Goal: Task Accomplishment & Management: Manage account settings

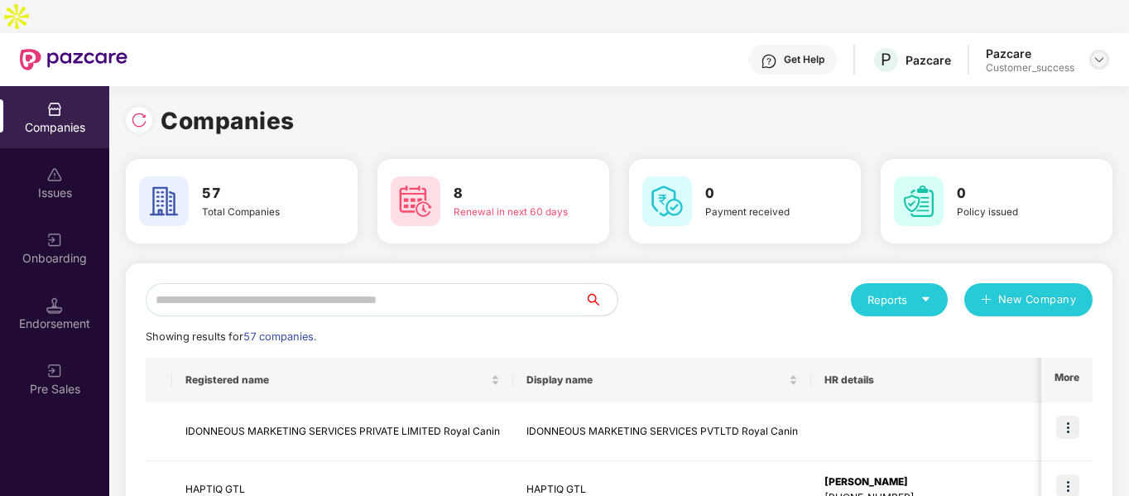
click at [1107, 50] on div at bounding box center [1099, 60] width 20 height 20
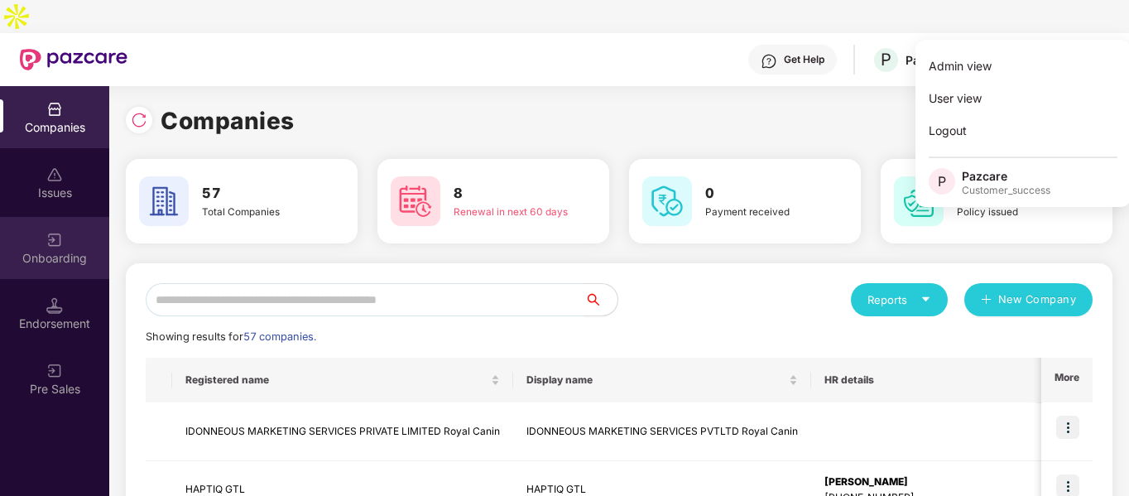
click at [56, 233] on div "Onboarding" at bounding box center [54, 248] width 109 height 62
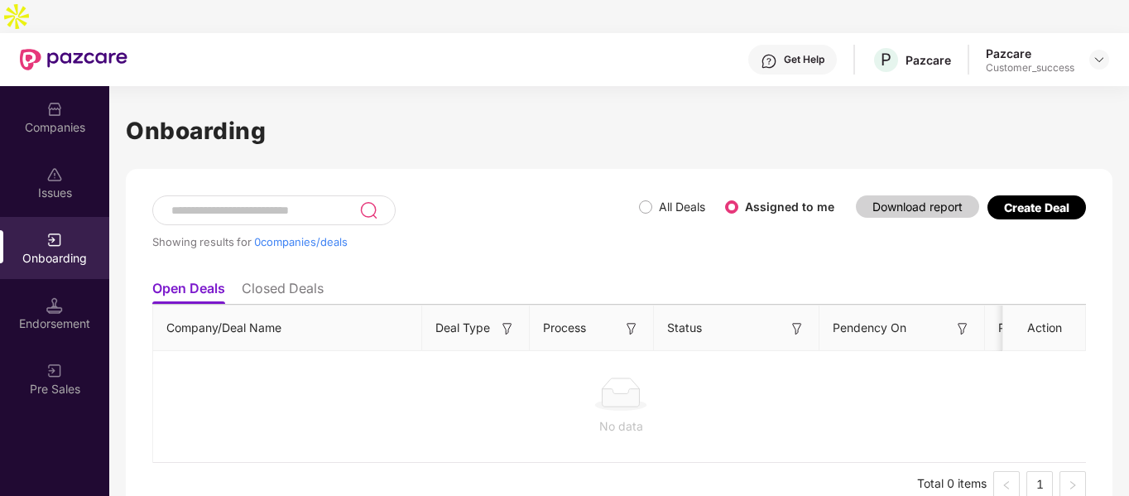
click at [287, 280] on li "Closed Deals" at bounding box center [283, 292] width 82 height 24
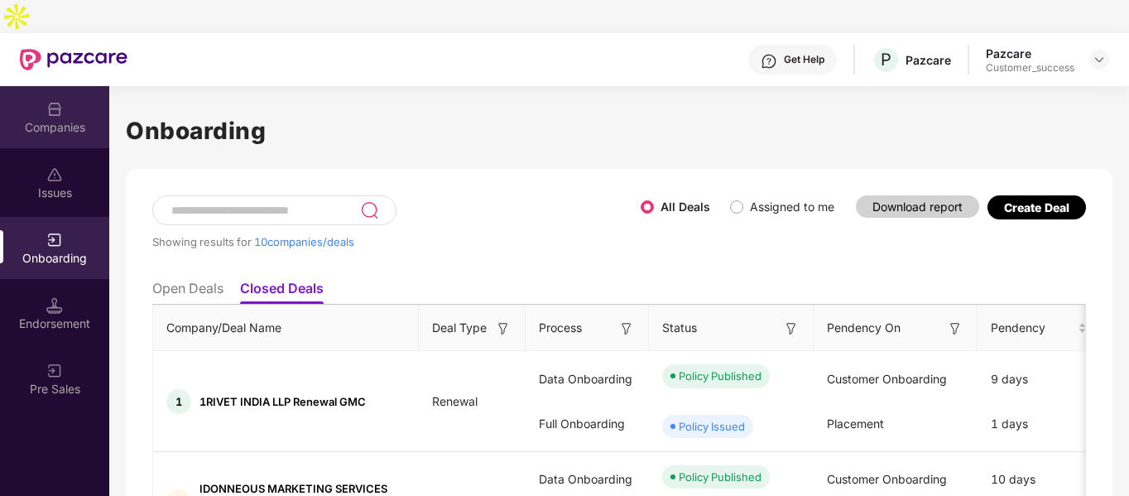
click at [59, 101] on img at bounding box center [54, 109] width 17 height 17
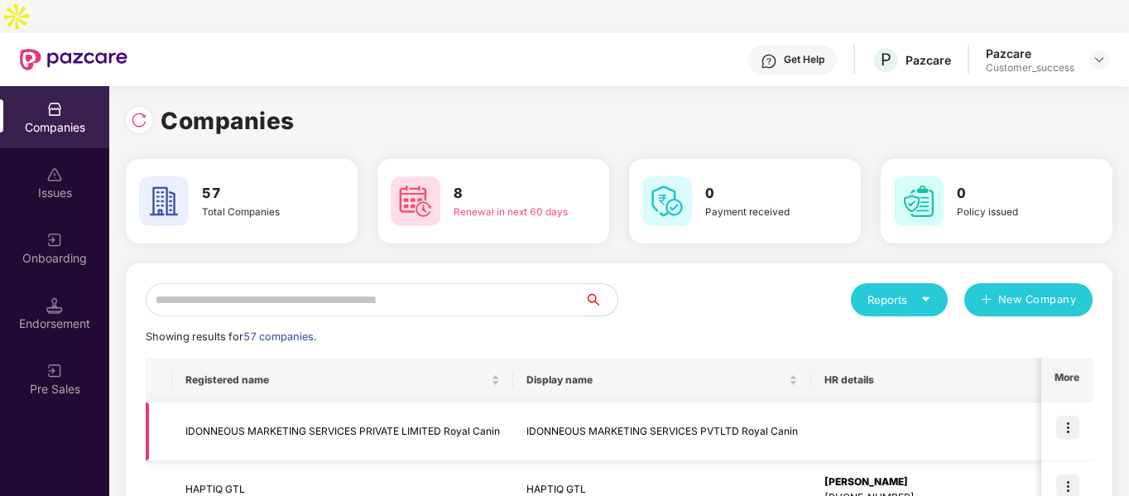
scroll to position [0, 4]
click at [269, 283] on input "text" at bounding box center [365, 299] width 439 height 33
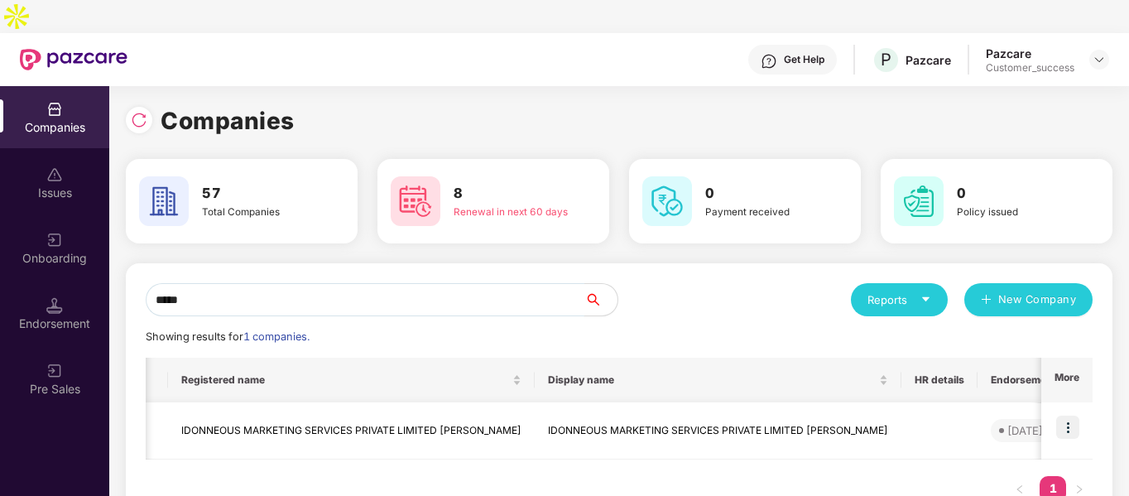
type input "*****"
click at [286, 410] on td "IDONNEOUS MARKETING SERVICES PRIVATE LIMITED [PERSON_NAME]" at bounding box center [351, 430] width 367 height 57
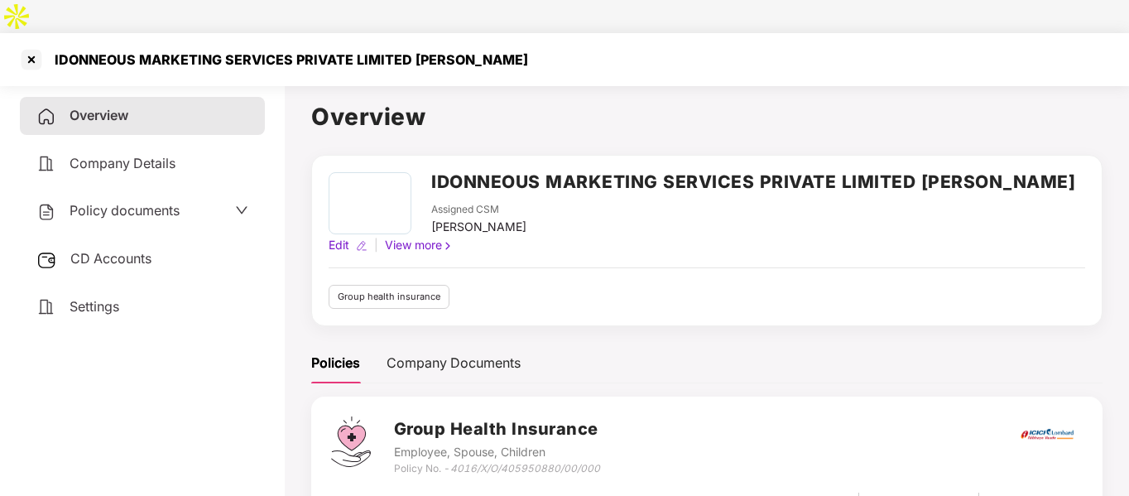
click at [133, 202] on span "Policy documents" at bounding box center [125, 210] width 110 height 17
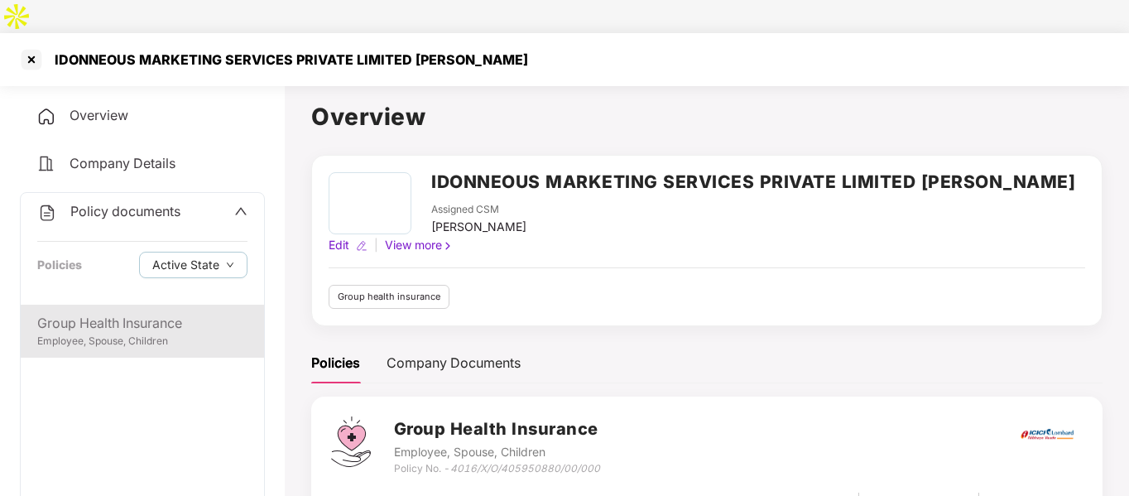
click at [119, 313] on div "Group Health Insurance" at bounding box center [142, 323] width 210 height 21
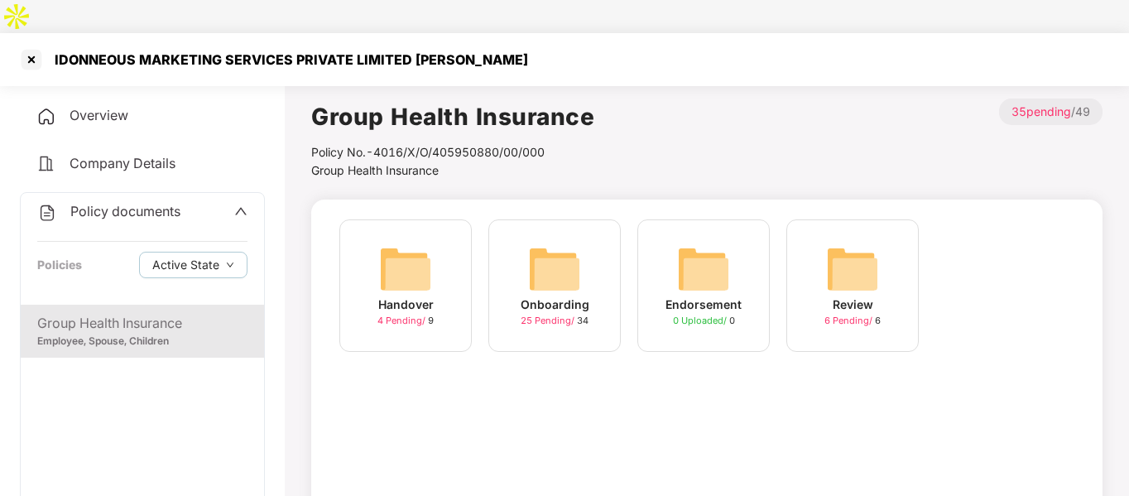
click at [544, 257] on img at bounding box center [554, 268] width 53 height 53
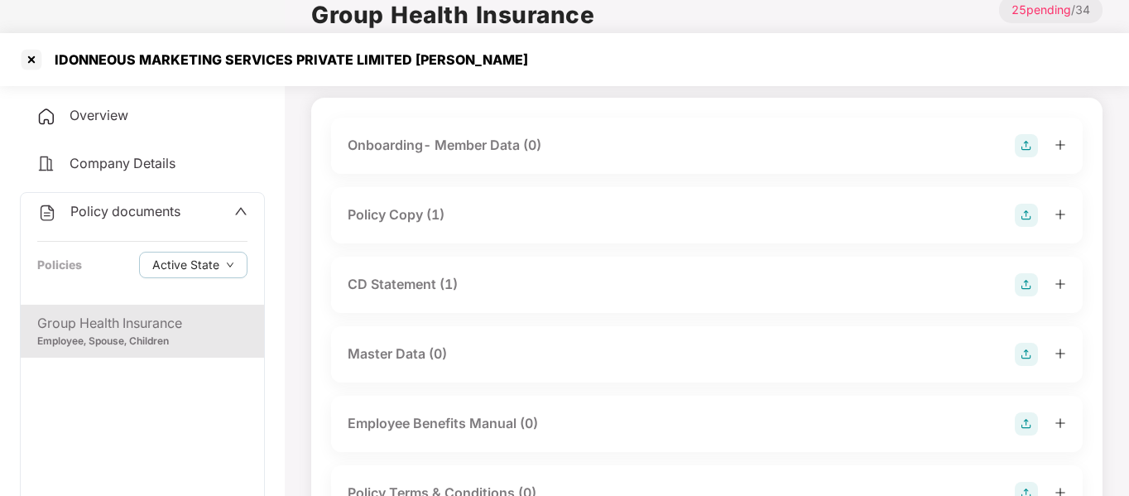
scroll to position [0, 0]
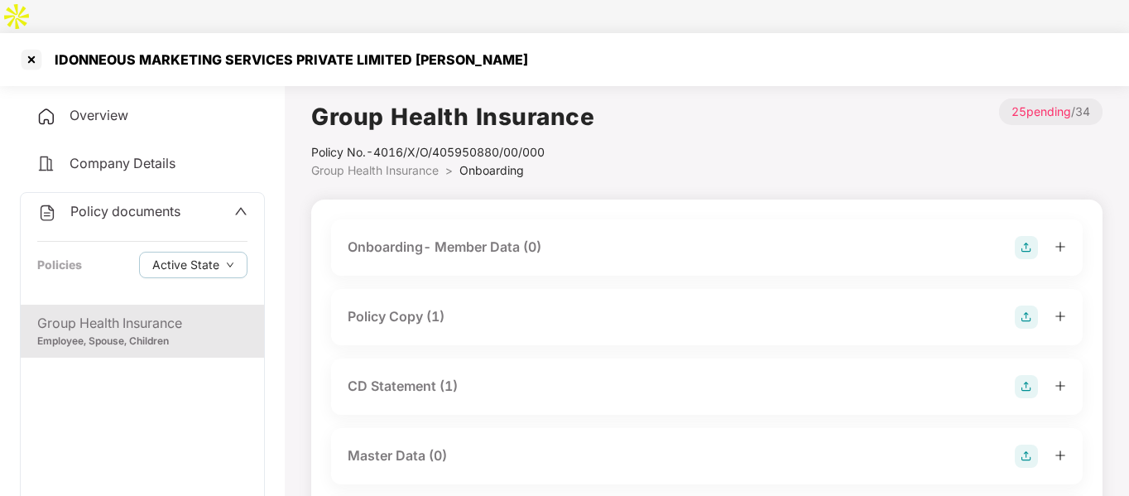
click at [410, 306] on div "Policy Copy (1)" at bounding box center [396, 316] width 97 height 21
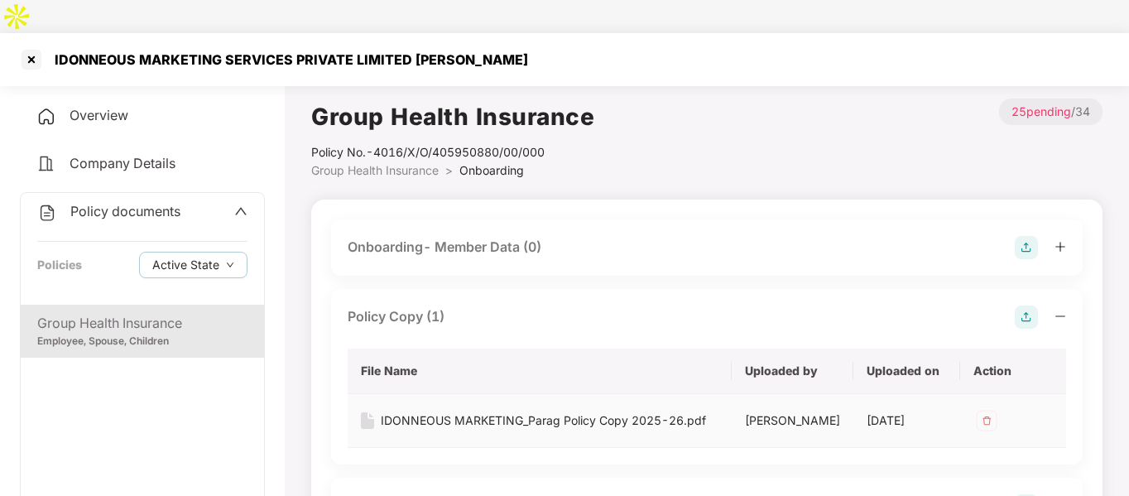
scroll to position [89, 0]
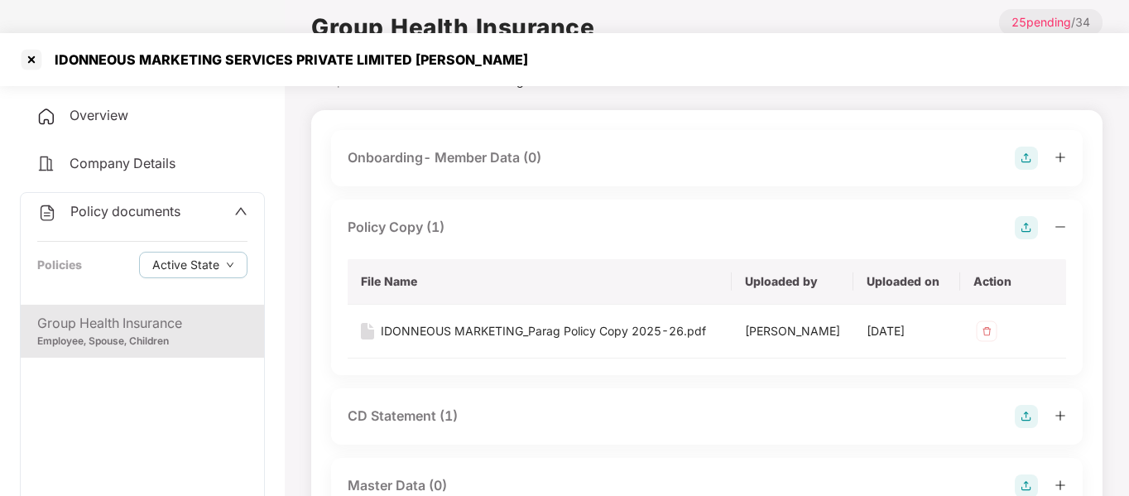
click at [419, 405] on div "CD Statement (1)" at bounding box center [707, 416] width 718 height 23
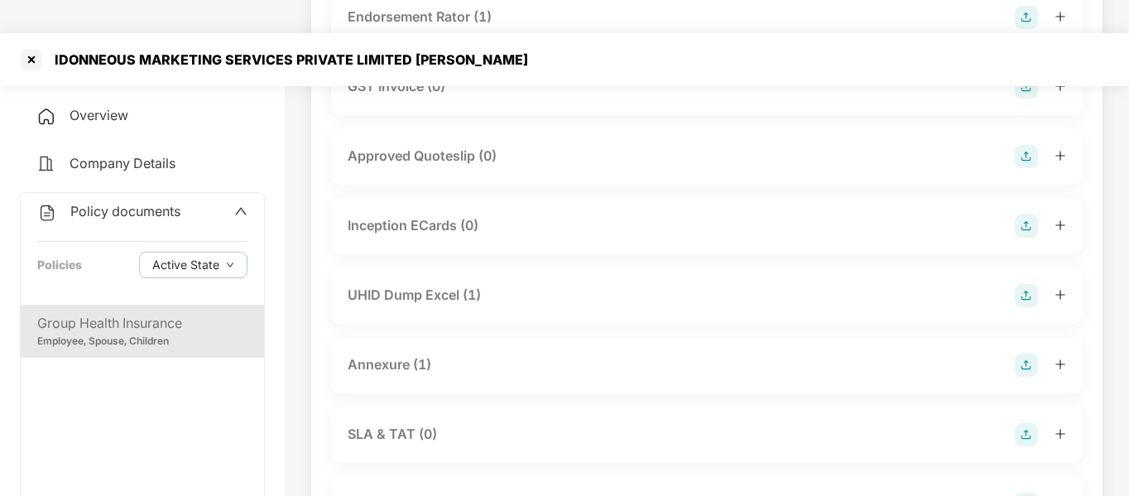
scroll to position [886, 0]
click at [429, 360] on div "Annexure (1)" at bounding box center [390, 363] width 84 height 21
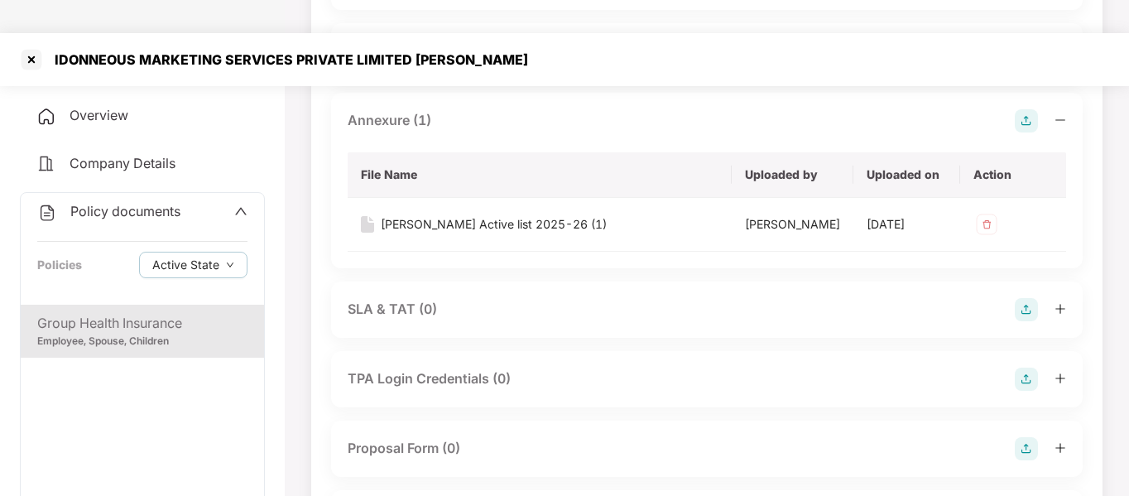
scroll to position [1130, 0]
click at [37, 46] on div at bounding box center [31, 59] width 26 height 26
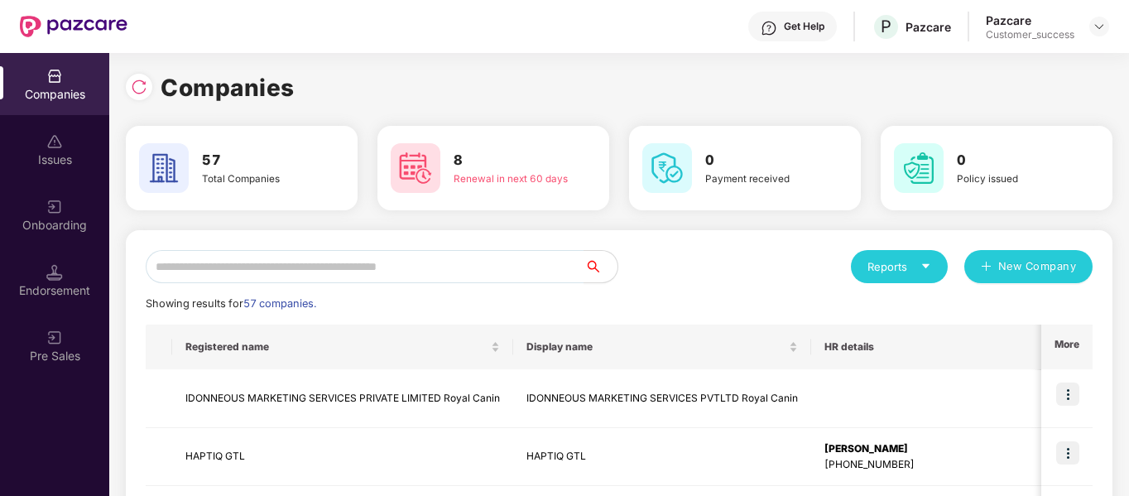
scroll to position [0, 0]
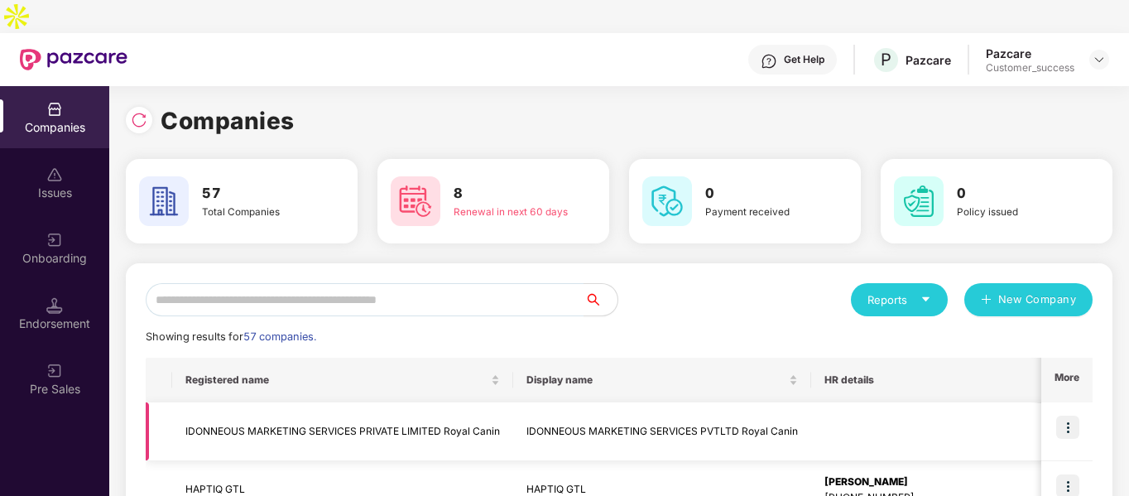
click at [1076, 415] on img at bounding box center [1067, 426] width 23 height 23
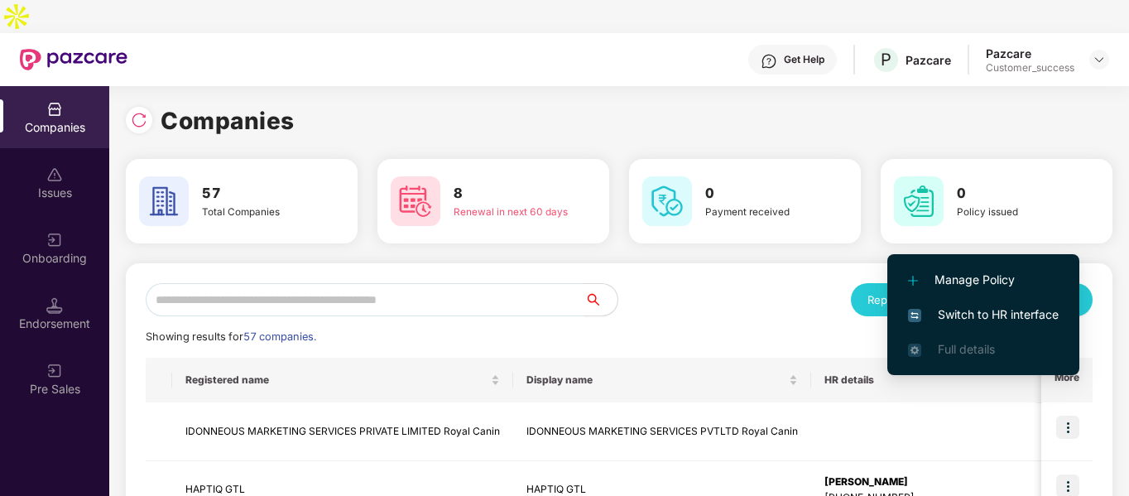
click at [996, 305] on span "Switch to HR interface" at bounding box center [983, 314] width 151 height 18
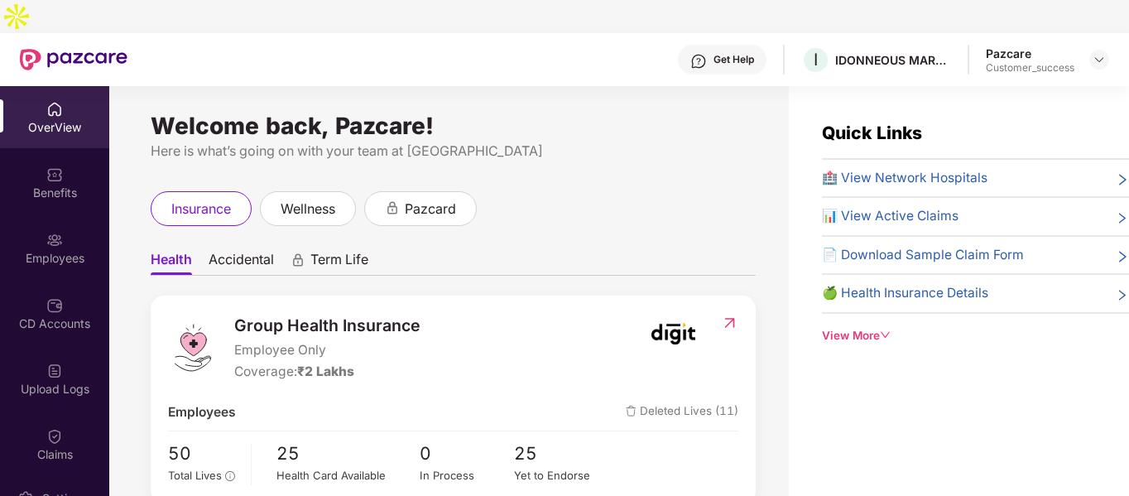
click at [257, 191] on div "insurance wellness pazcard" at bounding box center [314, 208] width 326 height 35
click at [340, 251] on span "Term Life" at bounding box center [339, 263] width 58 height 24
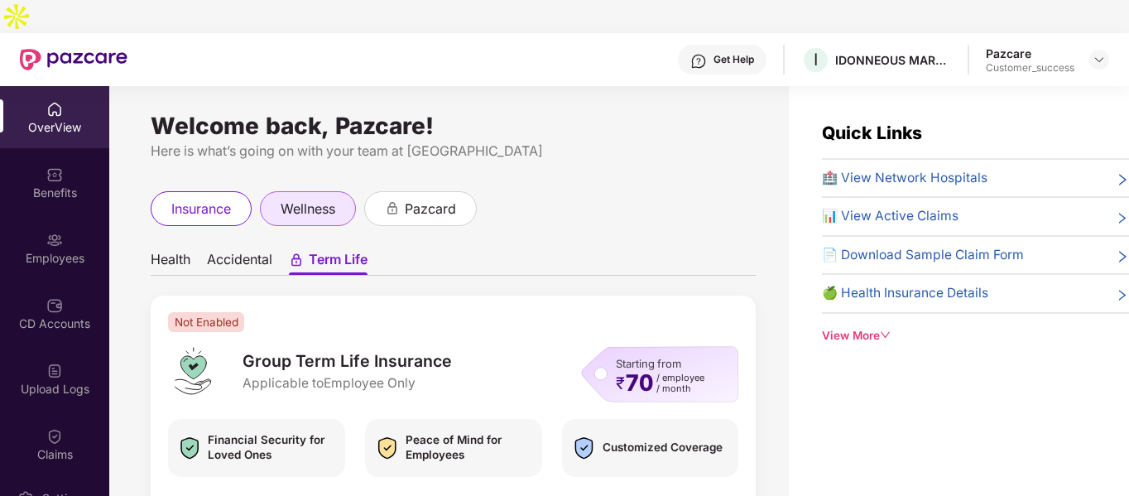
click at [309, 199] on span "wellness" at bounding box center [308, 209] width 55 height 21
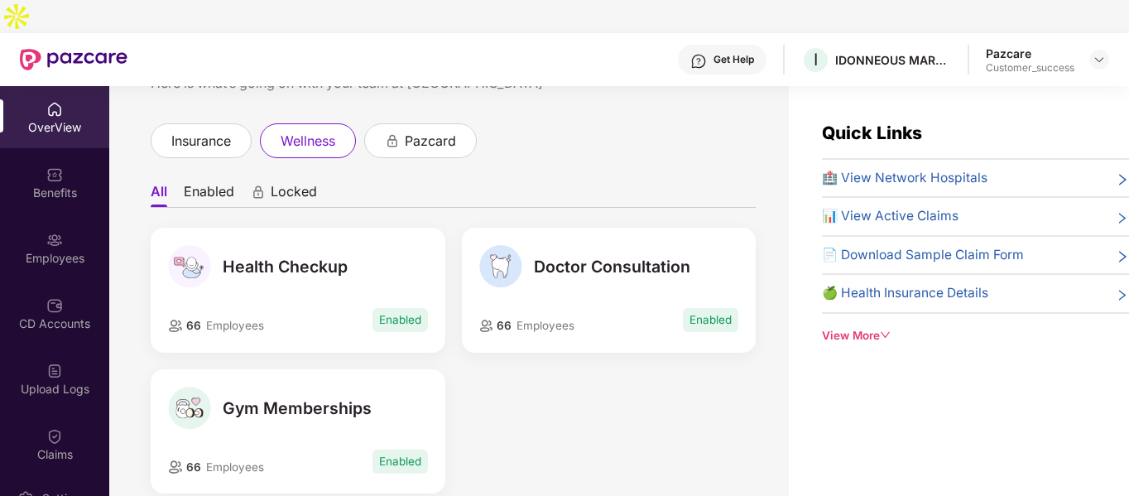
scroll to position [69, 0]
click at [419, 88] on div "Welcome back, Pazcare! Here is what’s going on with your team at Pazcare insura…" at bounding box center [448, 317] width 679 height 463
click at [416, 130] on span "pazcard" at bounding box center [430, 140] width 51 height 21
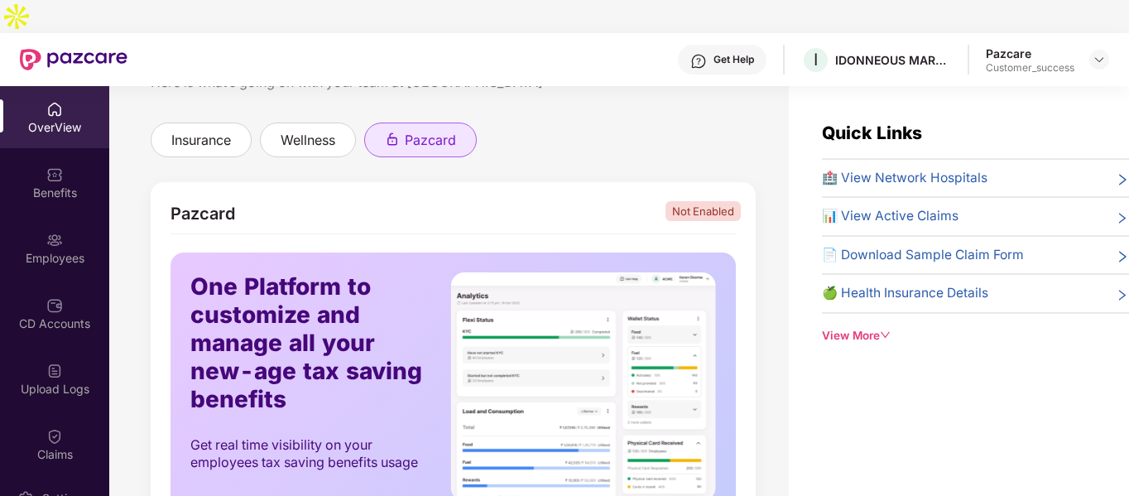
click at [416, 130] on span "pazcard" at bounding box center [430, 140] width 51 height 21
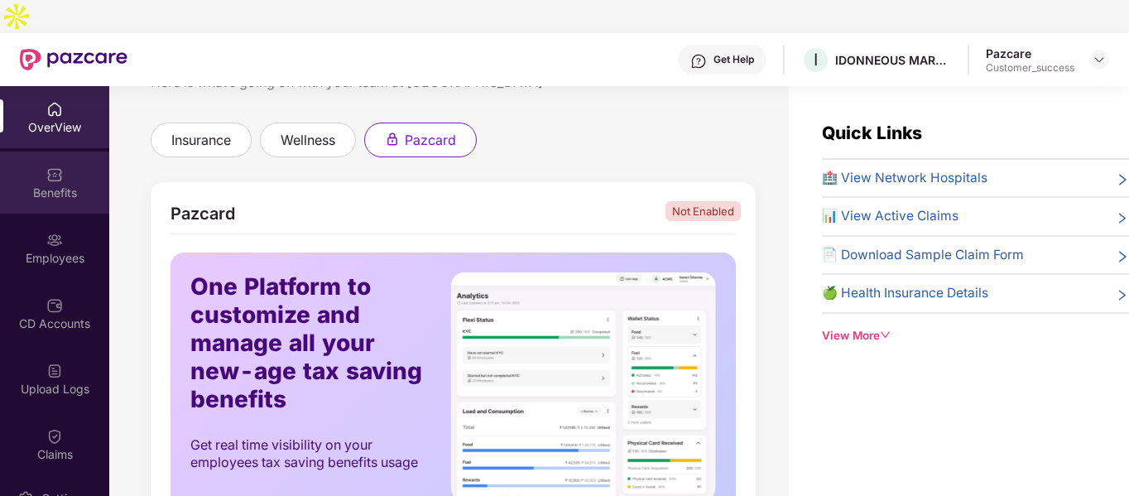
click at [89, 185] on div "Benefits" at bounding box center [54, 193] width 109 height 17
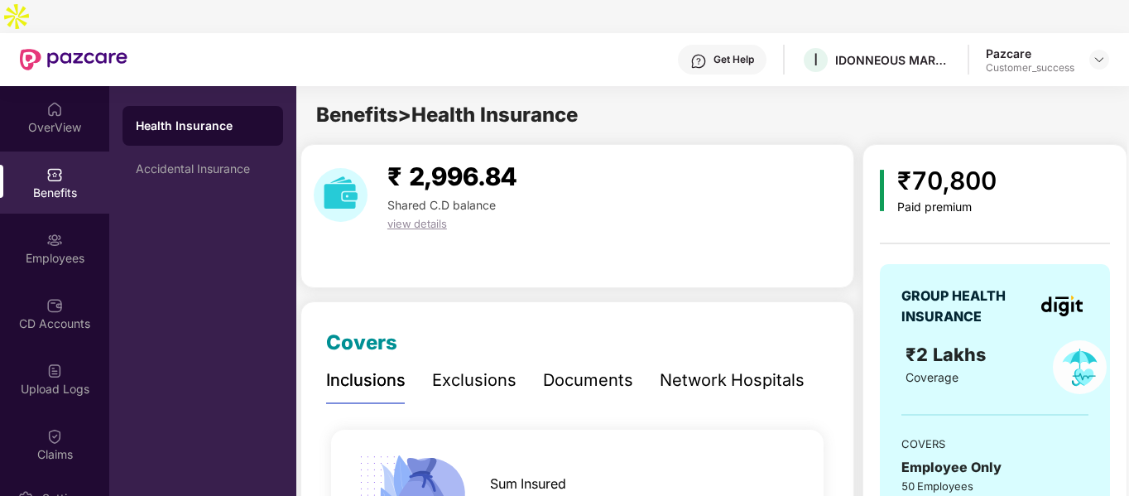
click at [471, 367] on div "Exclusions" at bounding box center [474, 380] width 84 height 26
click at [559, 362] on div "Documents" at bounding box center [588, 380] width 90 height 46
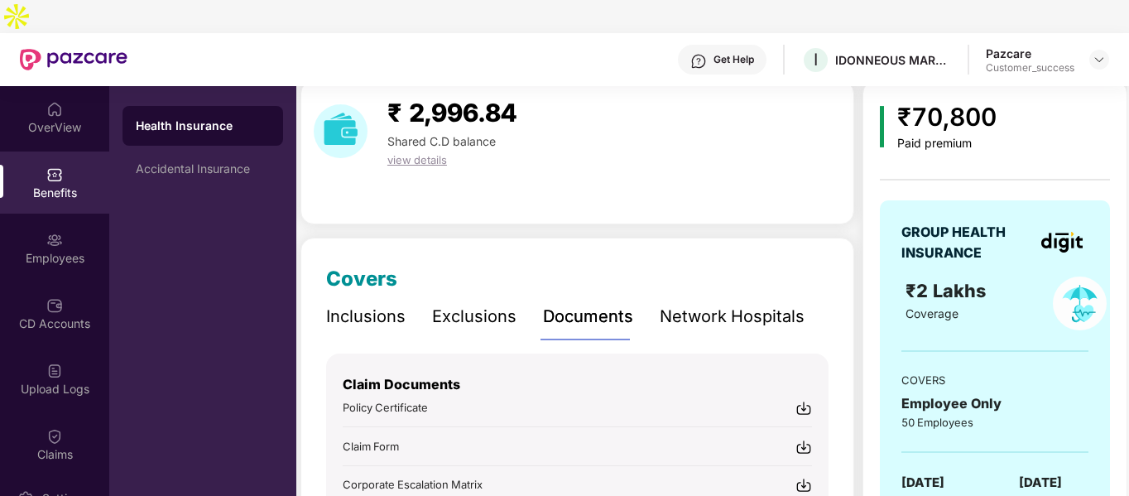
scroll to position [65, 0]
click at [195, 149] on div "Accidental Insurance" at bounding box center [202, 169] width 161 height 40
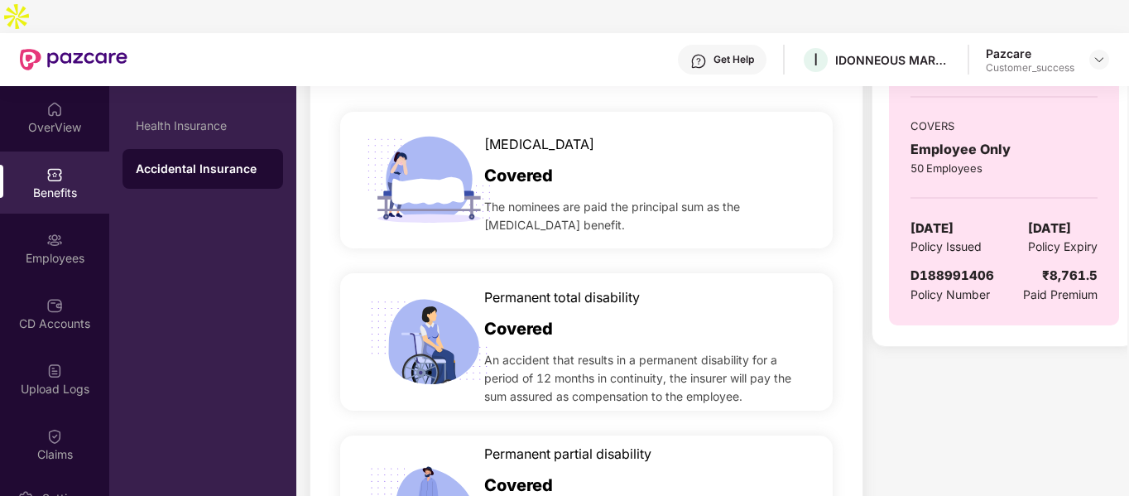
scroll to position [319, 0]
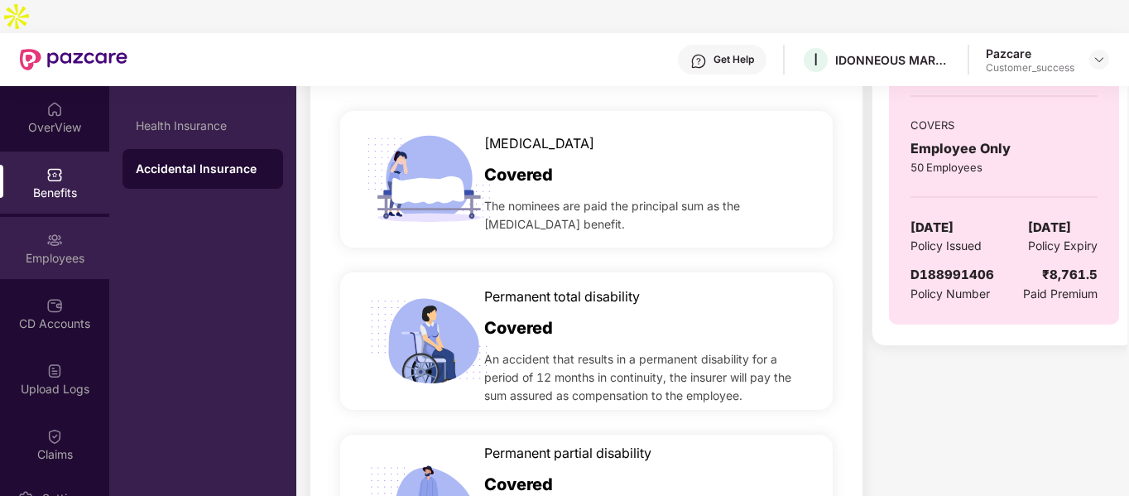
click at [77, 250] on div "Employees" at bounding box center [54, 258] width 109 height 17
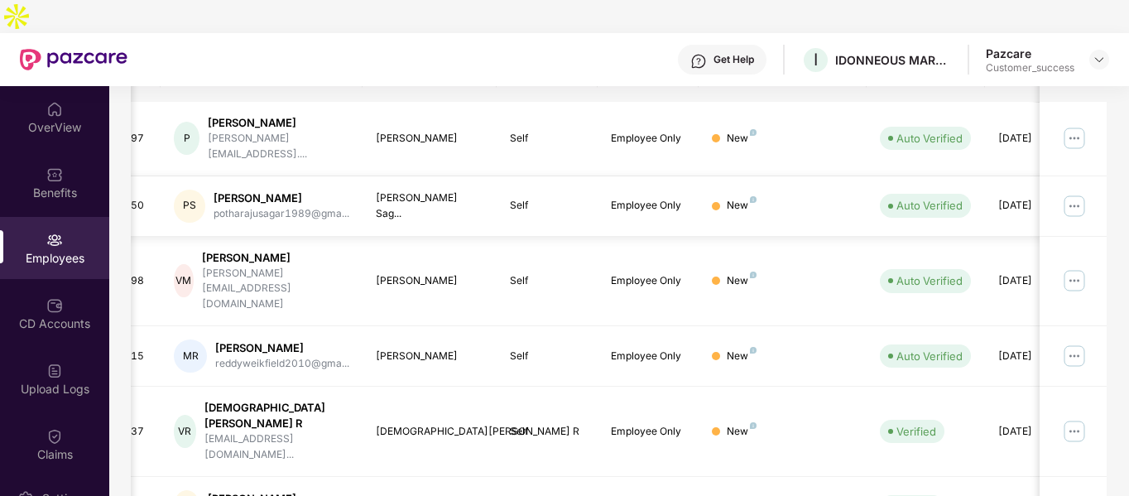
scroll to position [521, 0]
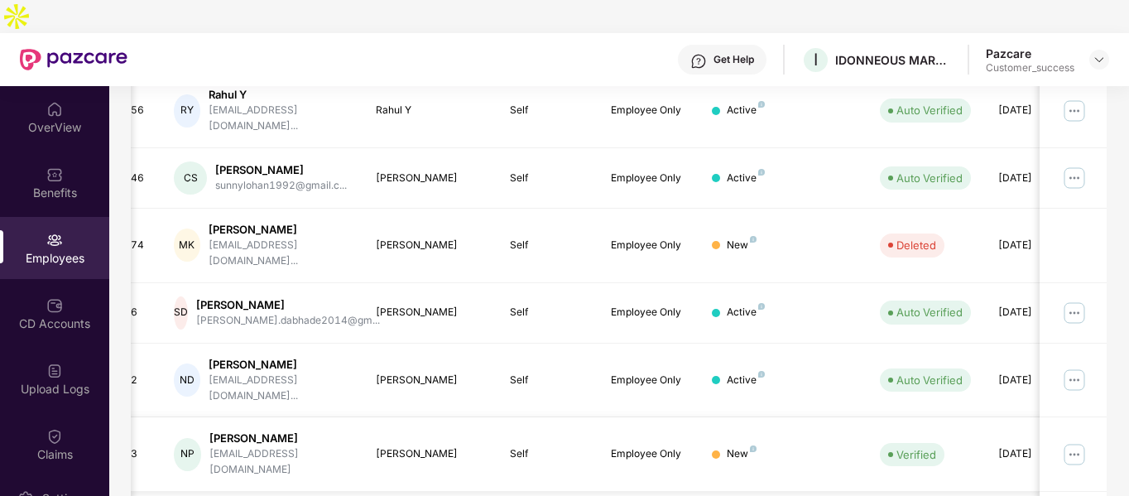
scroll to position [0, 0]
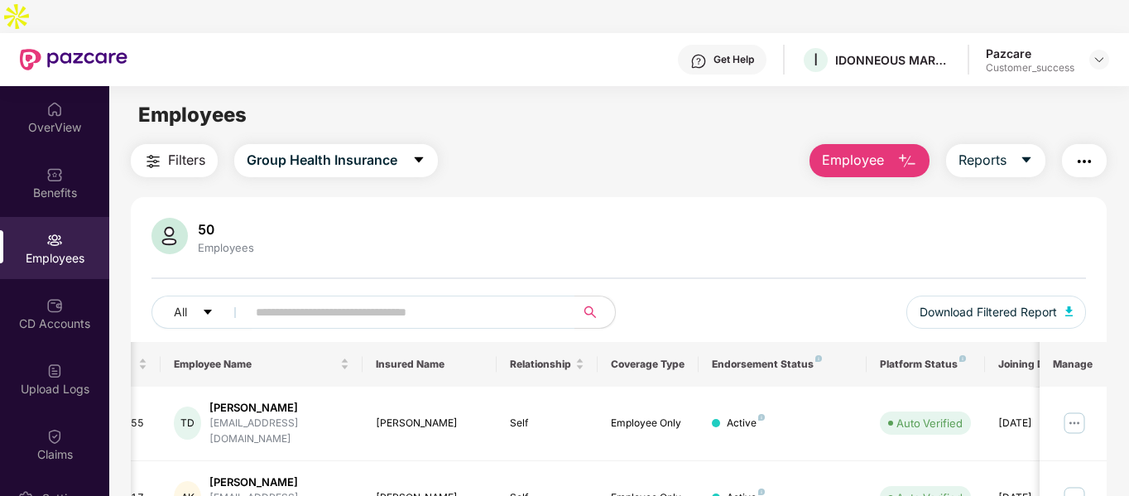
click at [924, 144] on button "Employee" at bounding box center [869, 160] width 120 height 33
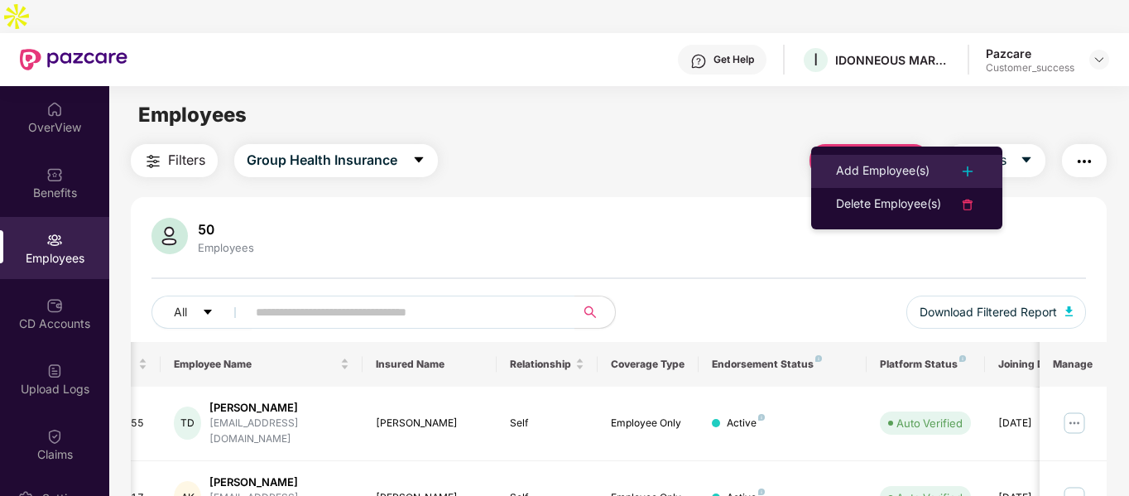
click at [881, 157] on li "Add Employee(s)" at bounding box center [906, 171] width 191 height 33
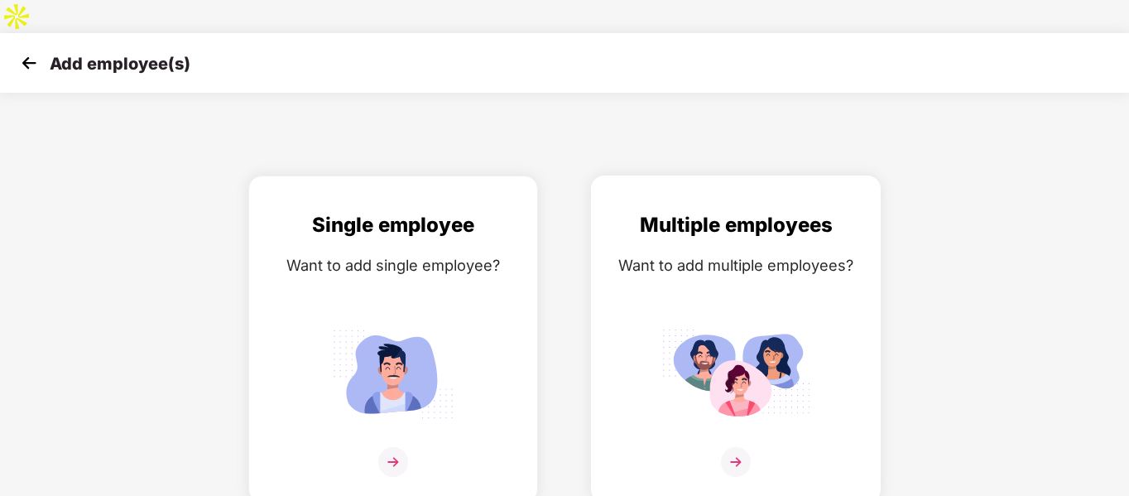
click at [738, 264] on div "Multiple employees Want to add multiple employees?" at bounding box center [735, 353] width 255 height 288
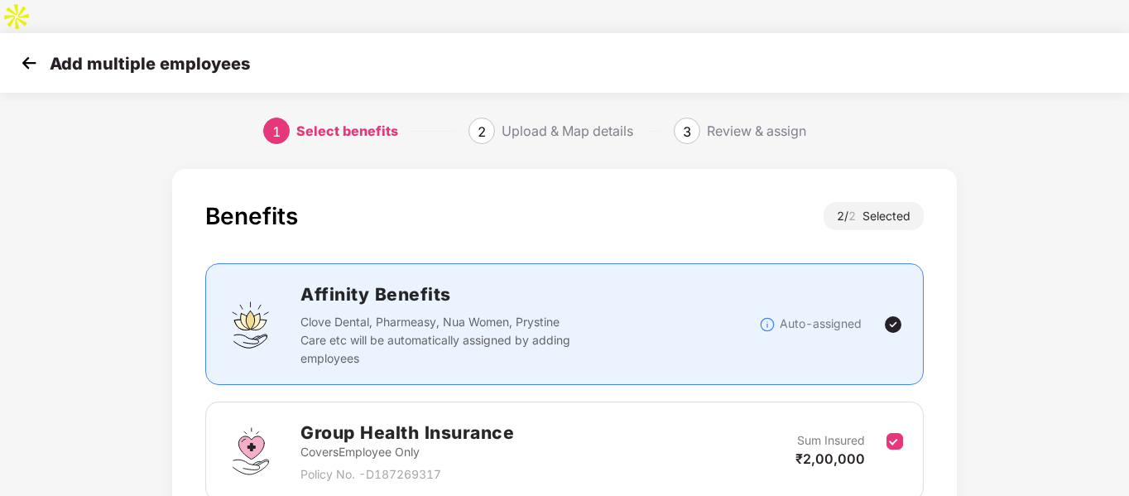
scroll to position [232, 0]
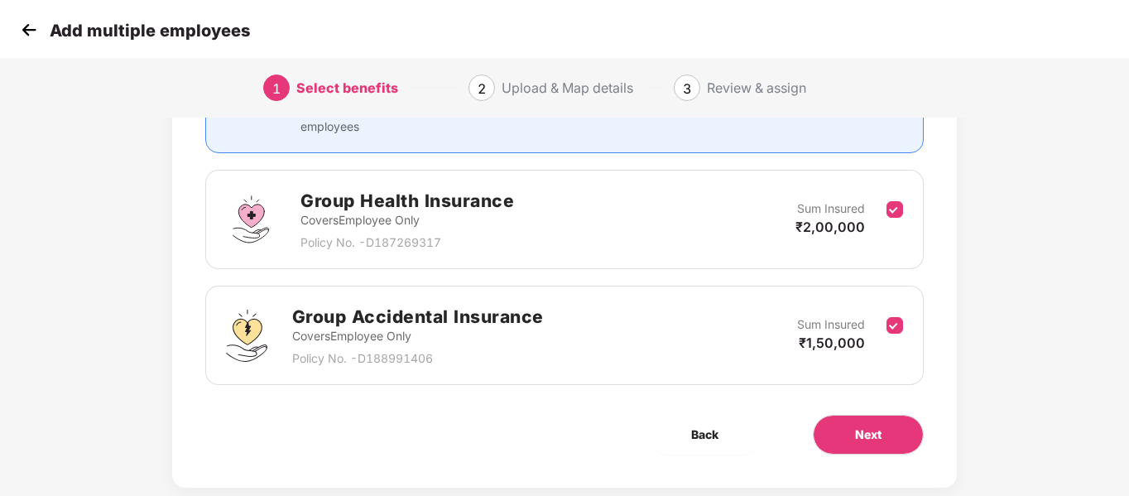
click at [855, 422] on div "Benefits 2 / 2 Selected Affinity Benefits Clove Dental, Pharmeasy, Nua Women, P…" at bounding box center [564, 212] width 784 height 550
click at [855, 425] on span "Next" at bounding box center [868, 434] width 26 height 18
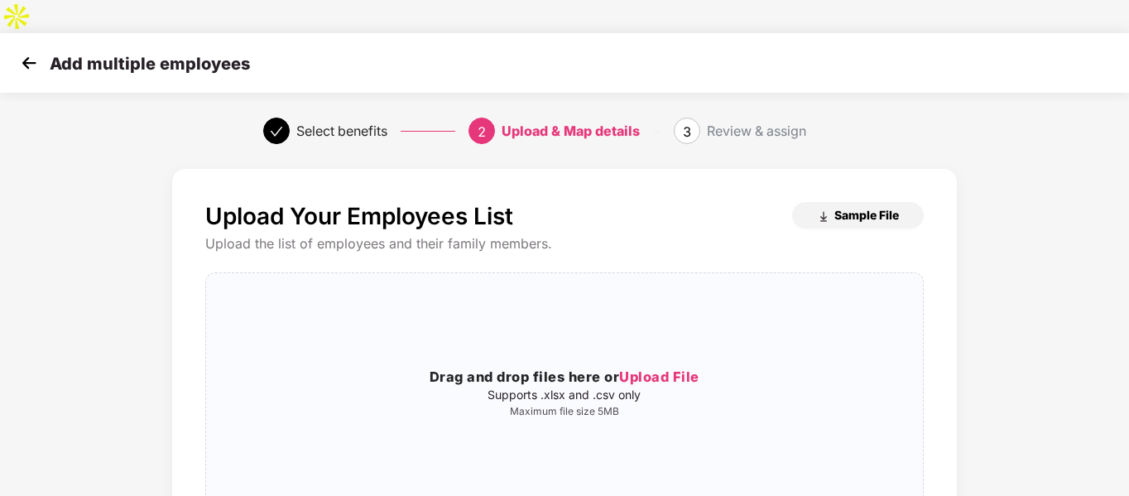
click at [853, 202] on button "Sample File" at bounding box center [858, 215] width 132 height 26
click at [26, 50] on img at bounding box center [29, 62] width 25 height 25
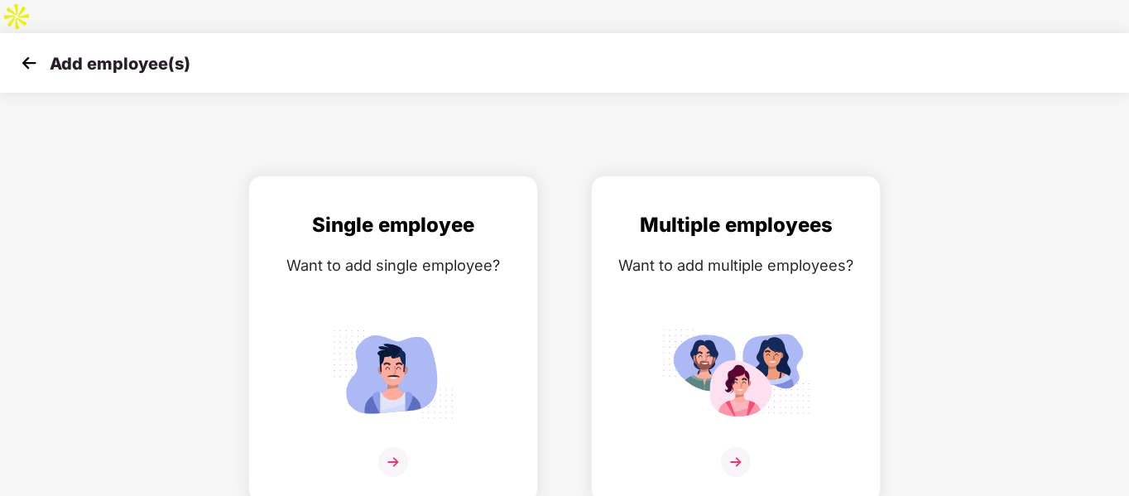
click at [26, 50] on img at bounding box center [29, 62] width 25 height 25
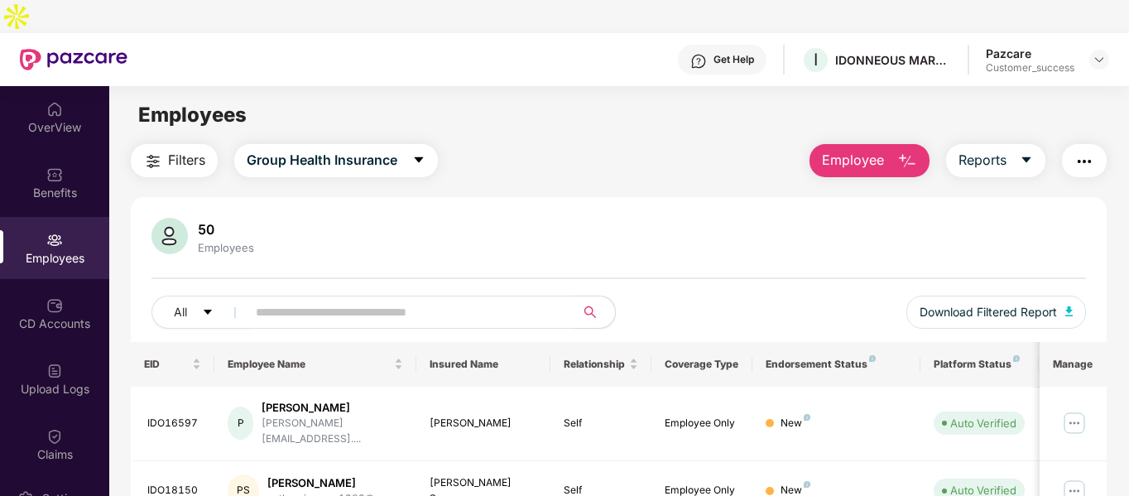
click at [912, 144] on button "Employee" at bounding box center [869, 160] width 120 height 33
click at [655, 240] on div "50 Employees All Download Filtered Report" at bounding box center [619, 280] width 976 height 124
click at [47, 315] on div "CD Accounts" at bounding box center [54, 323] width 109 height 17
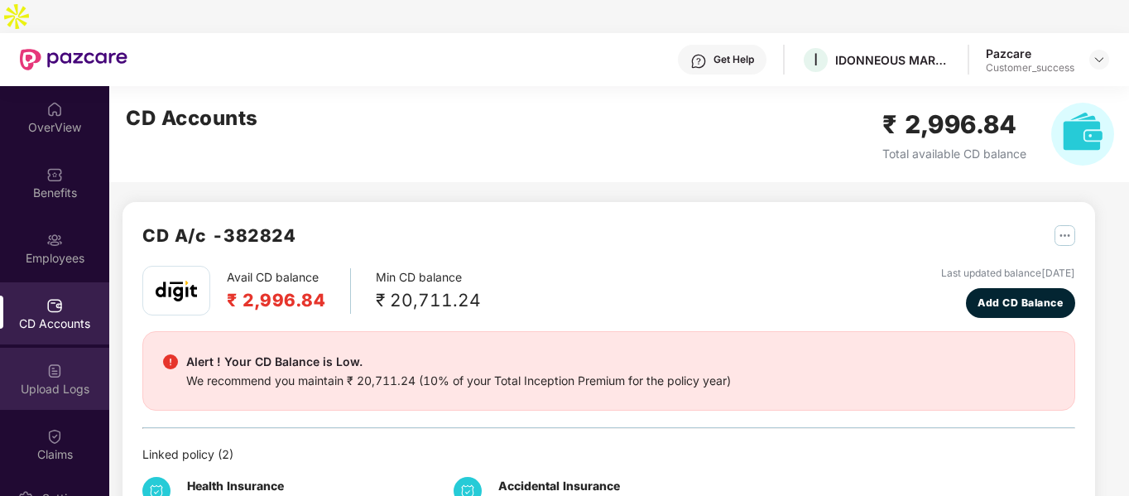
click at [45, 365] on div "Upload Logs" at bounding box center [54, 379] width 109 height 62
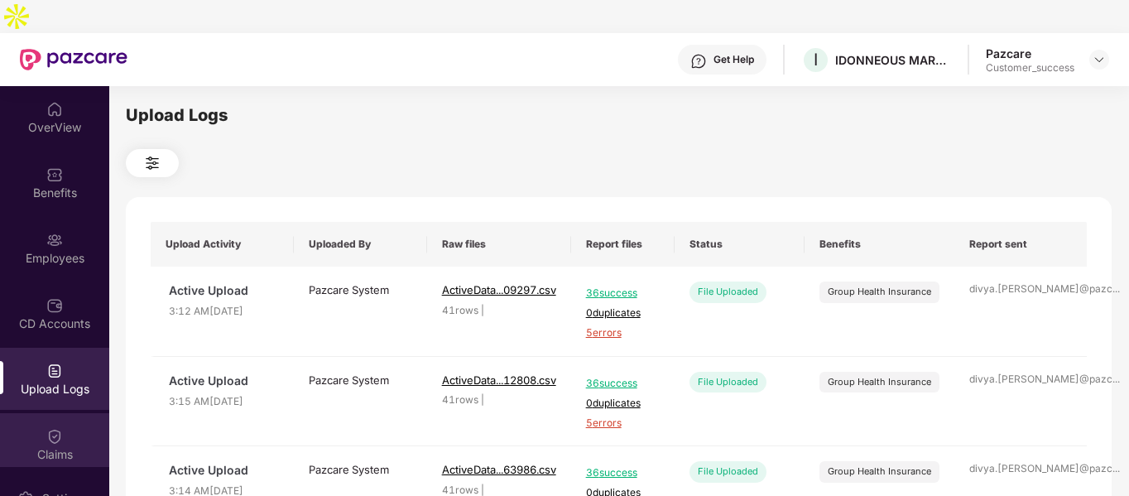
click at [55, 446] on div "Claims" at bounding box center [54, 454] width 109 height 17
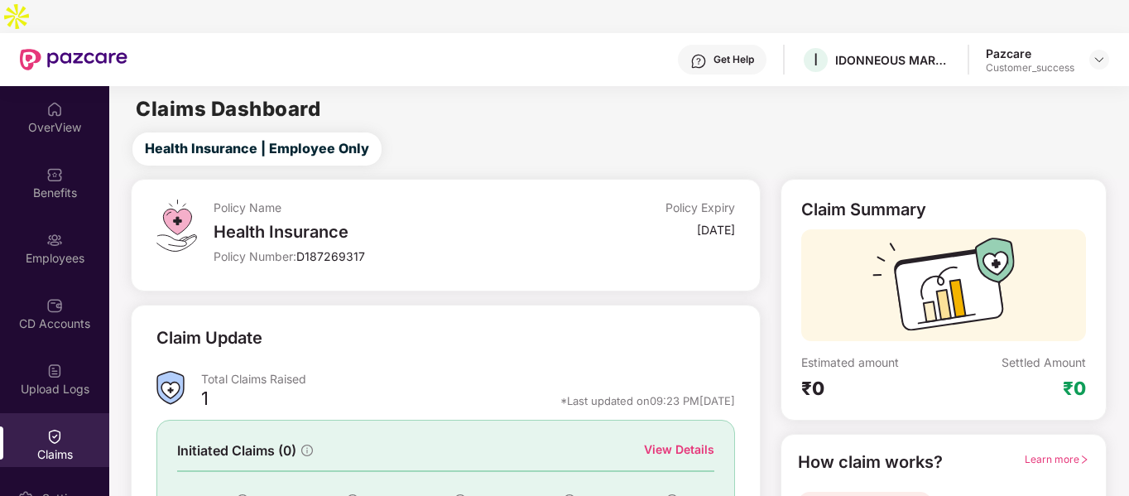
scroll to position [152, 0]
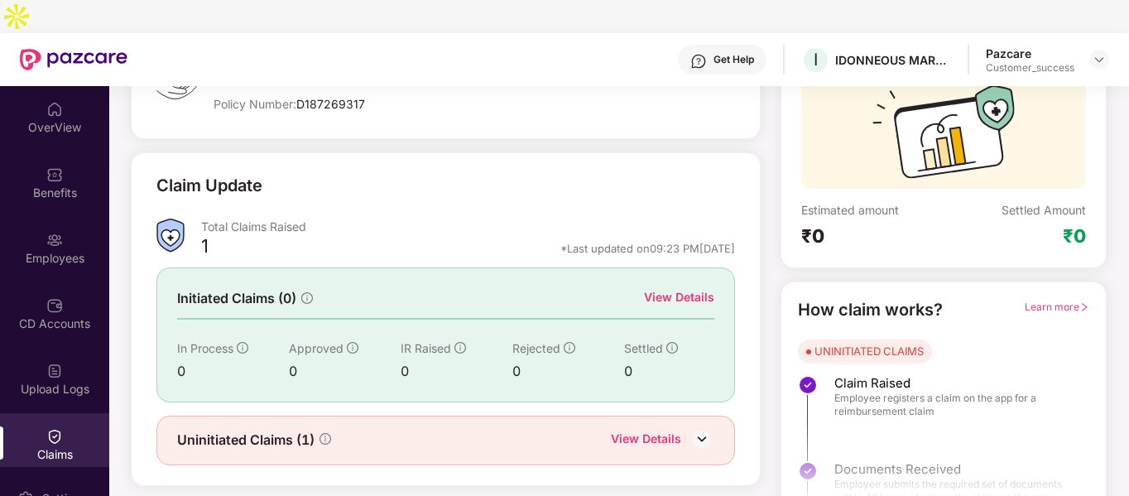
click at [704, 426] on img at bounding box center [701, 438] width 25 height 25
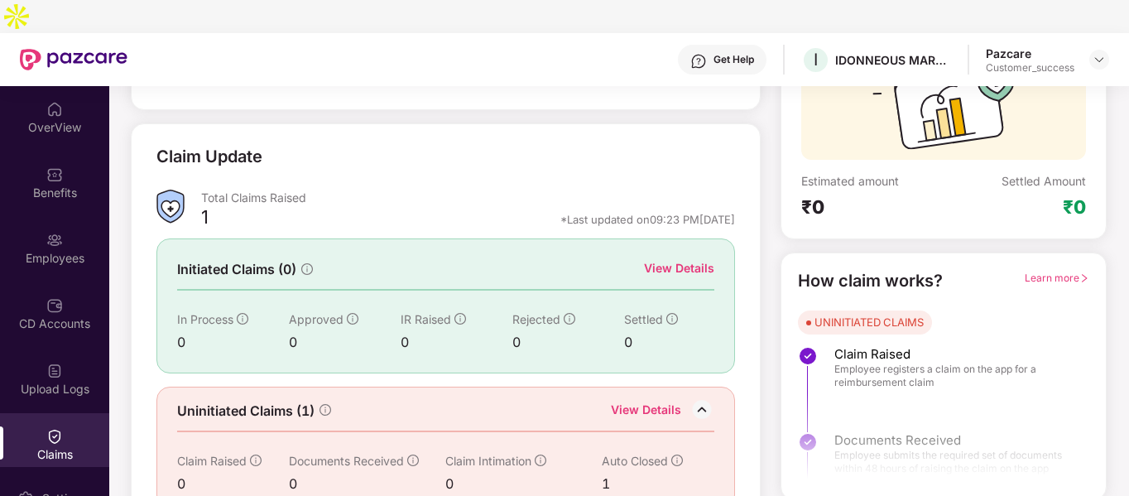
scroll to position [0, 0]
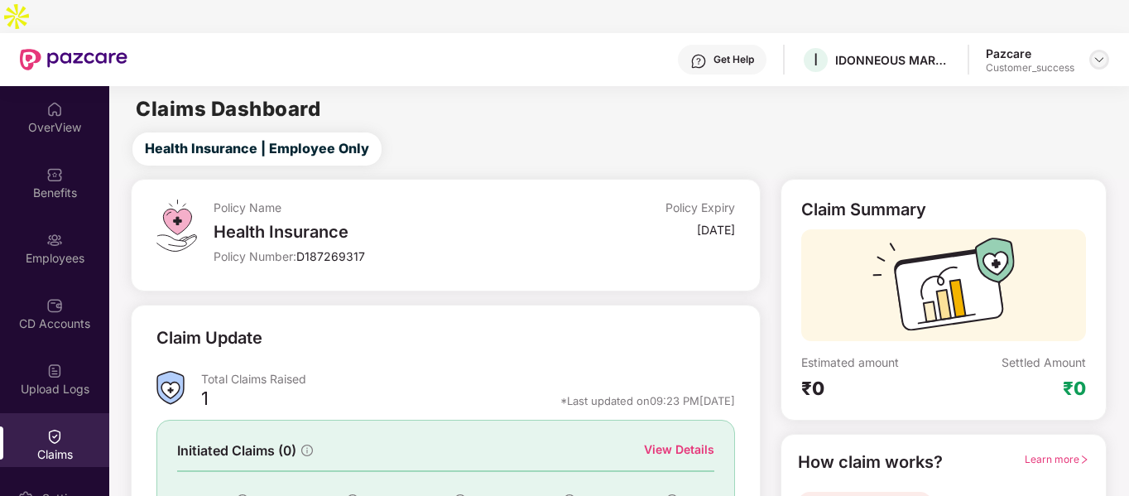
click at [1101, 53] on img at bounding box center [1098, 59] width 13 height 13
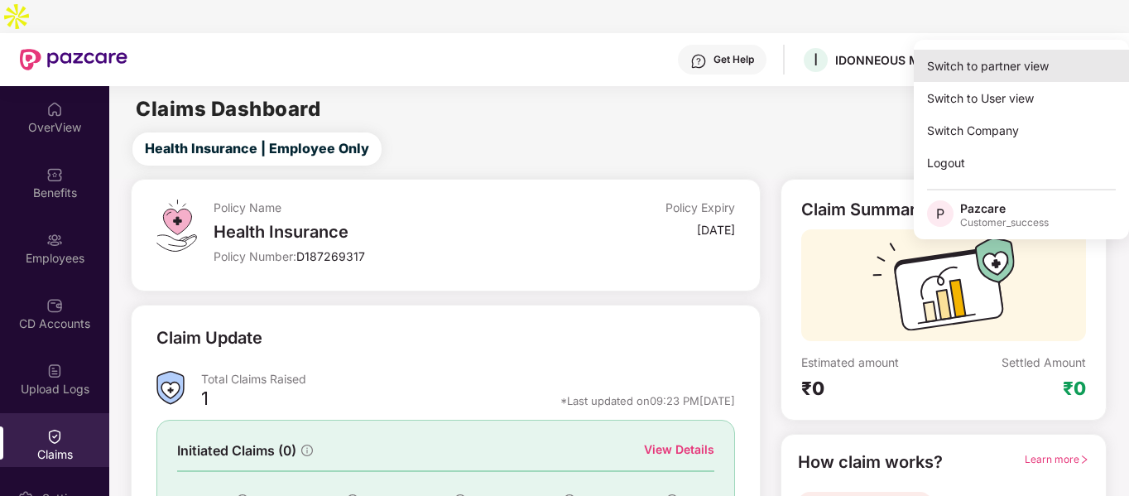
click at [966, 61] on div "Switch to partner view" at bounding box center [1021, 66] width 215 height 32
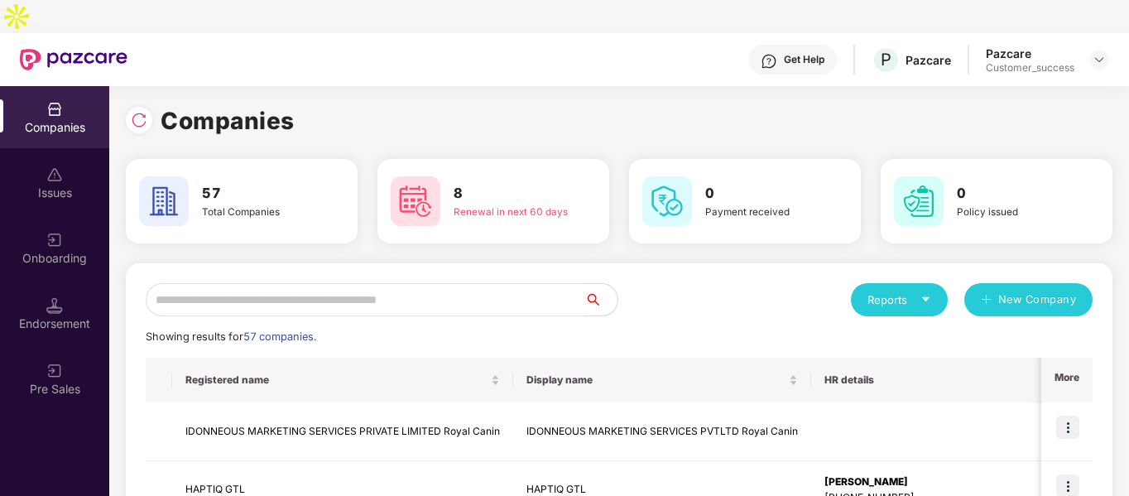
click at [314, 283] on input "text" at bounding box center [365, 299] width 439 height 33
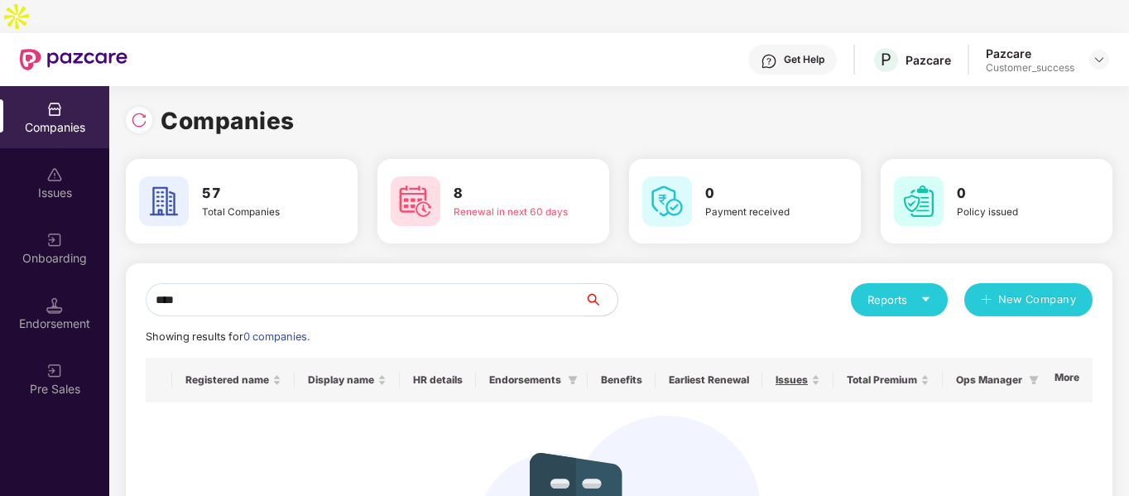
click at [313, 283] on input "****" at bounding box center [365, 299] width 439 height 33
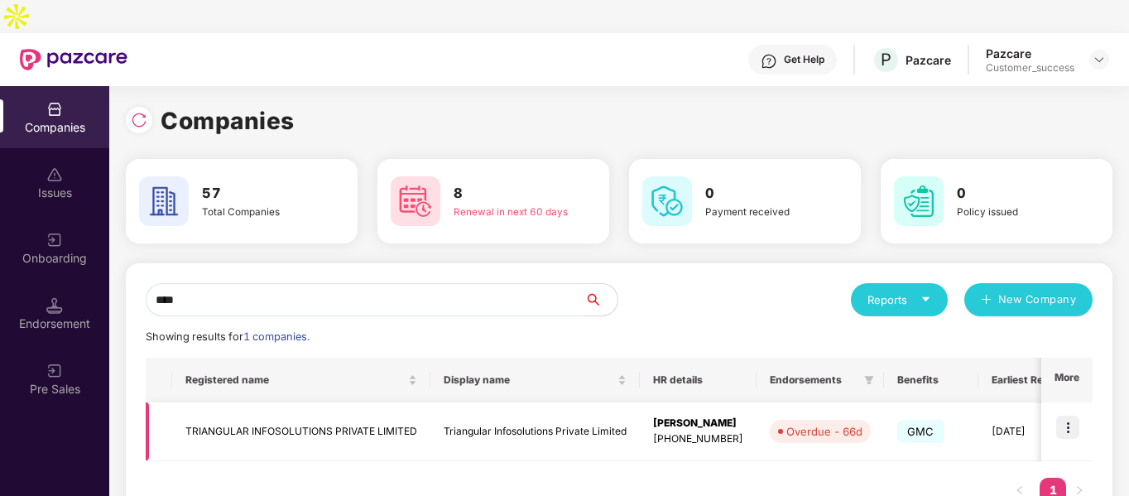
type input "****"
click at [1067, 415] on img at bounding box center [1067, 426] width 23 height 23
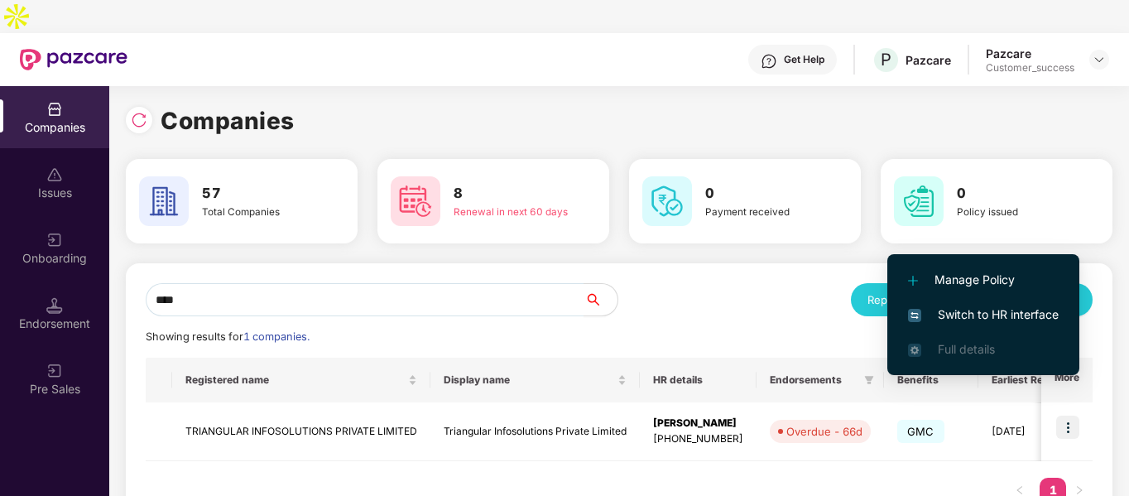
click at [941, 306] on span "Switch to HR interface" at bounding box center [983, 314] width 151 height 18
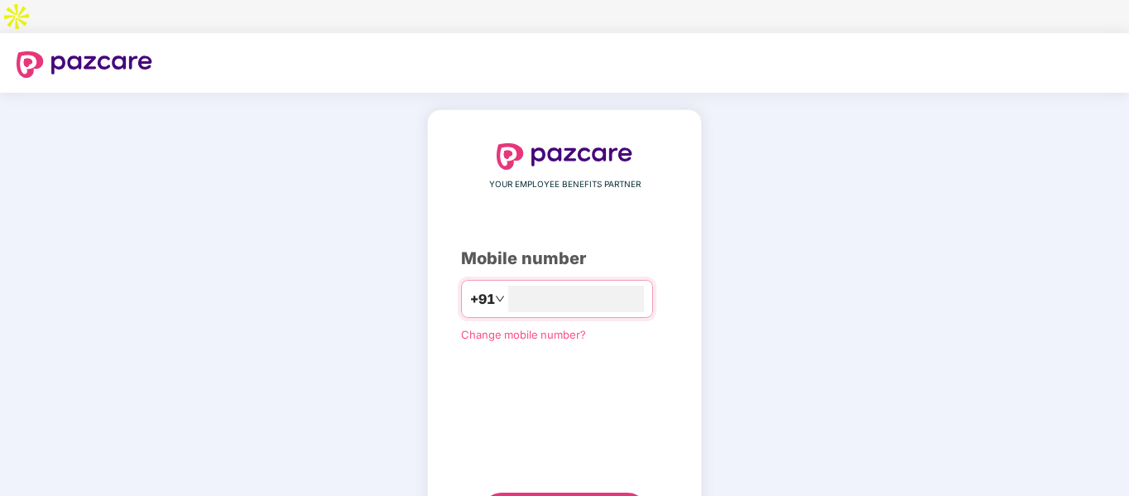
type input "**********"
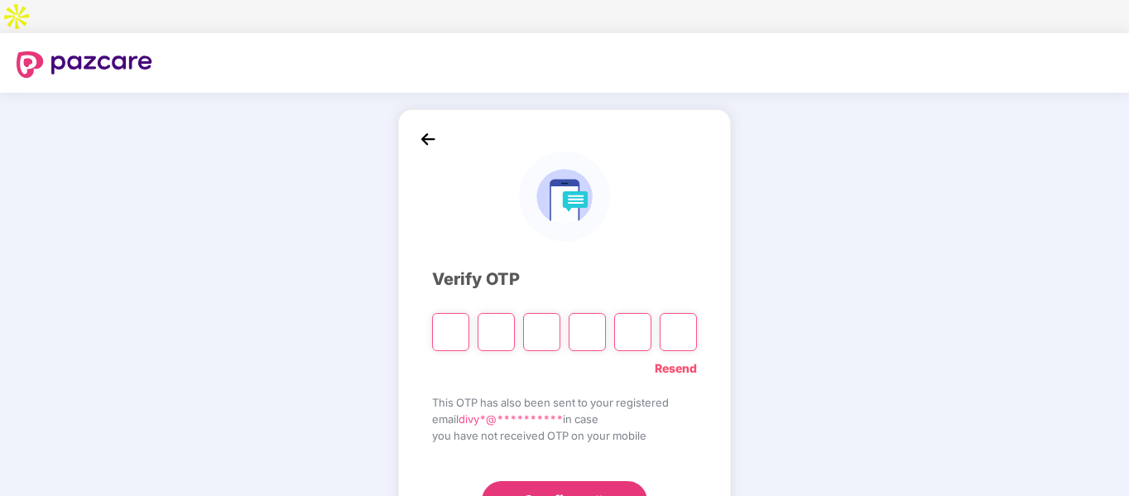
type input "*"
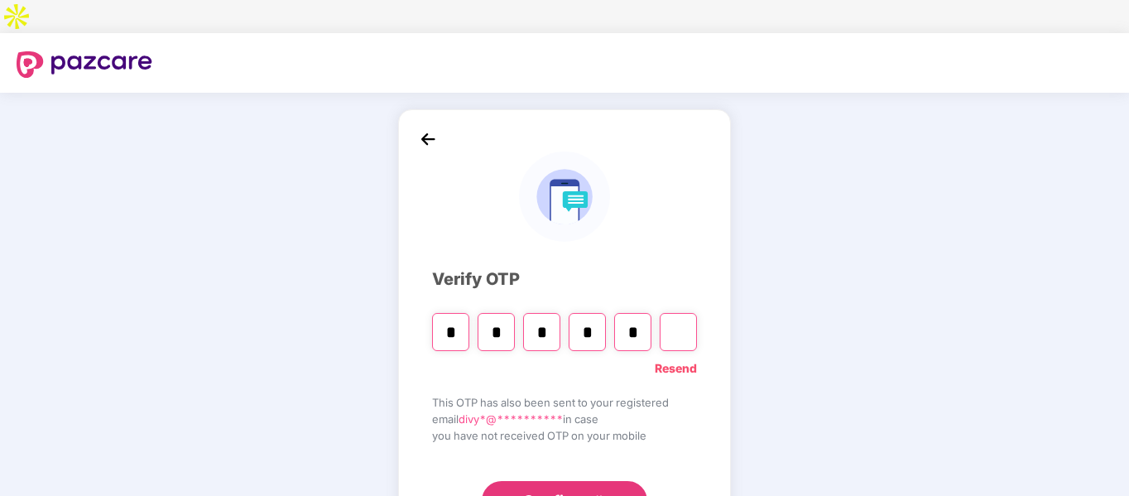
type input "*"
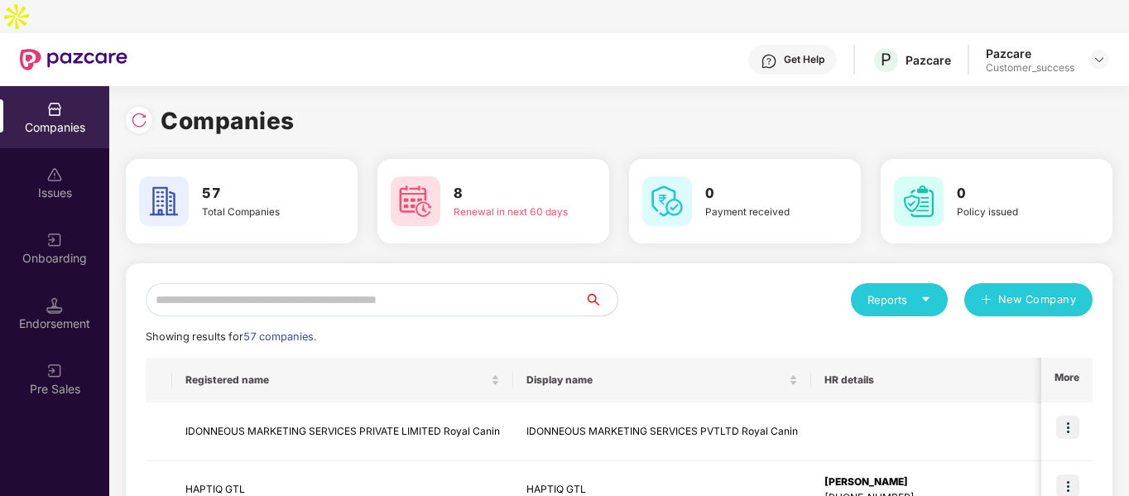
click at [311, 283] on input "text" at bounding box center [365, 299] width 439 height 33
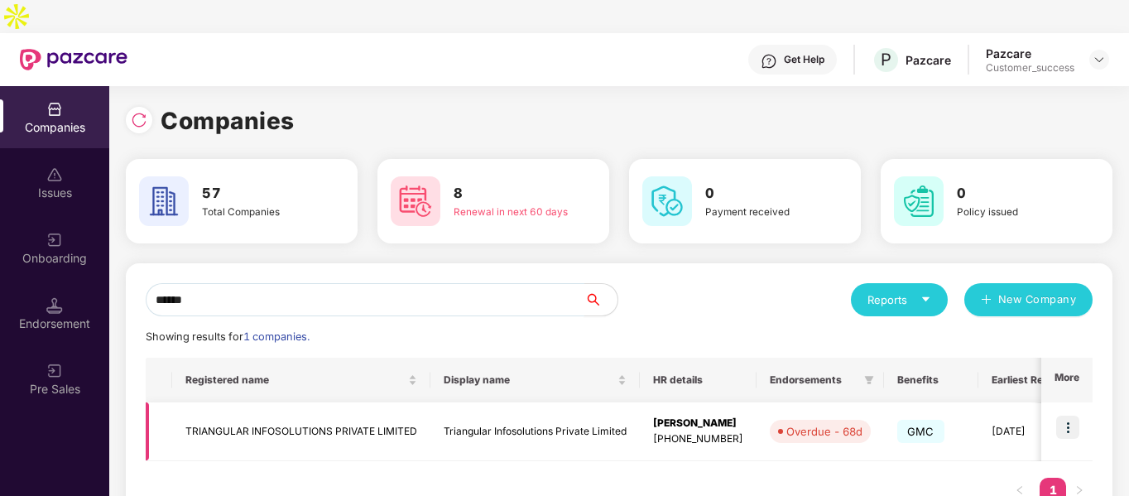
type input "******"
click at [1066, 415] on img at bounding box center [1067, 426] width 23 height 23
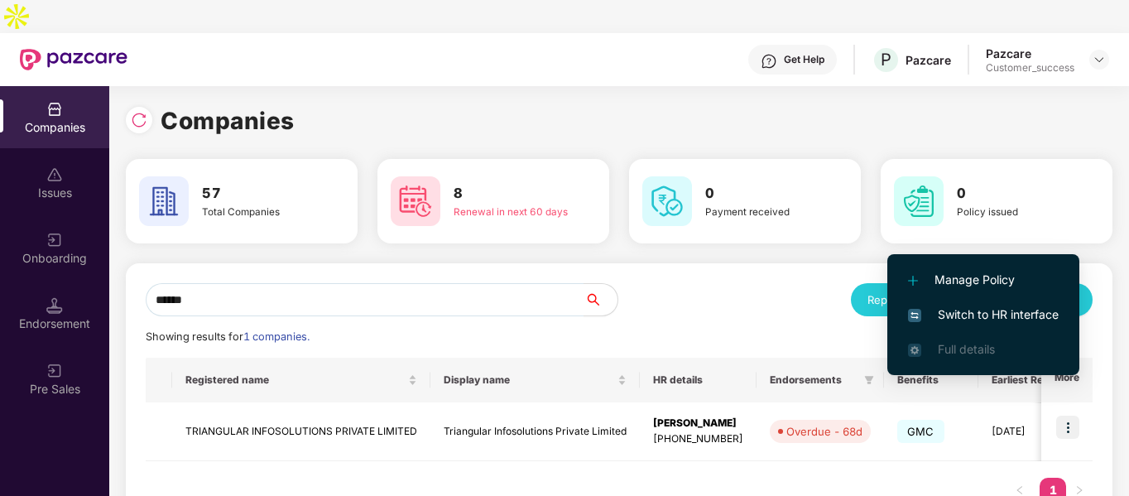
click at [919, 305] on span "Switch to HR interface" at bounding box center [983, 314] width 151 height 18
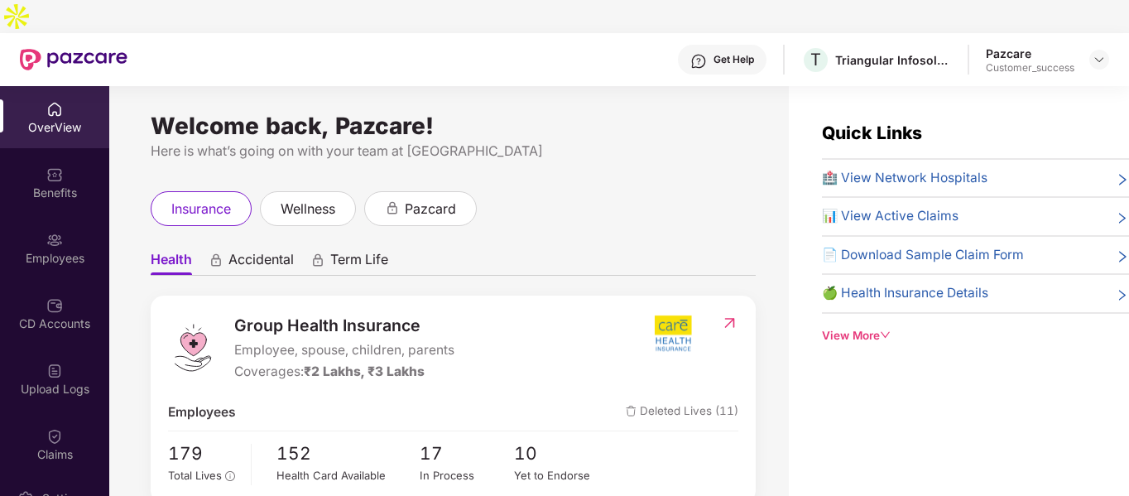
click at [70, 250] on div "Employees" at bounding box center [54, 258] width 109 height 17
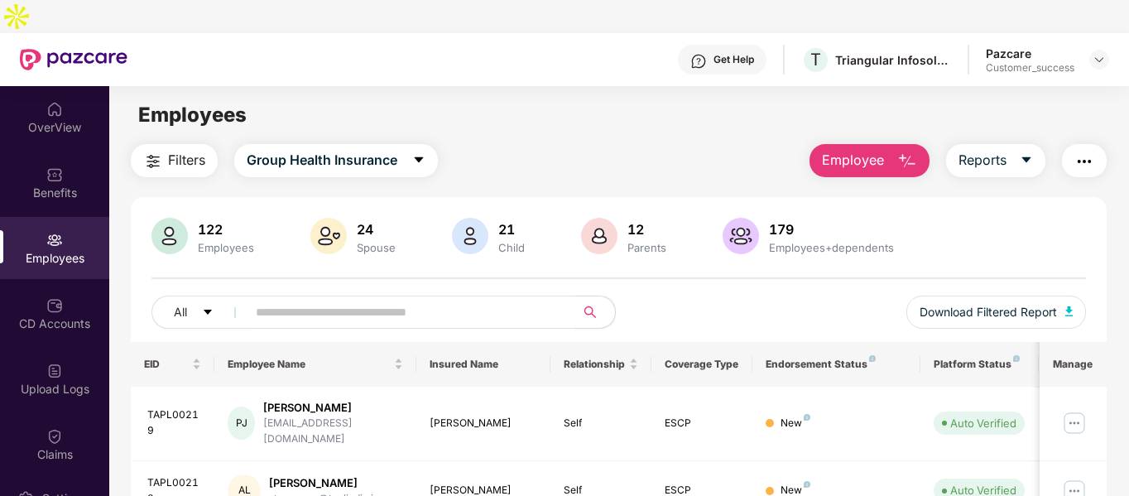
paste input "********"
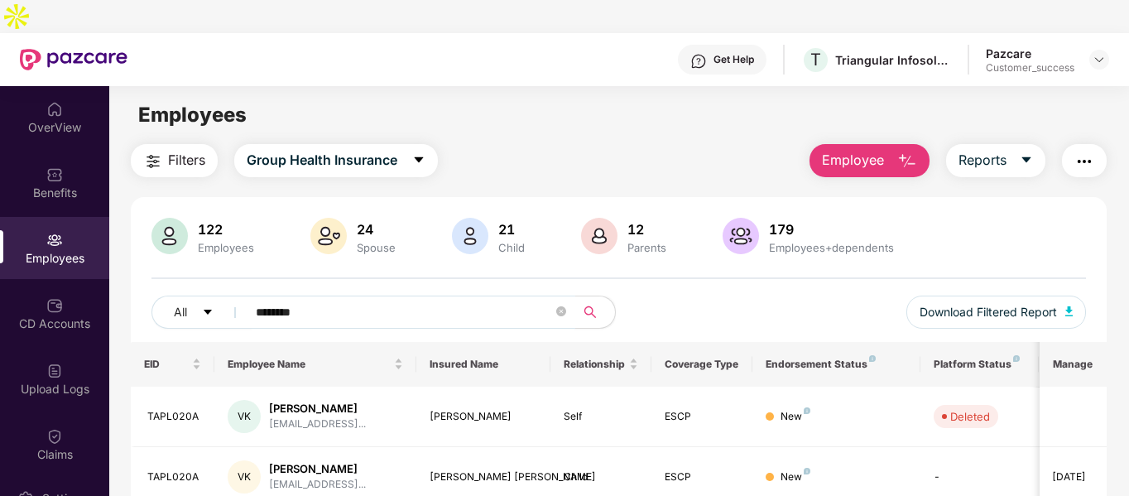
drag, startPoint x: 371, startPoint y: 285, endPoint x: 687, endPoint y: 223, distance: 322.1
click at [687, 223] on div "122 Employees 24 Spouse 21 Child 12 Parents 179 Employees+dependents All ******…" at bounding box center [619, 280] width 976 height 124
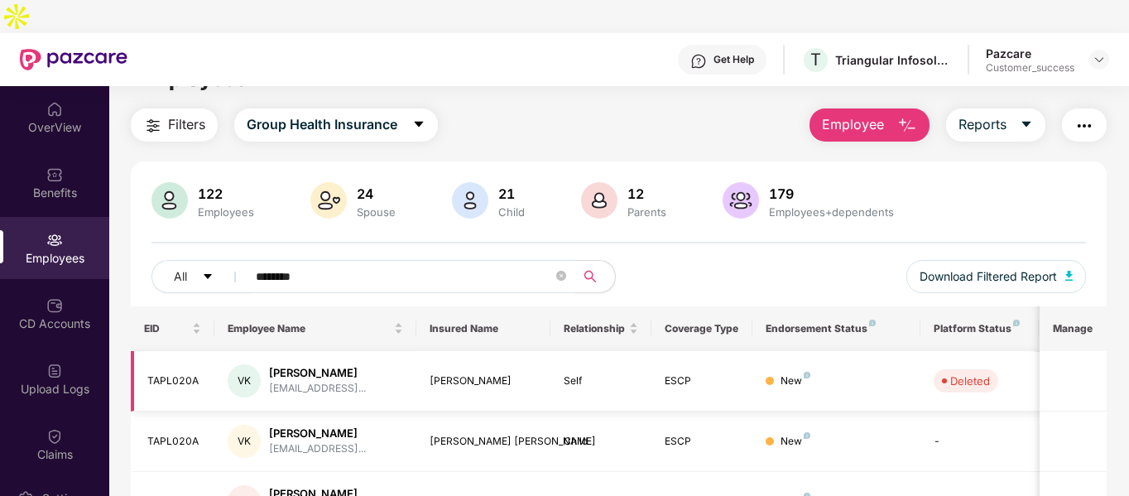
scroll to position [159, 0]
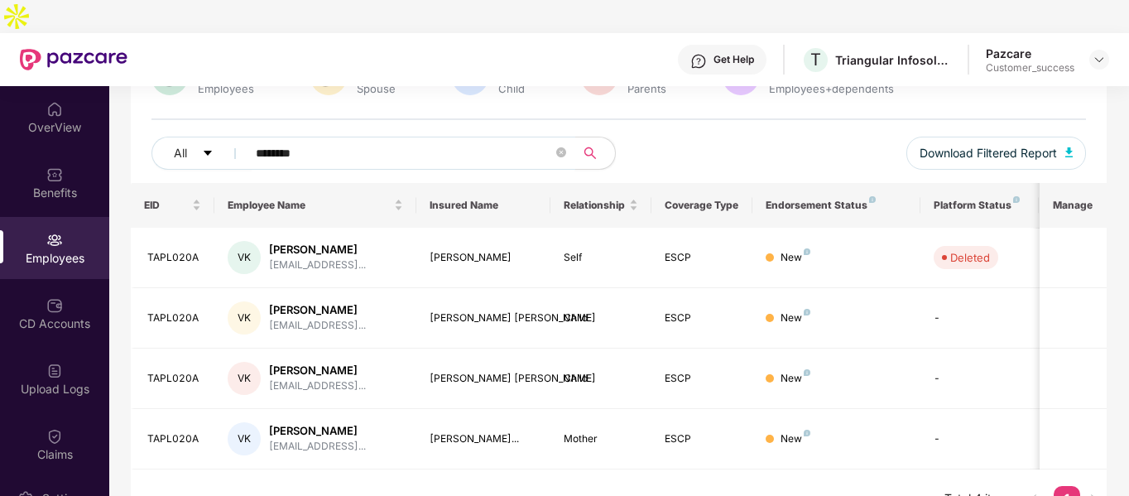
click at [365, 141] on input "********" at bounding box center [404, 153] width 297 height 25
paste input "*"
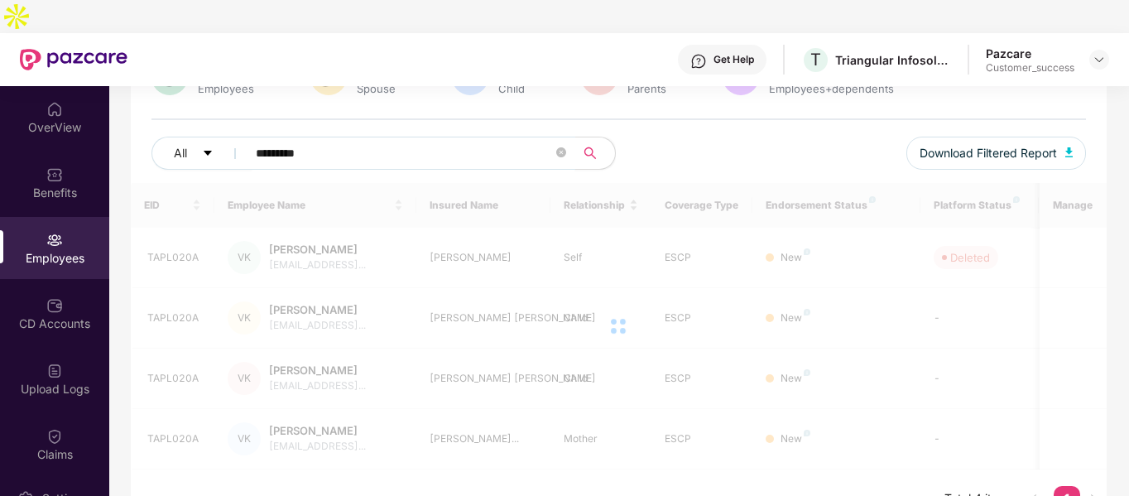
scroll to position [53, 0]
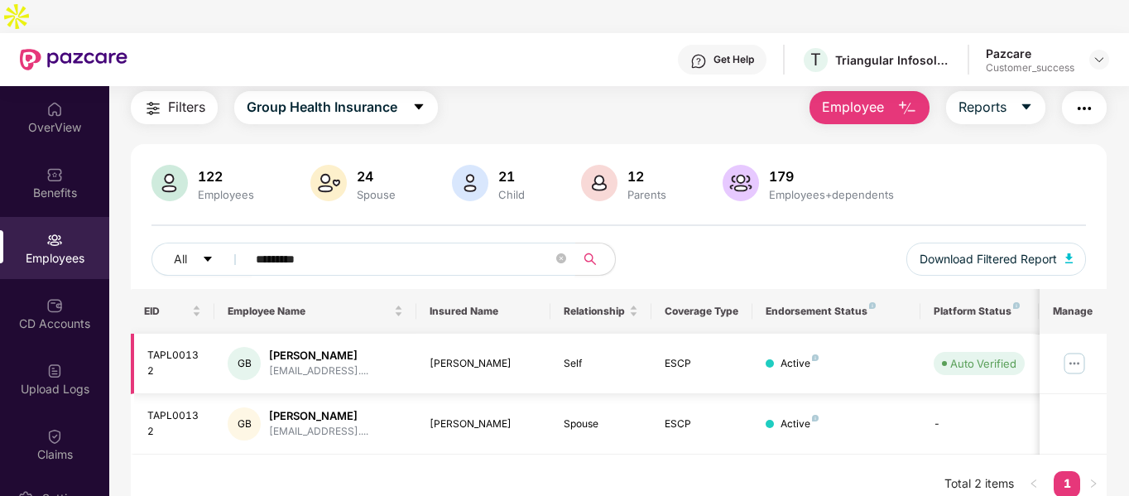
type input "*********"
click at [1077, 350] on img at bounding box center [1074, 363] width 26 height 26
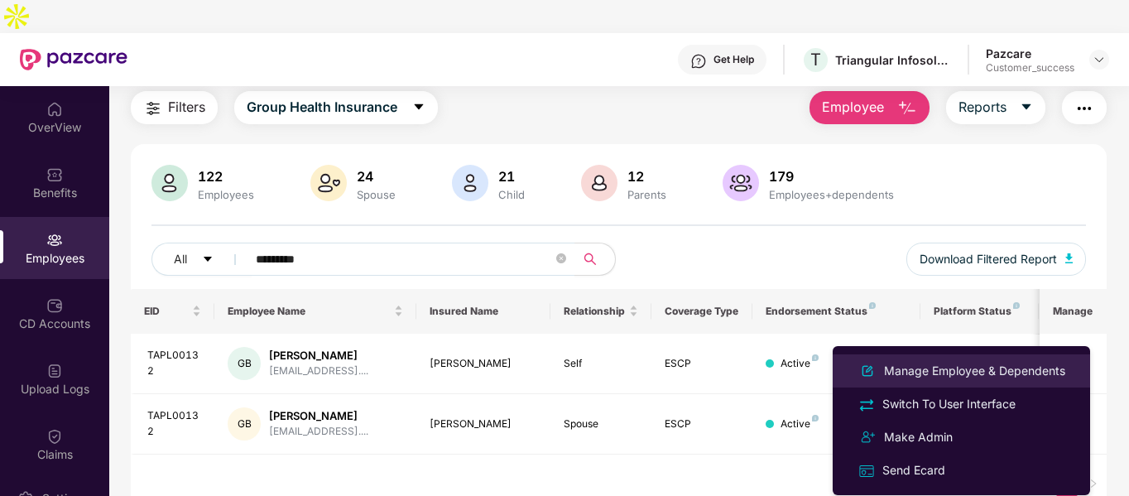
click at [894, 362] on div "Manage Employee & Dependents" at bounding box center [974, 371] width 188 height 18
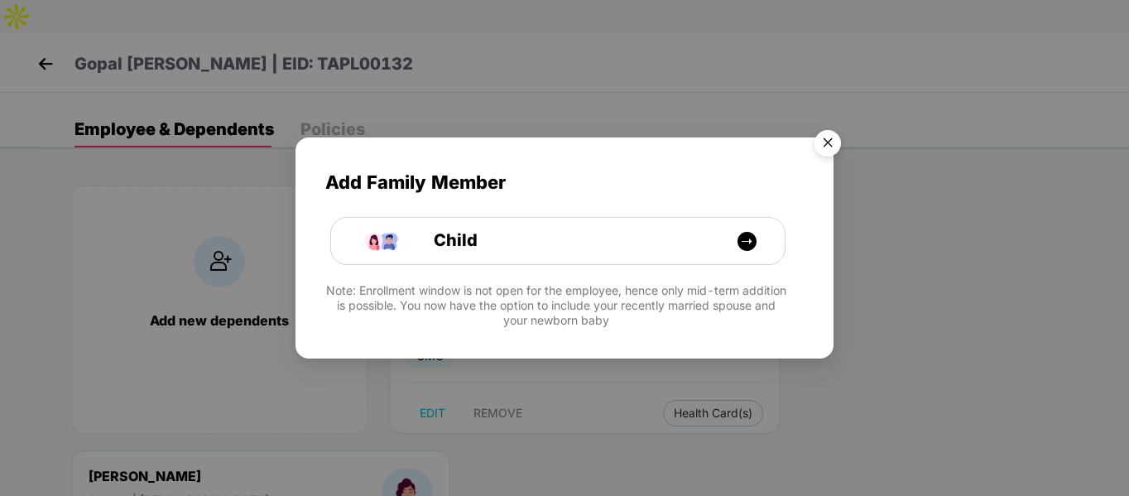
click at [833, 142] on img "Close" at bounding box center [827, 145] width 46 height 46
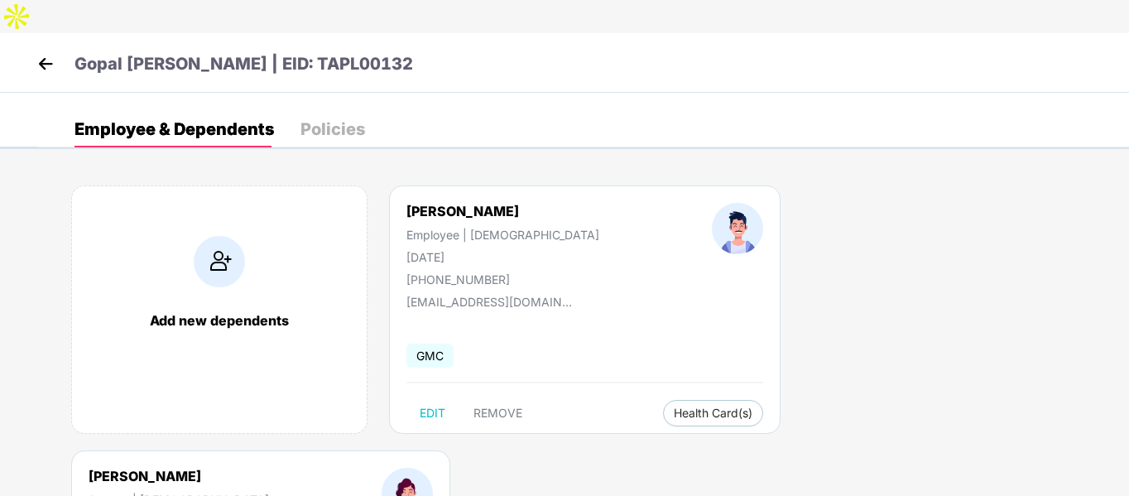
select select "******"
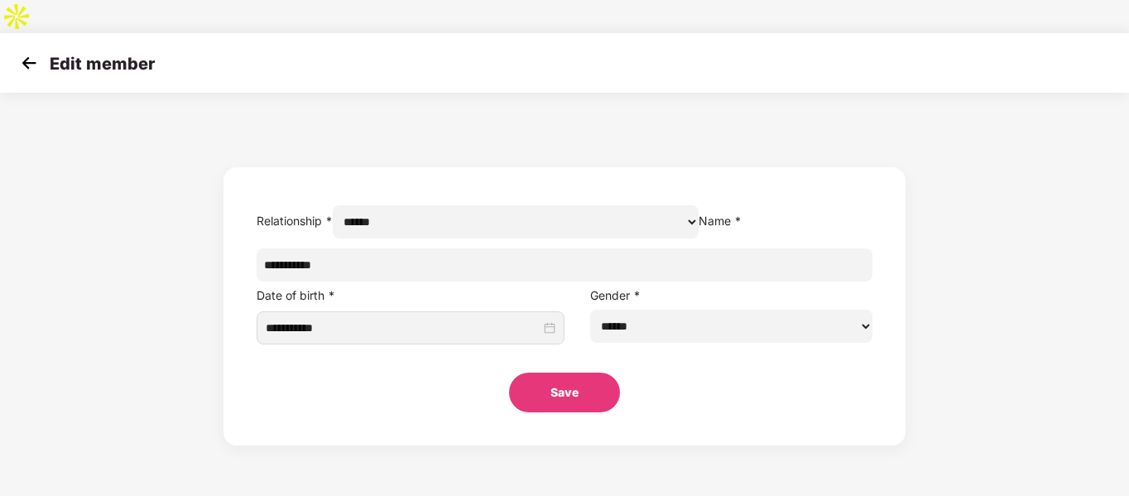
click at [458, 271] on input "**********" at bounding box center [565, 264] width 616 height 33
paste input "**"
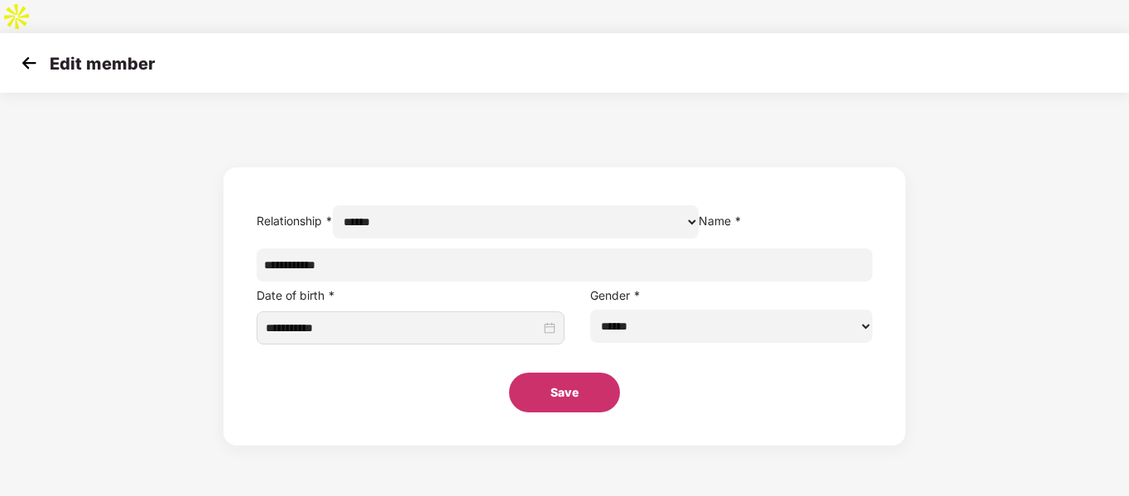
type input "**********"
click at [566, 396] on button "Save" at bounding box center [564, 392] width 111 height 40
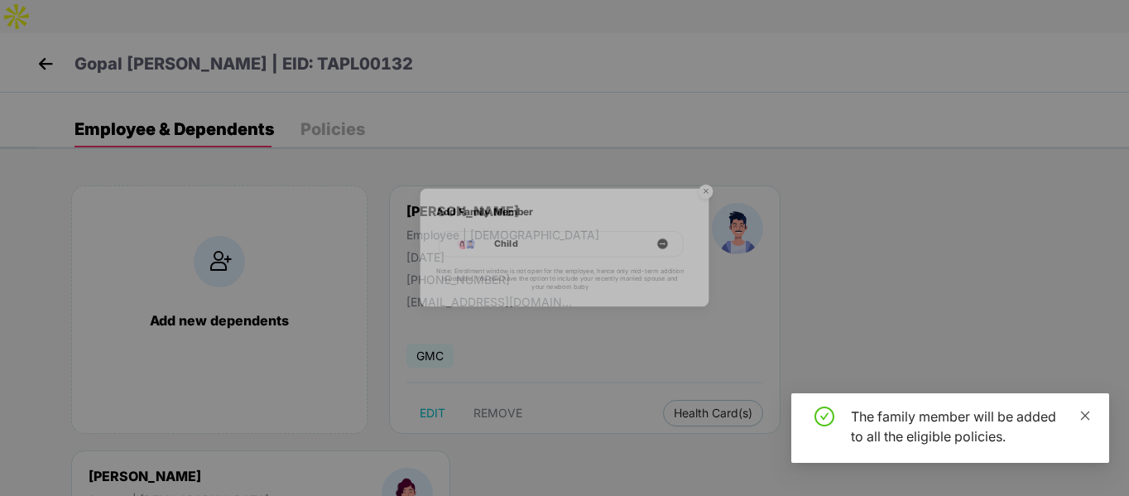
click at [1083, 415] on icon "close" at bounding box center [1085, 416] width 12 height 12
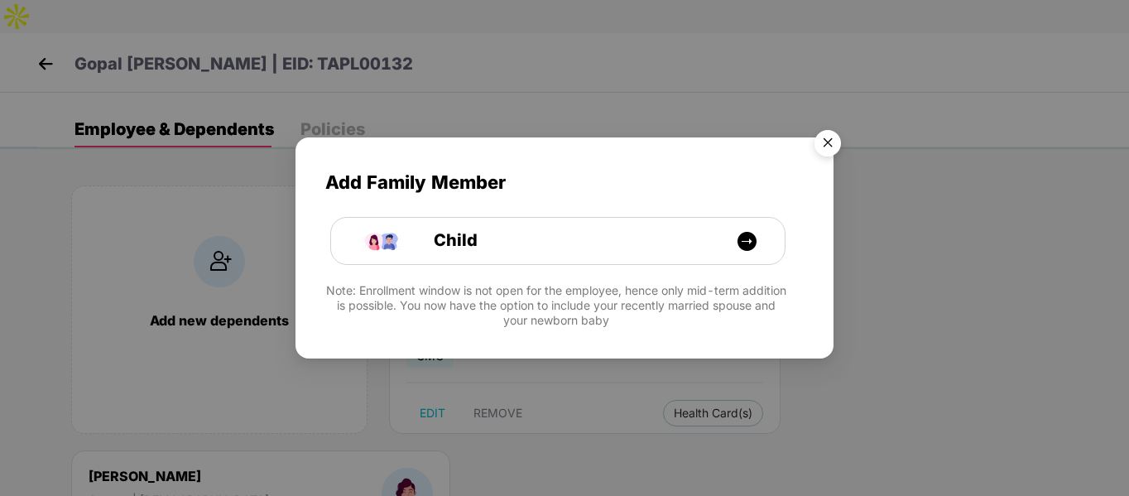
click at [829, 146] on img "Close" at bounding box center [827, 145] width 46 height 46
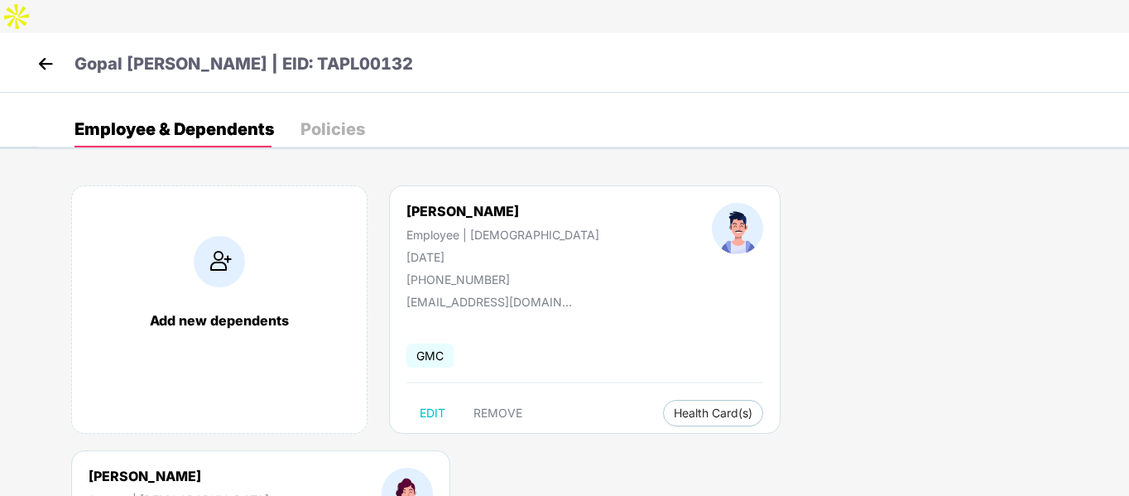
click at [40, 51] on img at bounding box center [45, 63] width 25 height 25
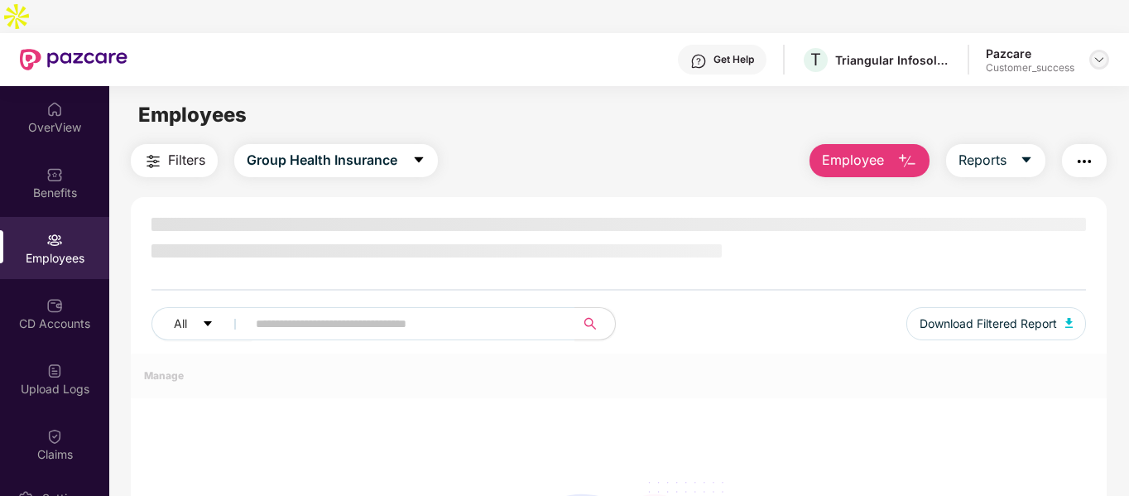
click at [1103, 53] on img at bounding box center [1098, 59] width 13 height 13
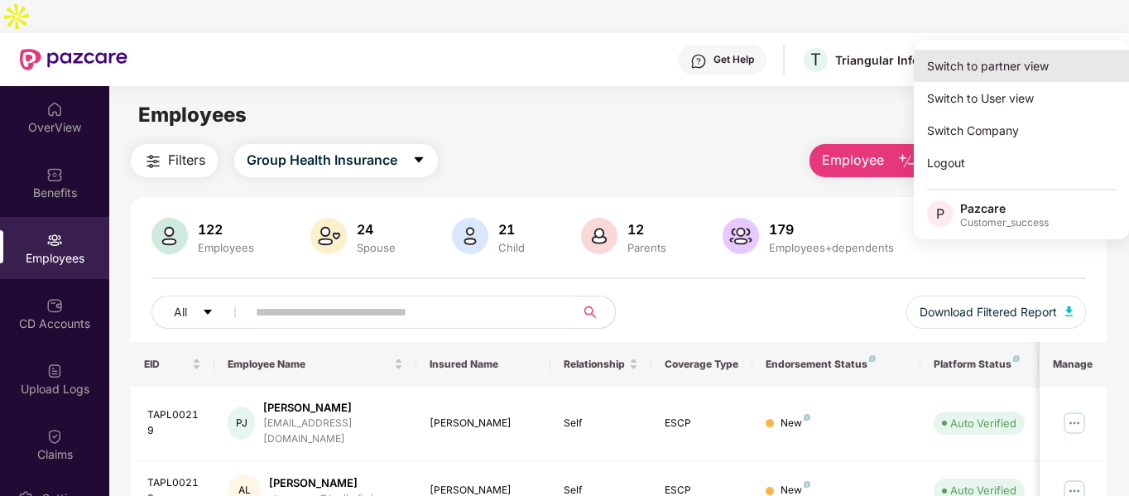
click at [991, 61] on div "Switch to partner view" at bounding box center [1021, 66] width 215 height 32
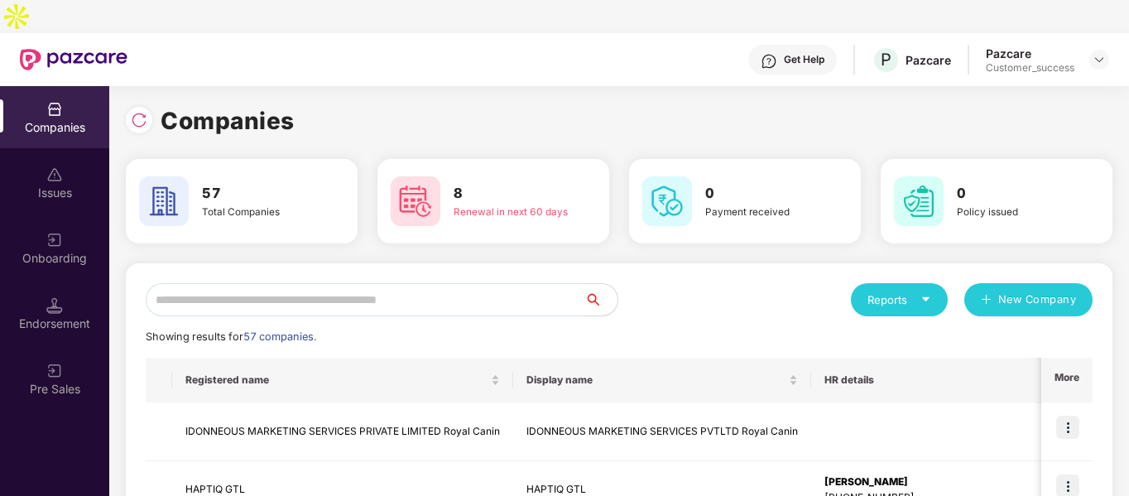
click at [430, 283] on input "text" at bounding box center [365, 299] width 439 height 33
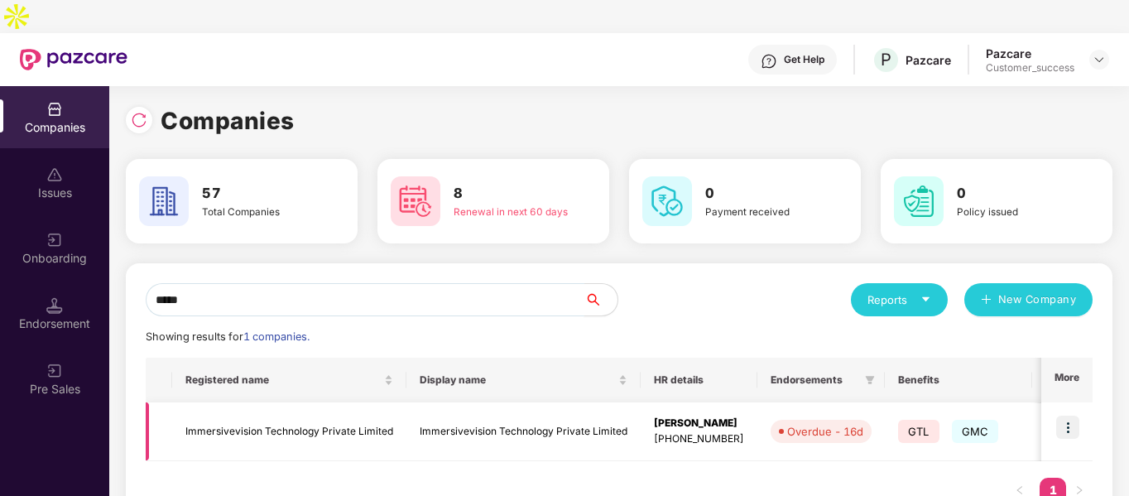
type input "*****"
click at [335, 402] on td "Immersivevision Technology Private Limited" at bounding box center [289, 431] width 234 height 59
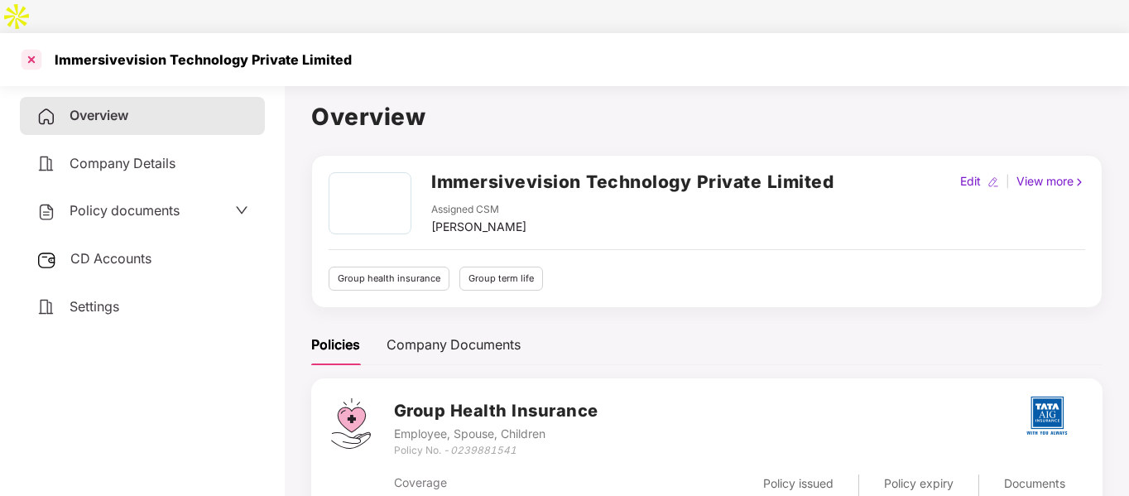
click at [30, 46] on div at bounding box center [31, 59] width 26 height 26
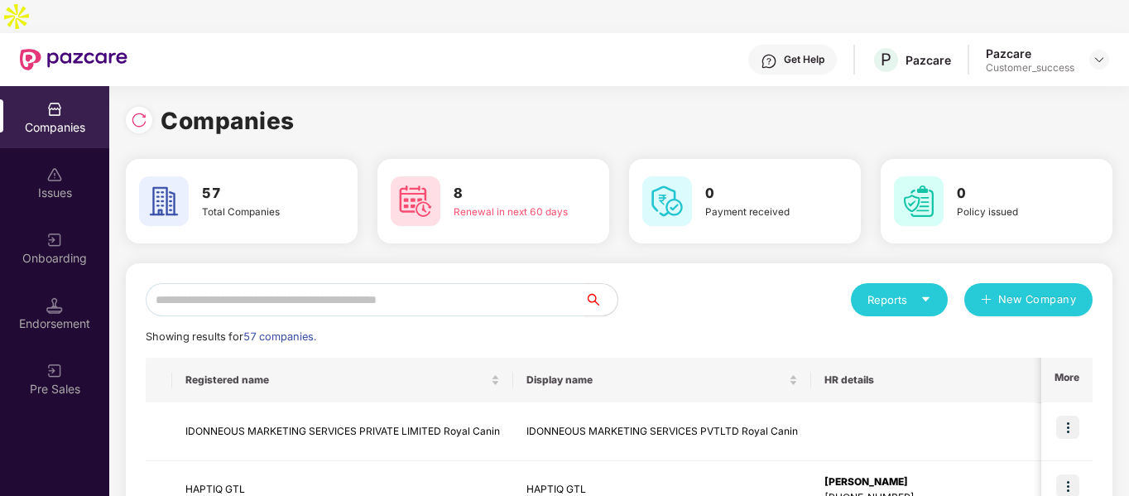
click at [306, 283] on input "text" at bounding box center [365, 299] width 439 height 33
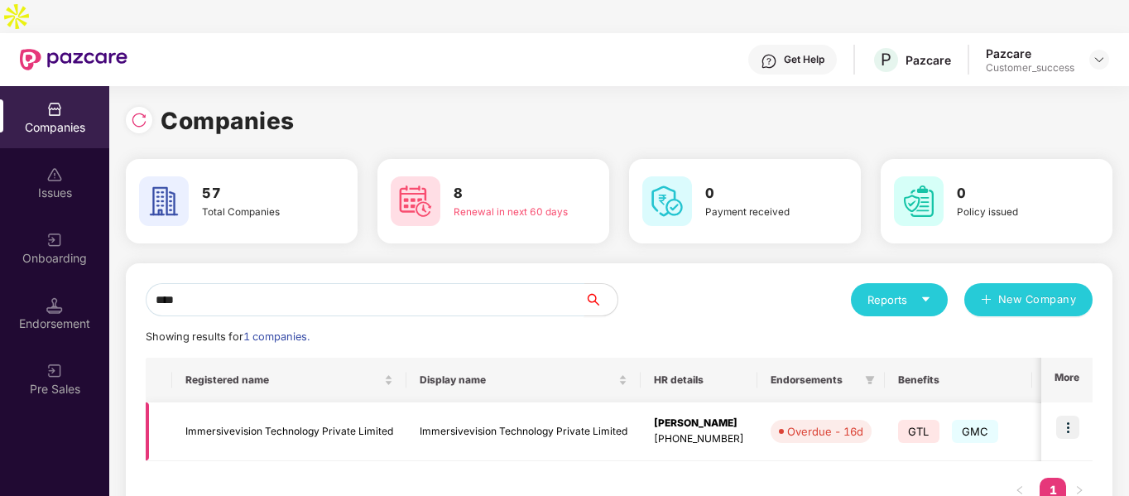
type input "****"
click at [1068, 415] on img at bounding box center [1067, 426] width 23 height 23
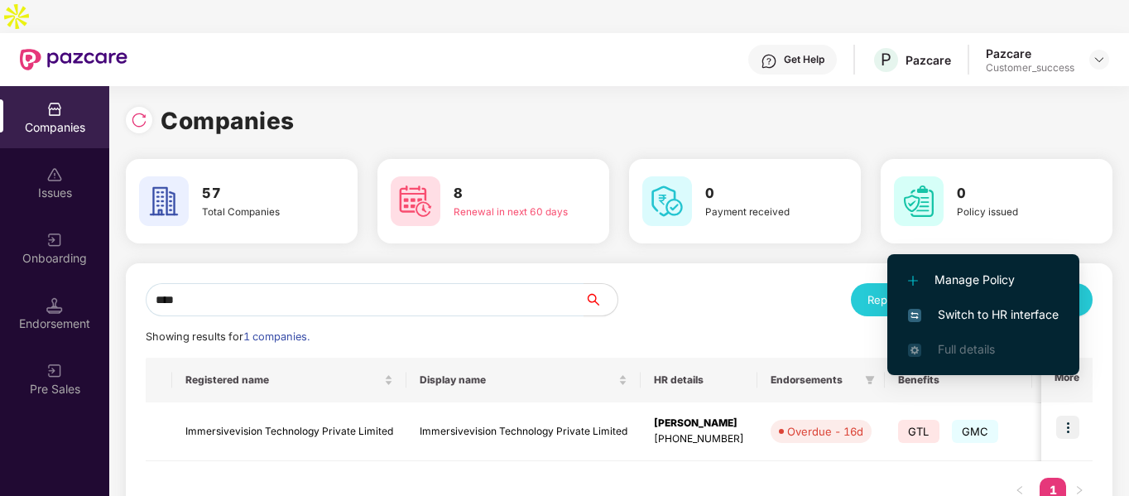
click at [935, 316] on span "Switch to HR interface" at bounding box center [983, 314] width 151 height 18
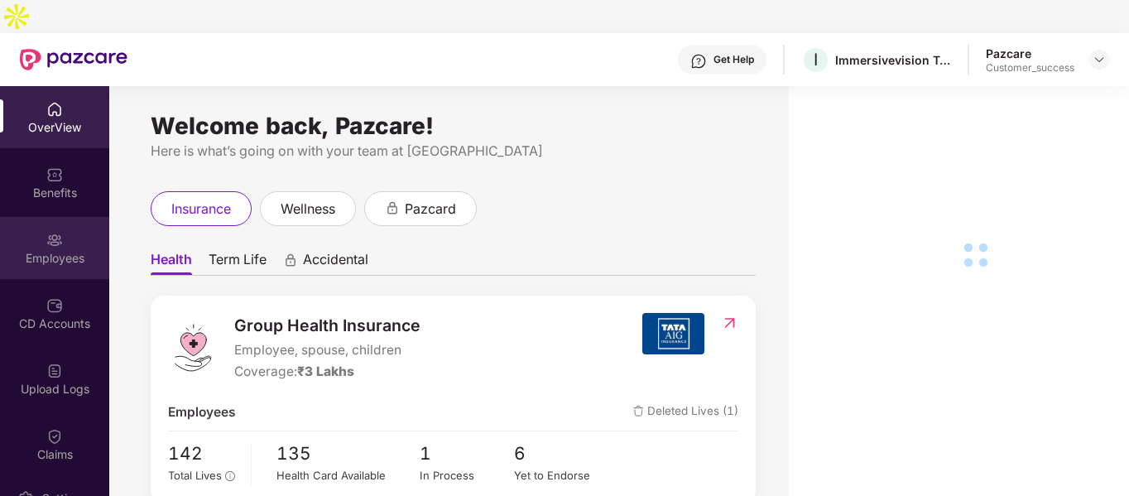
click at [66, 250] on div "Employees" at bounding box center [54, 258] width 109 height 17
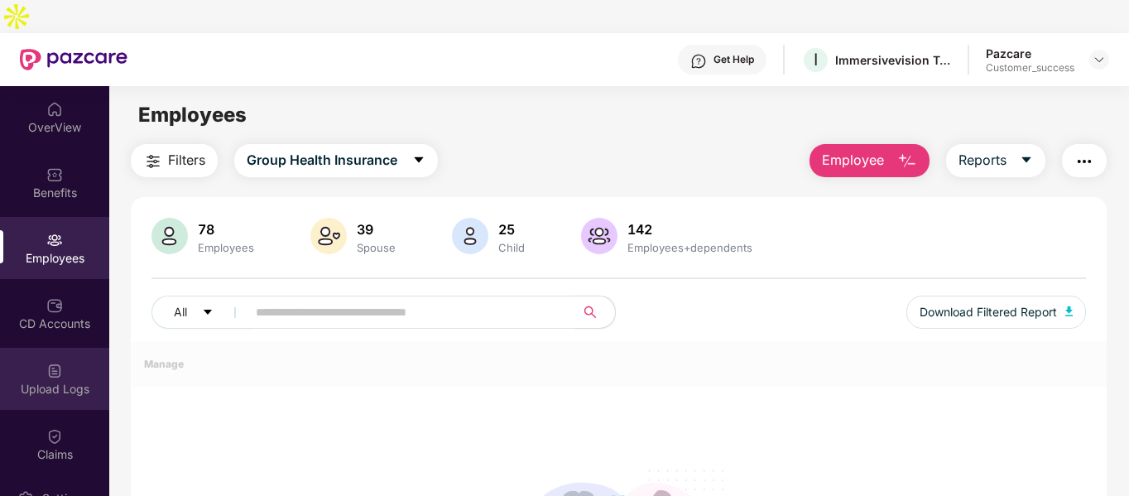
scroll to position [142, 0]
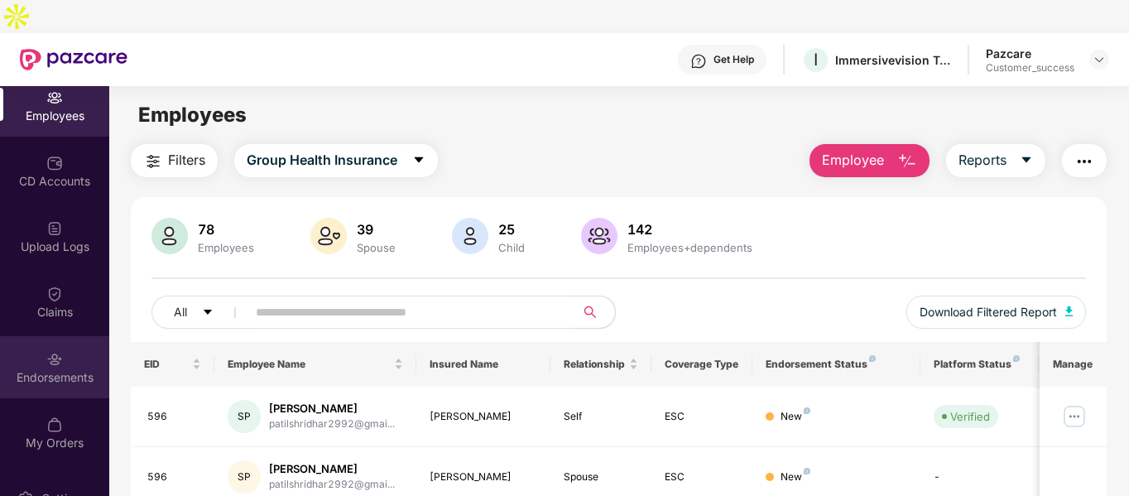
click at [70, 369] on div "Endorsements" at bounding box center [54, 377] width 109 height 17
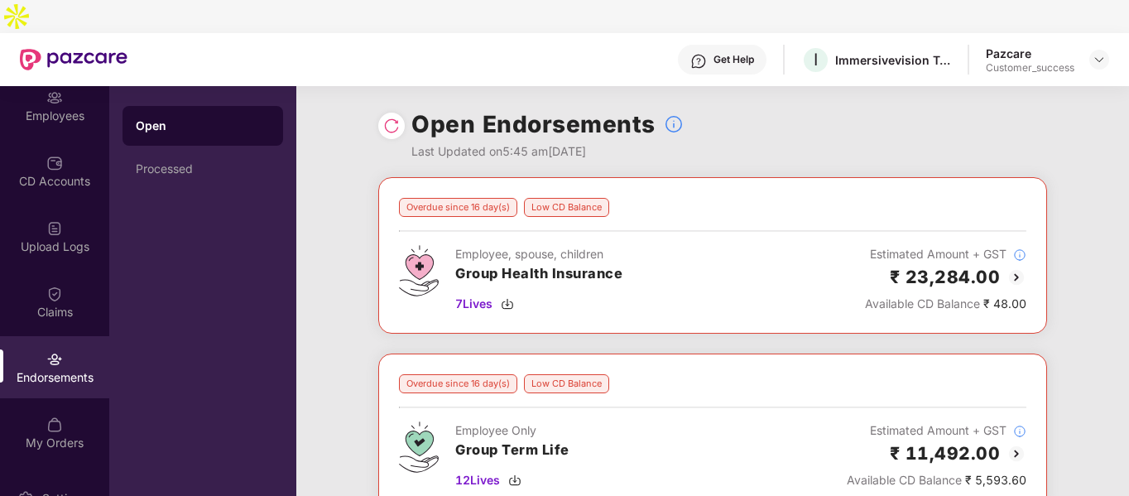
scroll to position [1, 0]
click at [509, 296] on img at bounding box center [507, 302] width 13 height 13
click at [1096, 53] on img at bounding box center [1098, 59] width 13 height 13
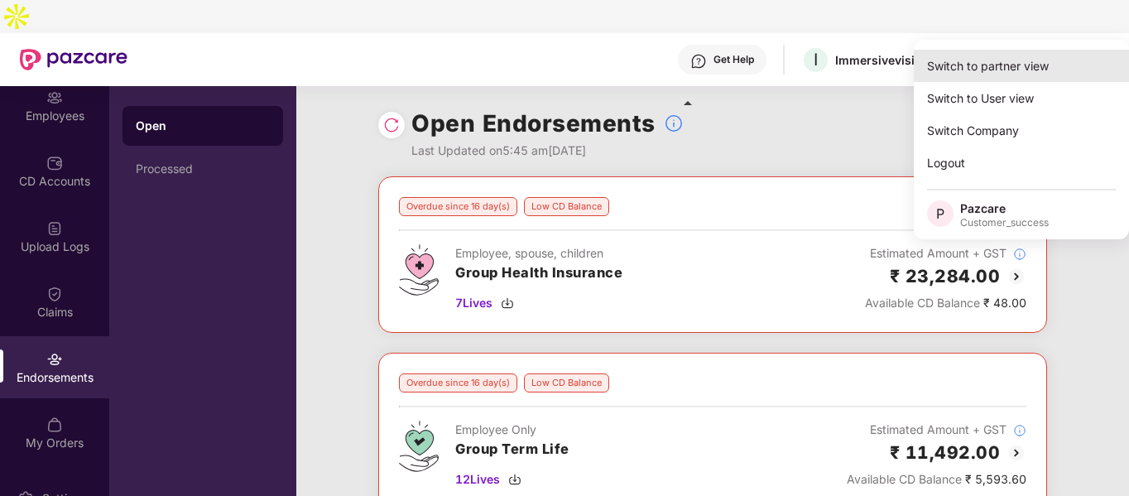
click at [995, 76] on div "Switch to partner view" at bounding box center [1021, 66] width 215 height 32
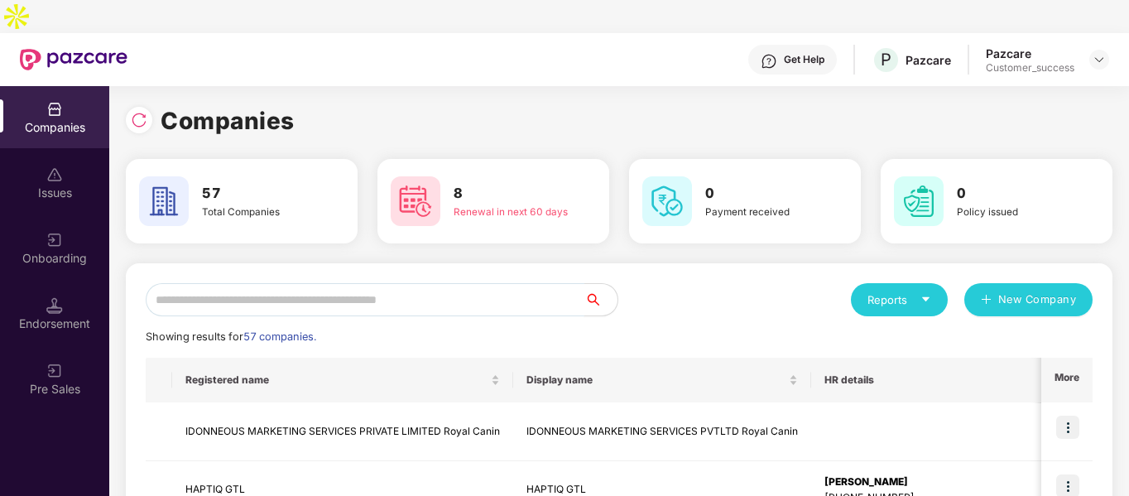
click at [413, 283] on input "text" at bounding box center [365, 299] width 439 height 33
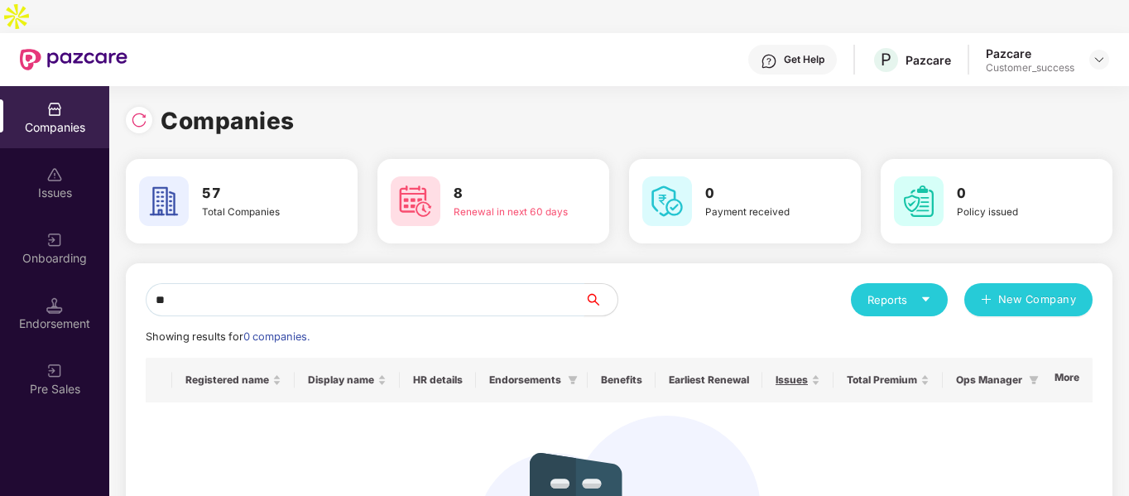
type input "*"
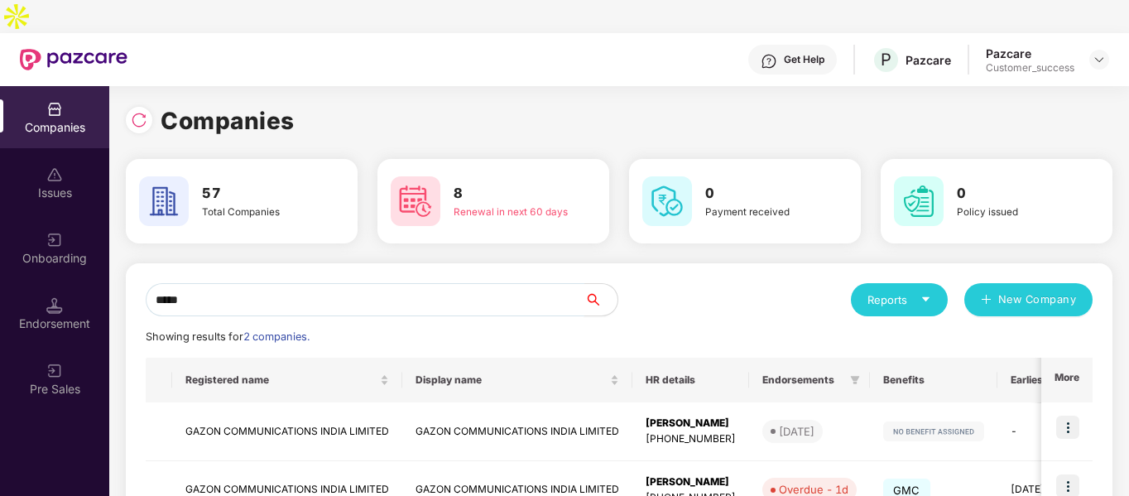
scroll to position [83, 0]
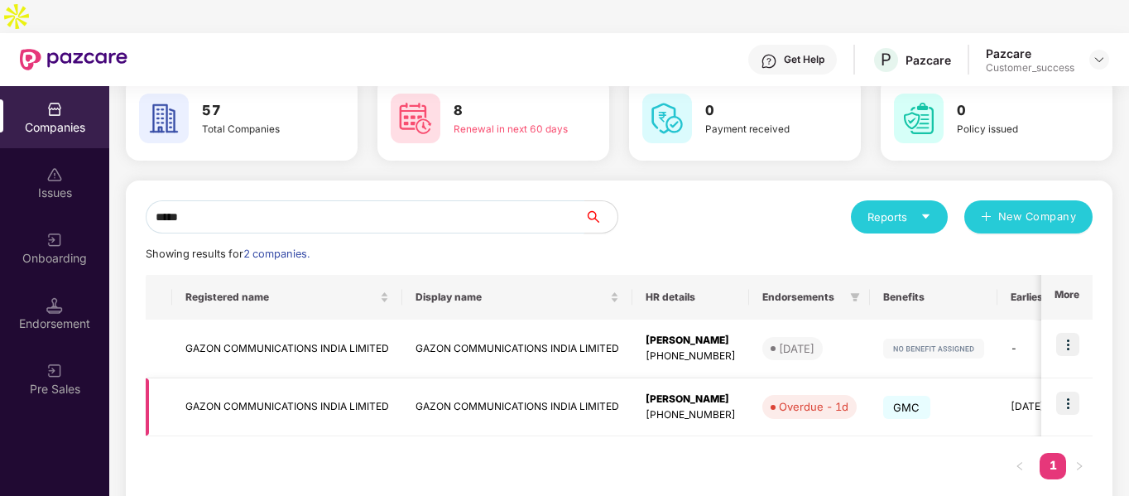
type input "*****"
click at [1062, 391] on img at bounding box center [1067, 402] width 23 height 23
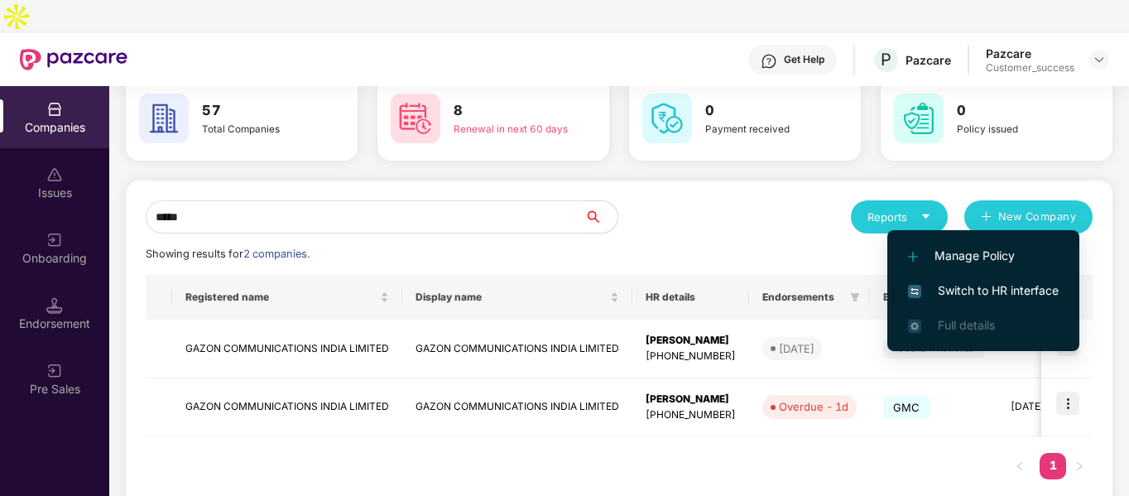
click at [972, 290] on span "Switch to HR interface" at bounding box center [983, 290] width 151 height 18
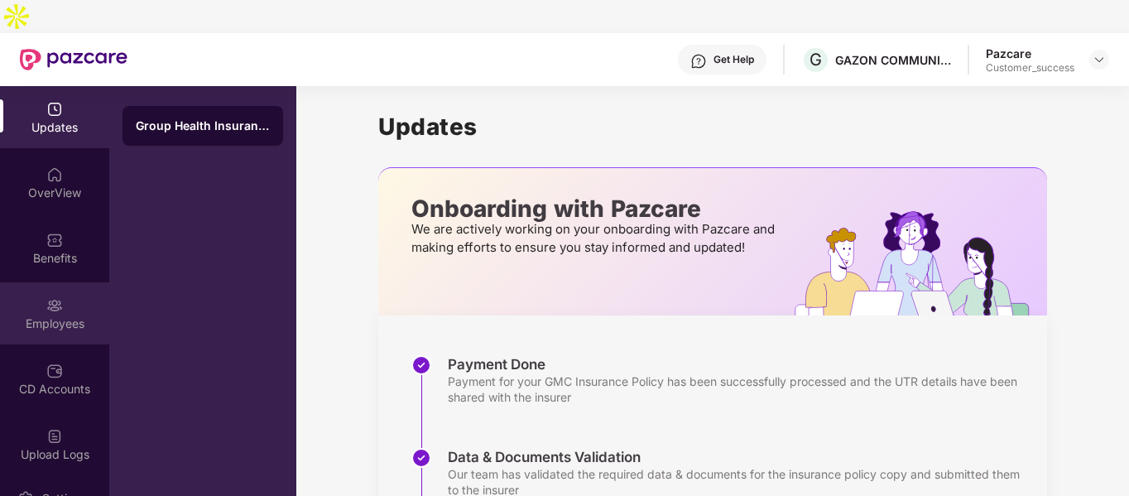
click at [46, 297] on img at bounding box center [54, 305] width 17 height 17
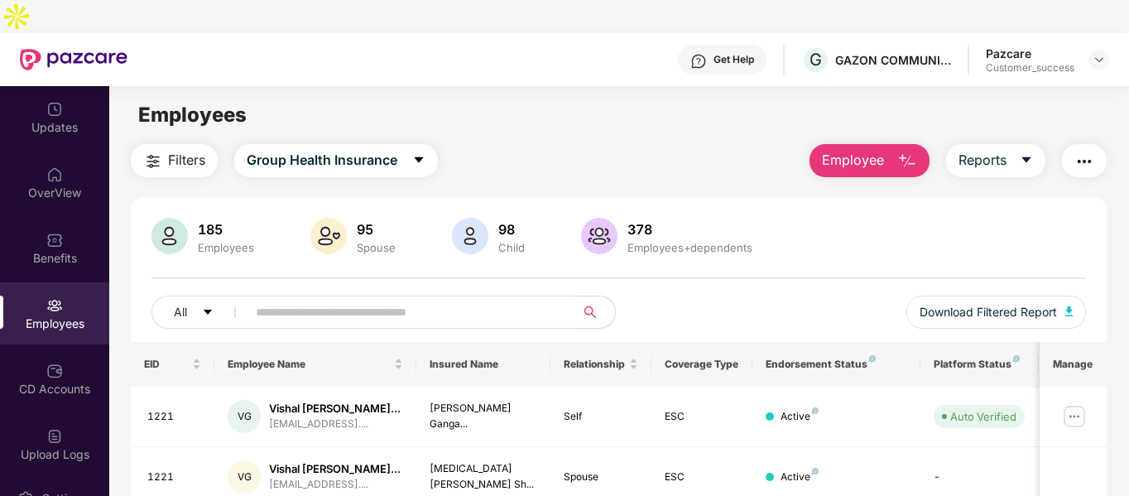
click at [385, 300] on input "text" at bounding box center [404, 312] width 297 height 25
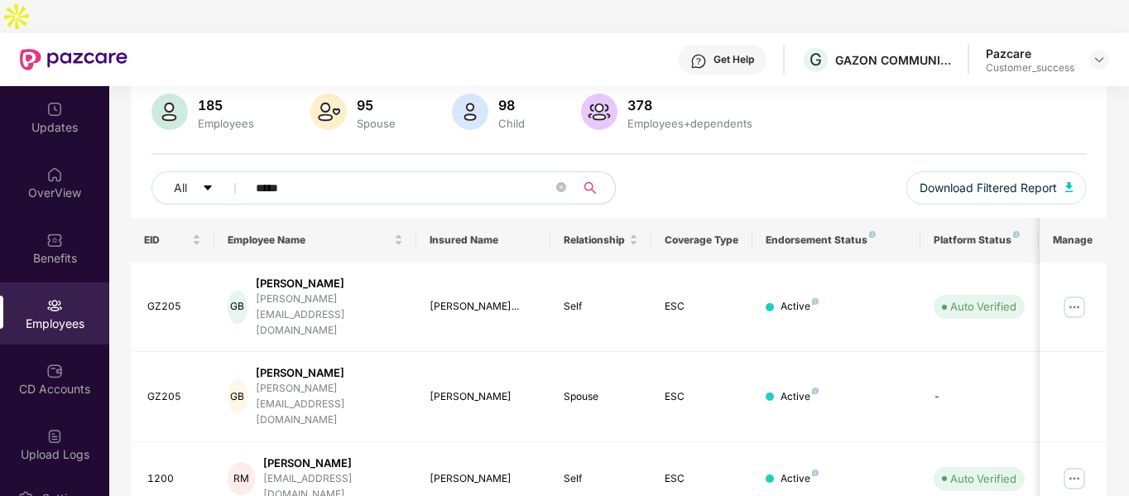
scroll to position [219, 0]
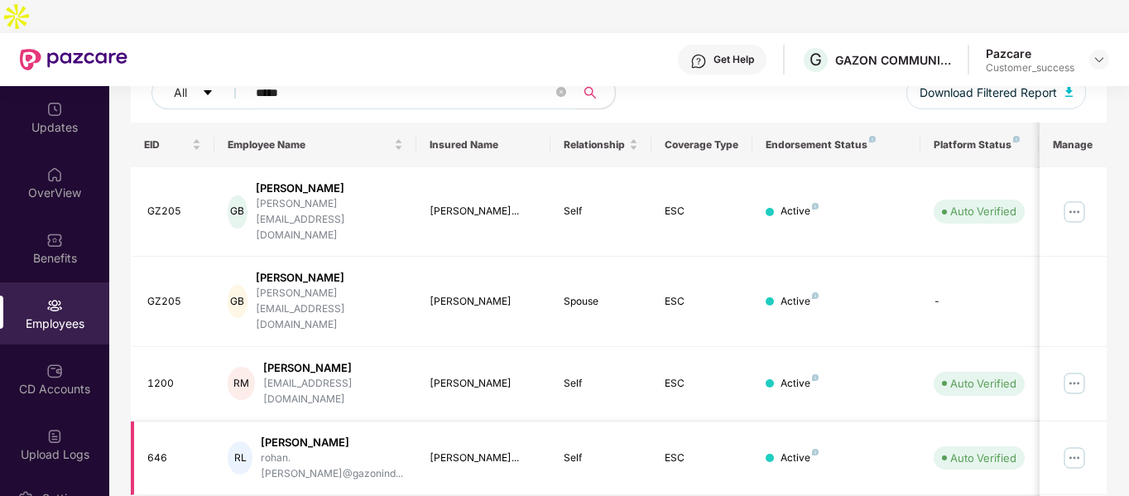
type input "*****"
click at [1072, 444] on img at bounding box center [1074, 457] width 26 height 26
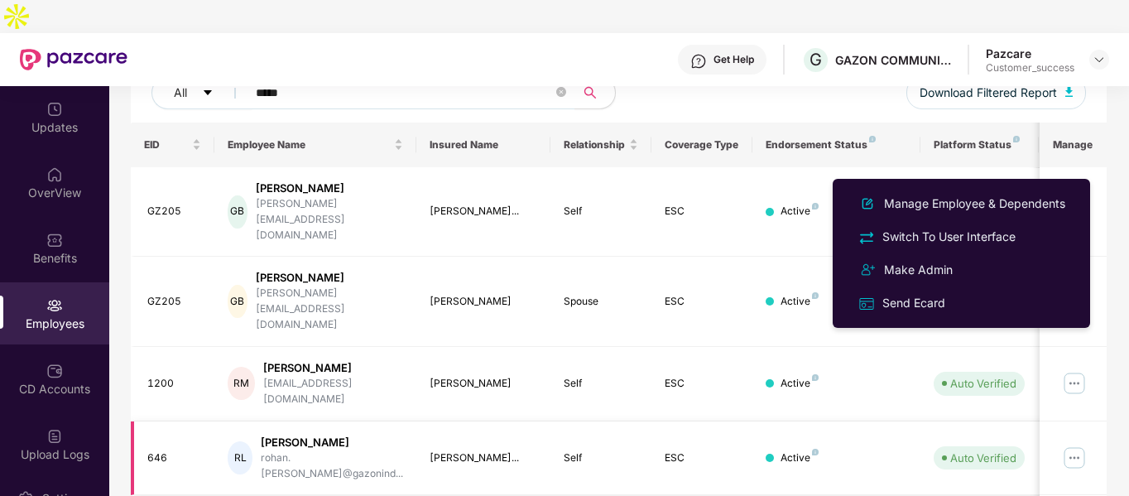
click at [1079, 444] on img at bounding box center [1074, 457] width 26 height 26
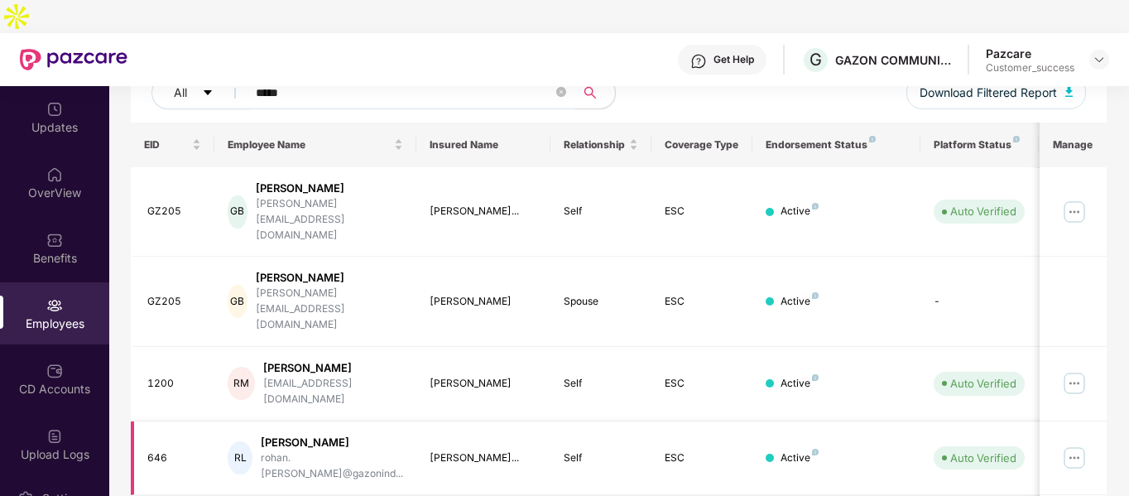
click at [1068, 444] on img at bounding box center [1074, 457] width 26 height 26
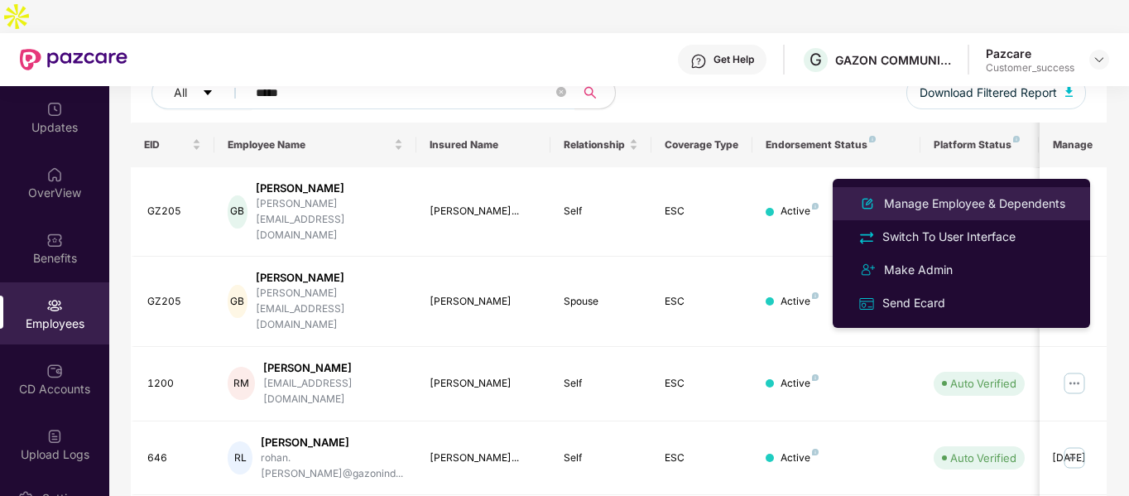
click at [912, 198] on div "Manage Employee & Dependents" at bounding box center [974, 203] width 188 height 18
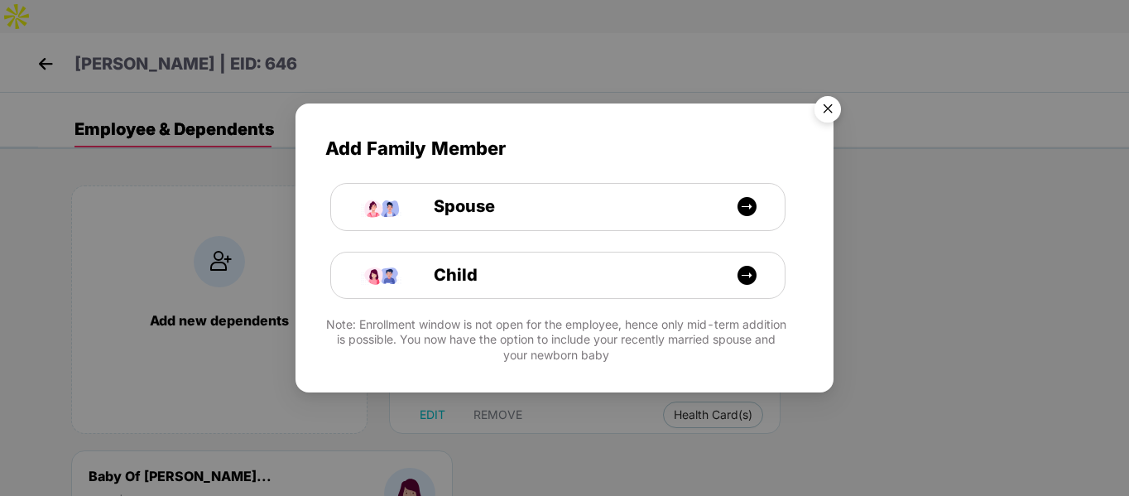
click at [827, 109] on img "Close" at bounding box center [827, 112] width 46 height 46
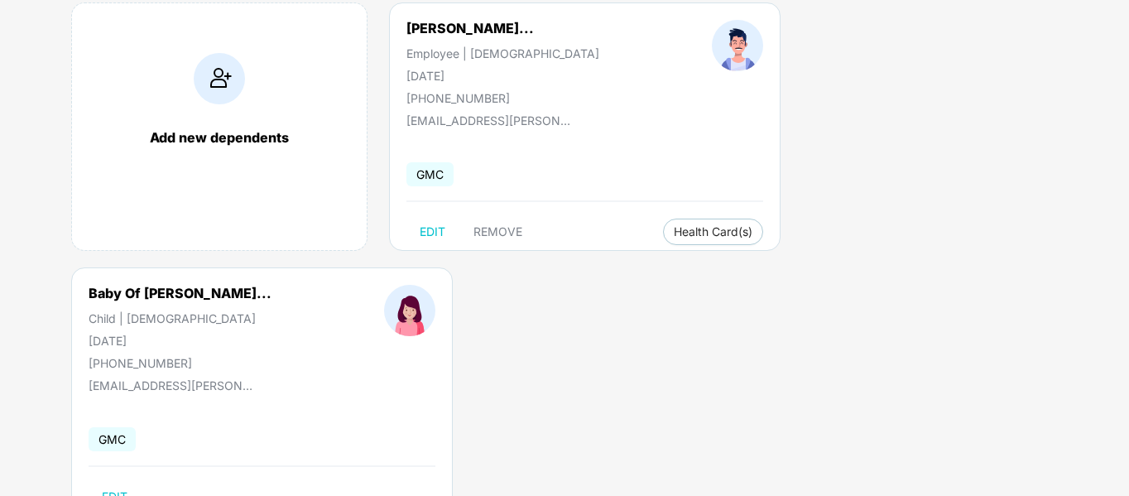
scroll to position [193, 0]
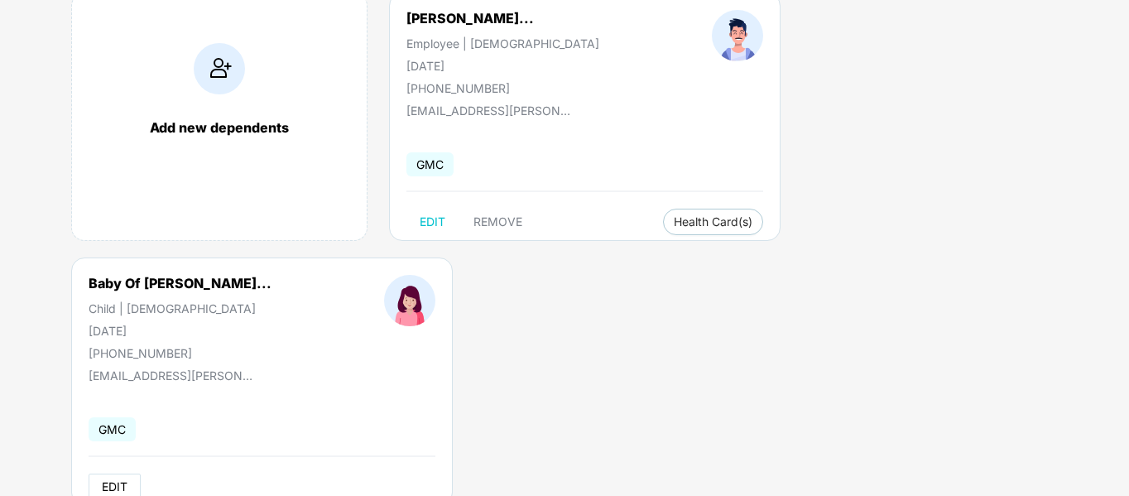
click at [113, 480] on span "EDIT" at bounding box center [115, 486] width 26 height 13
select select "*****"
select select "******"
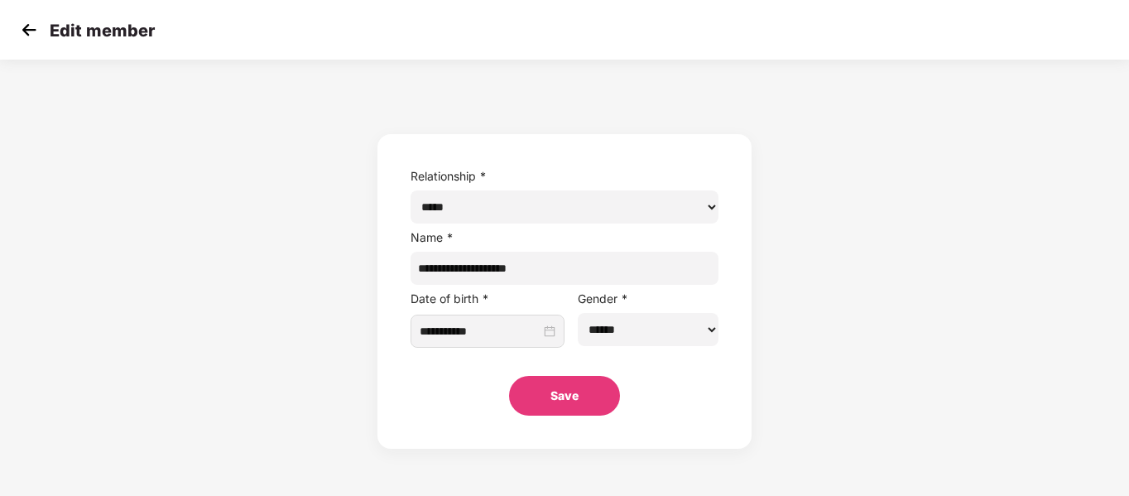
scroll to position [0, 0]
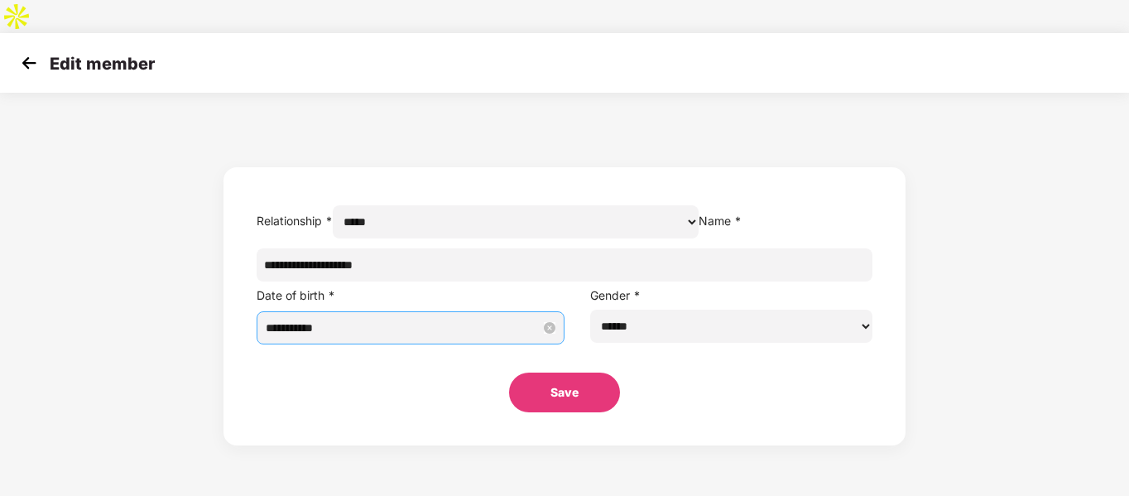
click at [497, 330] on input "**********" at bounding box center [403, 328] width 275 height 18
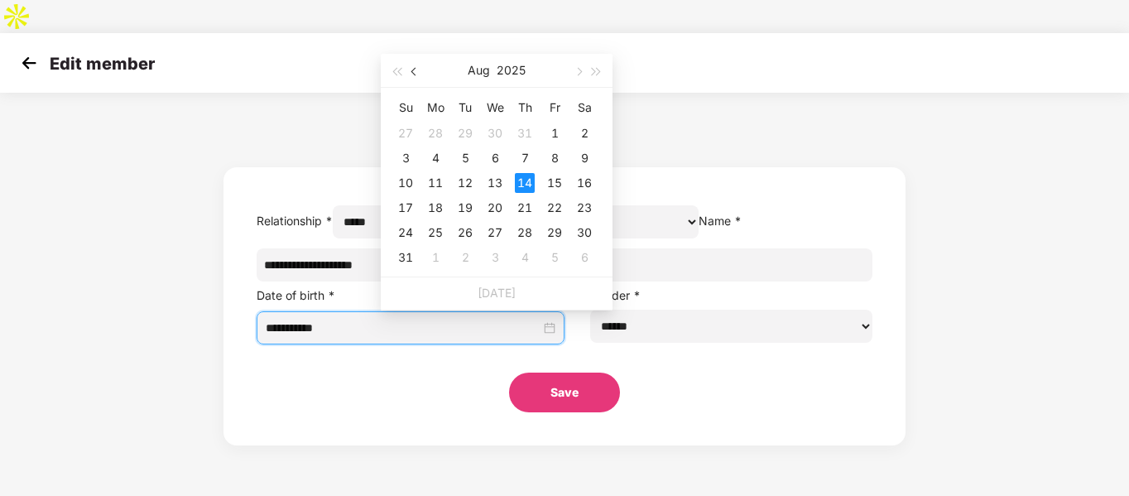
click at [420, 80] on button "button" at bounding box center [414, 70] width 18 height 33
type input "**********"
click at [501, 161] on div "7" at bounding box center [495, 158] width 20 height 20
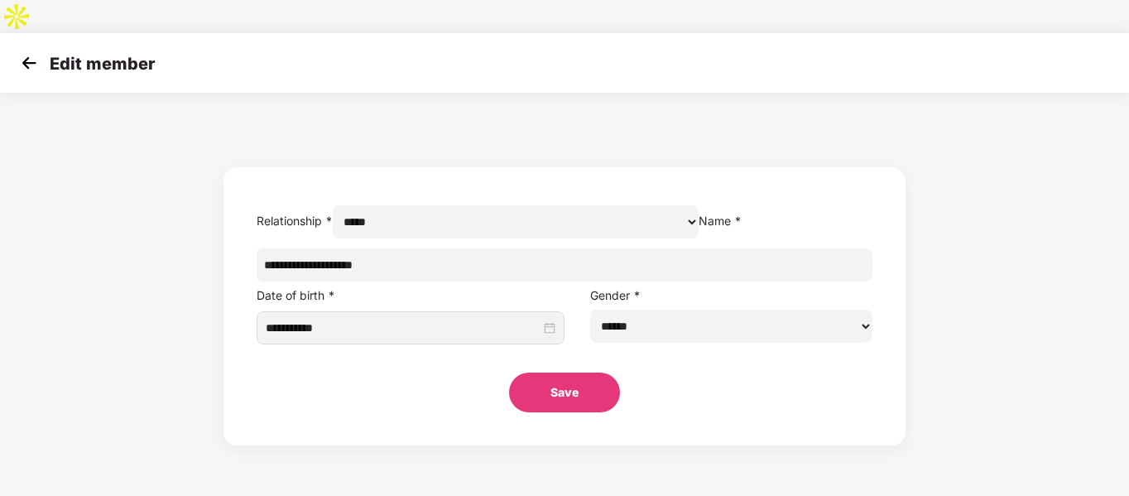
click at [581, 412] on button "Save" at bounding box center [564, 392] width 111 height 40
select select "*****"
select select "******"
click at [20, 50] on img at bounding box center [29, 62] width 25 height 25
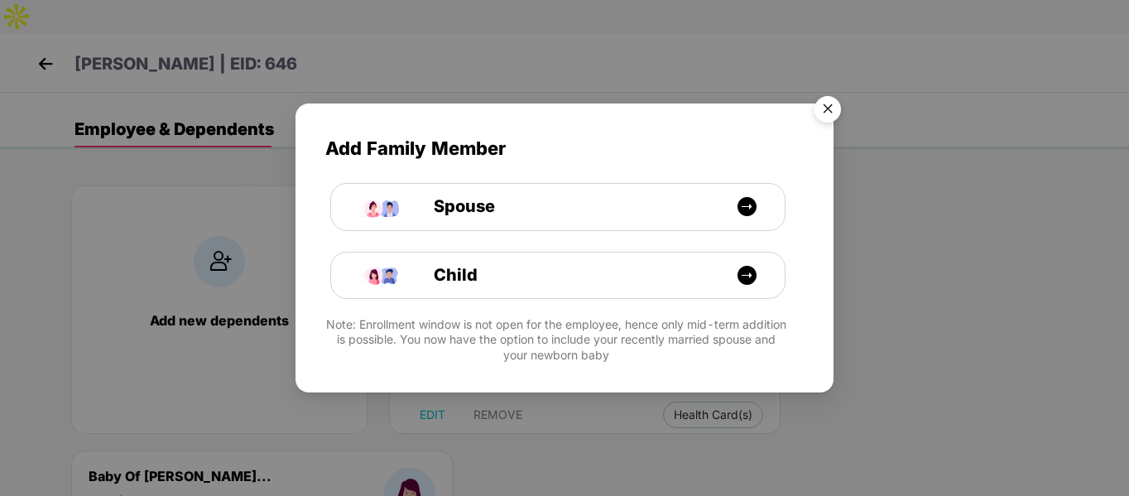
click at [815, 114] on img "Close" at bounding box center [827, 112] width 46 height 46
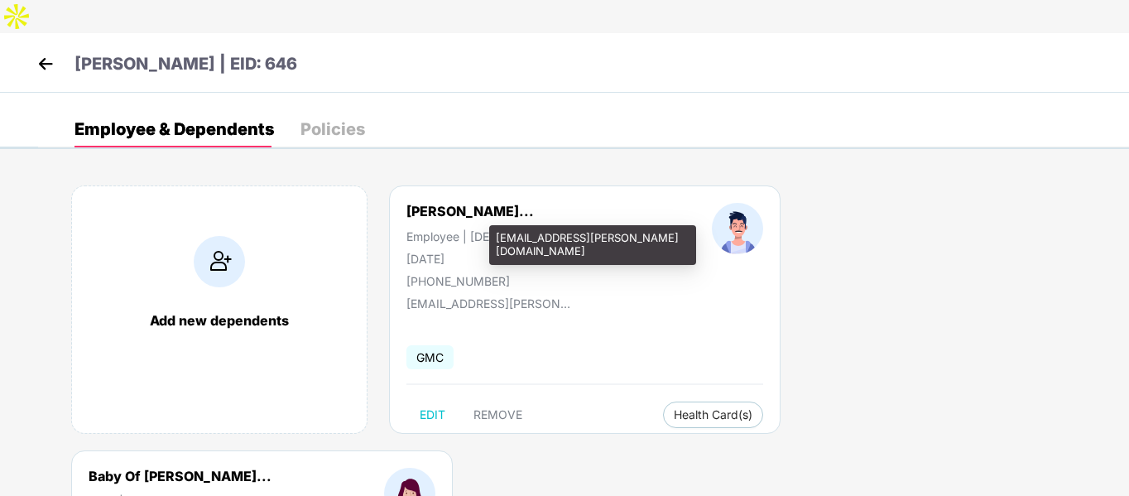
click at [522, 238] on div "rohan.limbore@gazonindia.com" at bounding box center [592, 244] width 207 height 39
copy div "rohan.limbore@gazonindia.com"
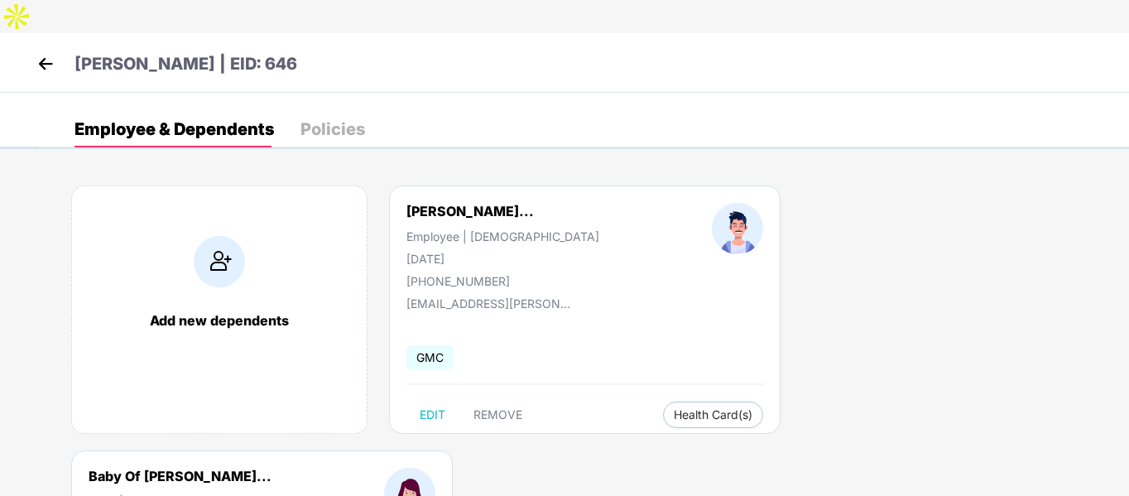
scroll to position [211, 0]
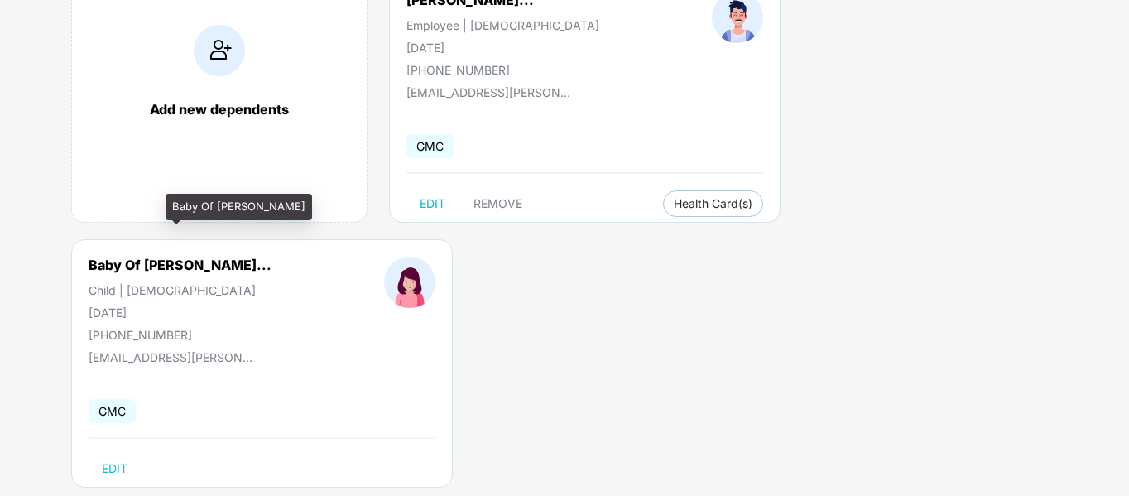
click at [189, 198] on div "Baby Of Rohan Limbore" at bounding box center [238, 207] width 146 height 26
copy div "Baby Of Rohan Limbore"
click at [127, 305] on div "14 Aug 2025" at bounding box center [180, 312] width 183 height 14
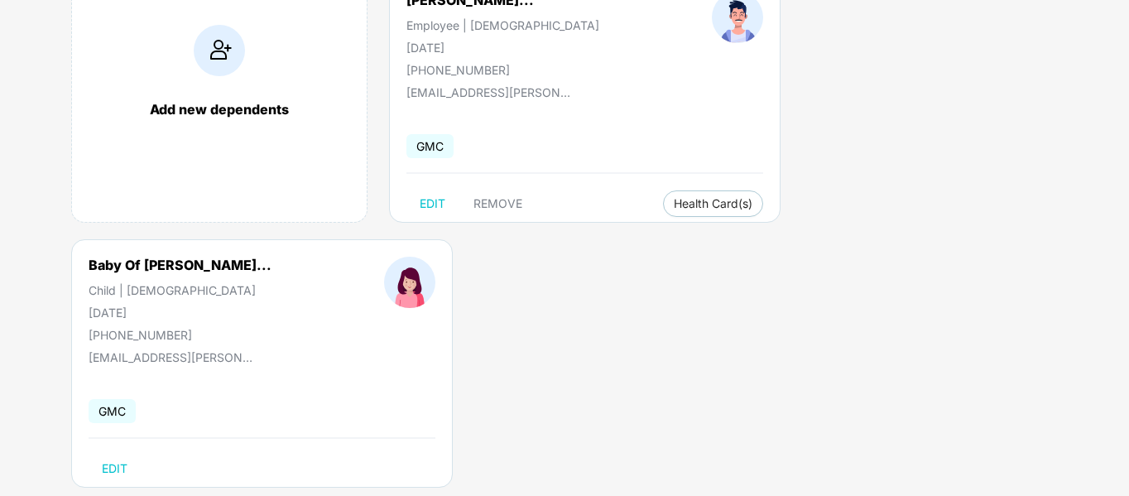
click at [127, 305] on div "14 Aug 2025" at bounding box center [180, 312] width 183 height 14
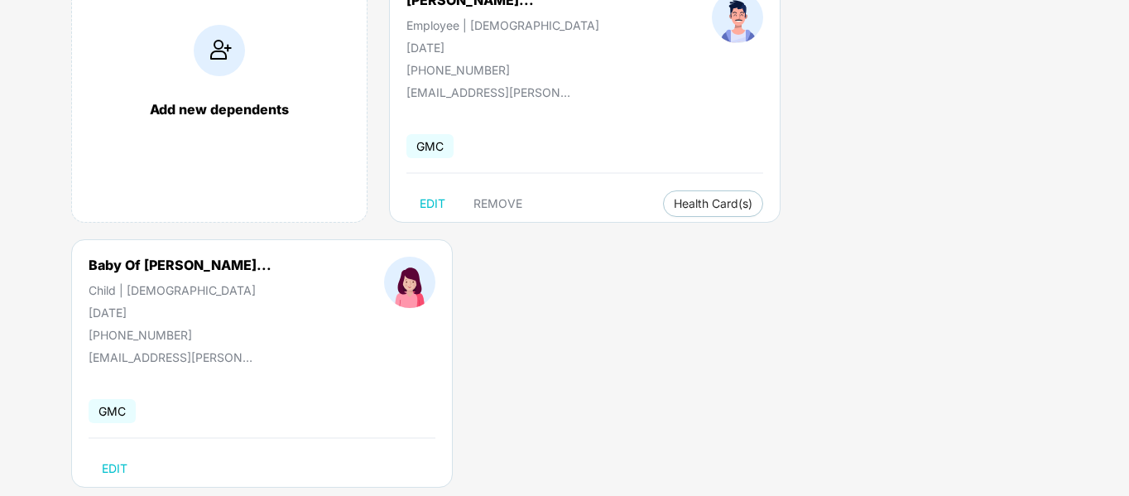
click at [127, 305] on div "14 Aug 2025" at bounding box center [180, 312] width 183 height 14
click at [111, 305] on div "14 Aug 2025" at bounding box center [180, 312] width 183 height 14
copy div "14 Aug 2025"
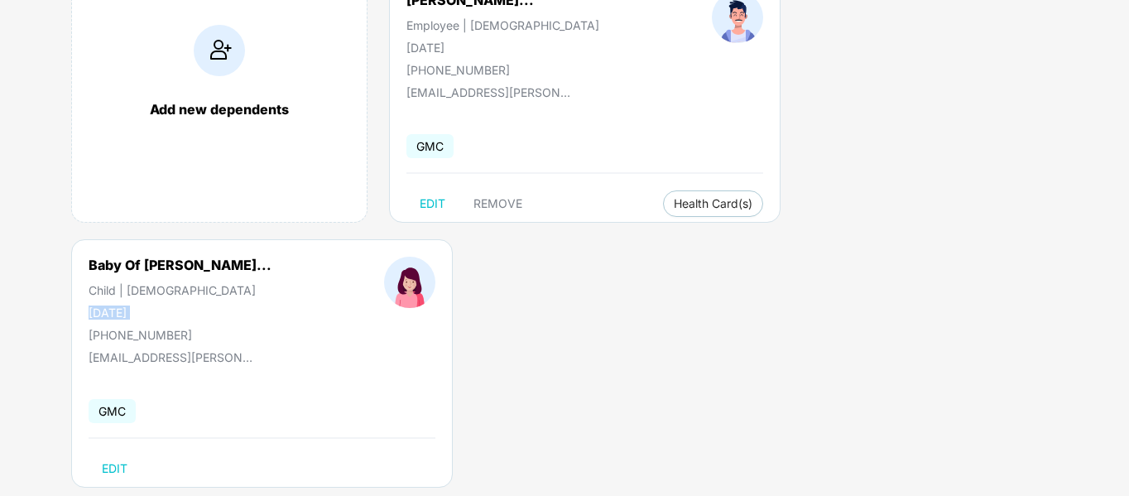
scroll to position [0, 0]
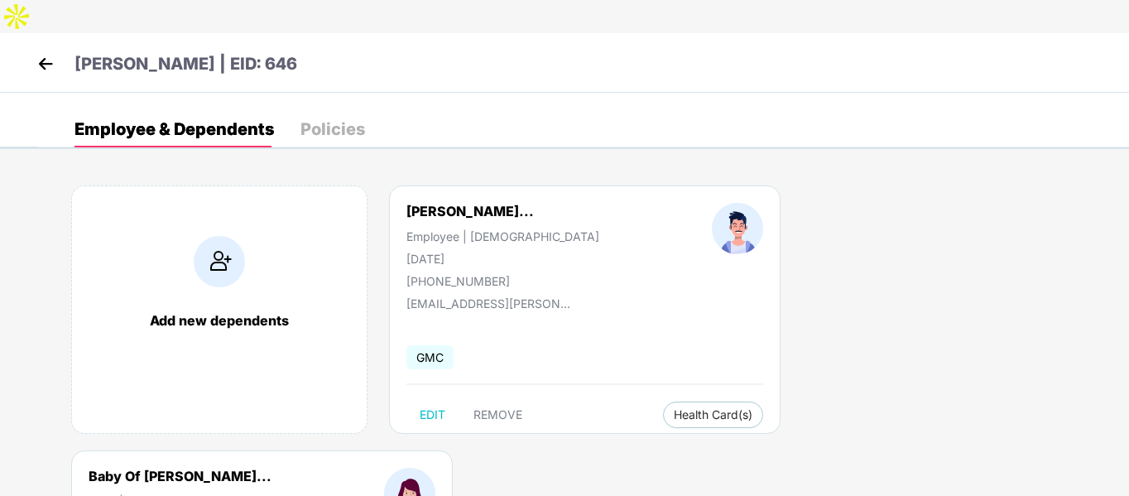
click at [46, 51] on img at bounding box center [45, 63] width 25 height 25
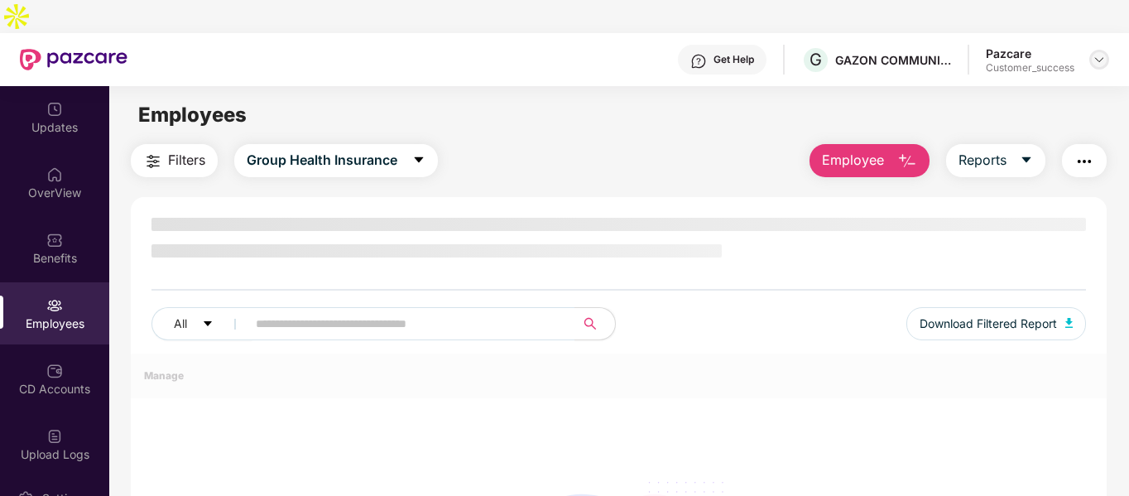
click at [1095, 53] on img at bounding box center [1098, 59] width 13 height 13
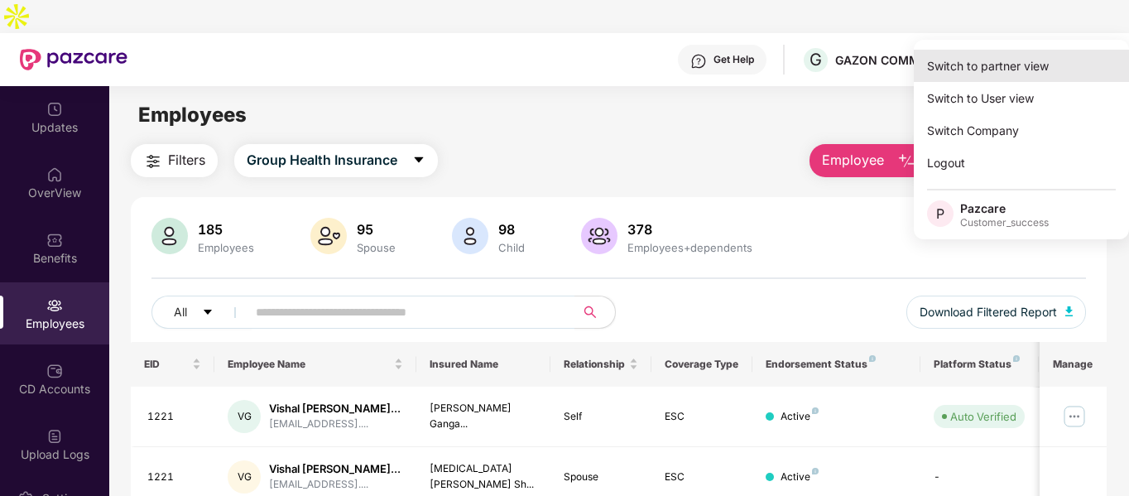
click at [990, 68] on div "Switch to partner view" at bounding box center [1021, 66] width 215 height 32
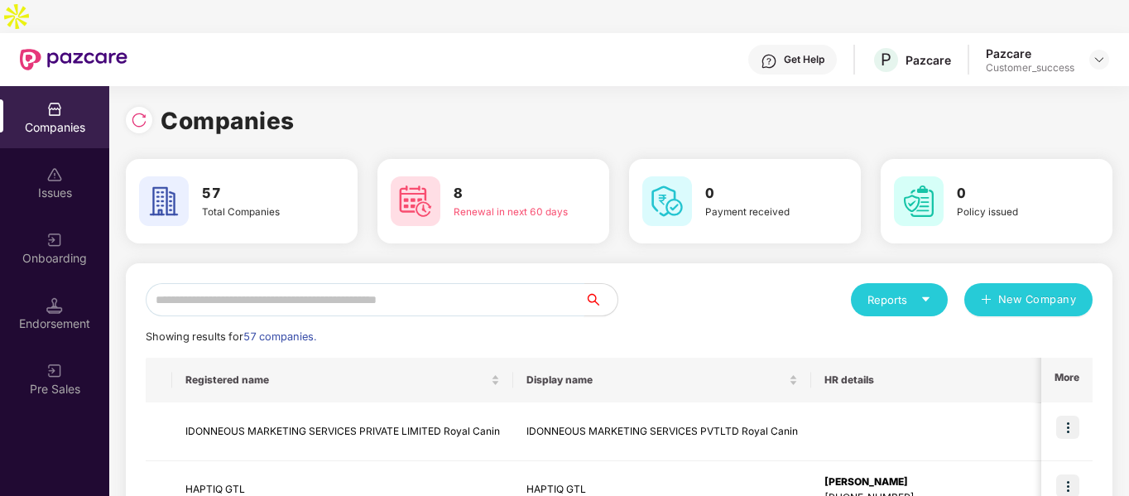
click at [342, 283] on input "text" at bounding box center [365, 299] width 439 height 33
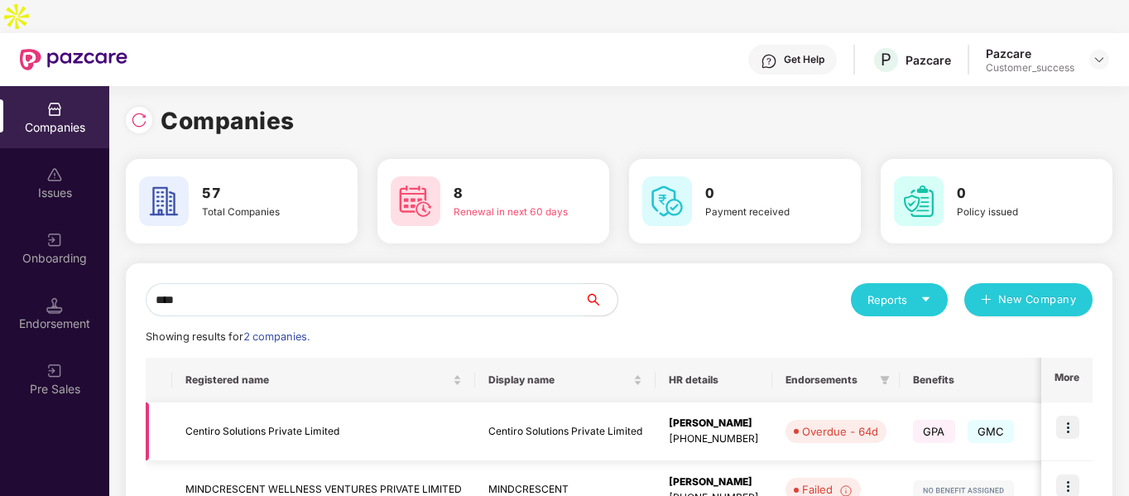
scroll to position [83, 0]
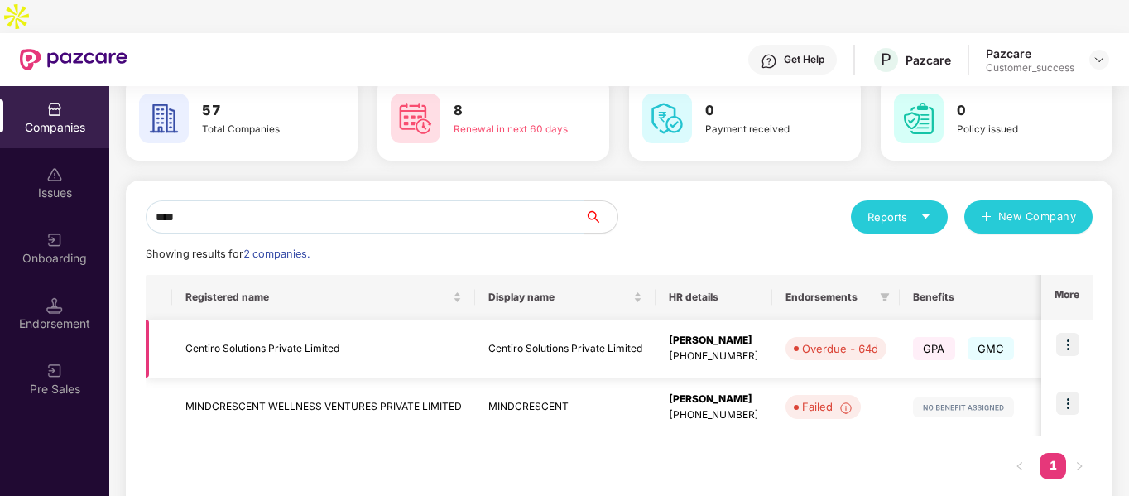
type input "****"
click at [1068, 333] on img at bounding box center [1067, 344] width 23 height 23
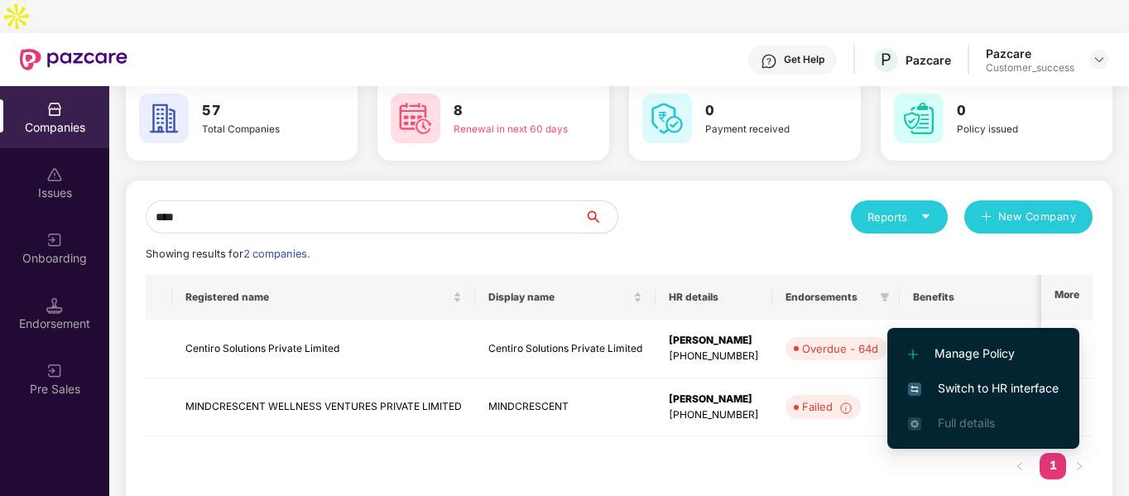
click at [919, 378] on li "Switch to HR interface" at bounding box center [983, 388] width 192 height 35
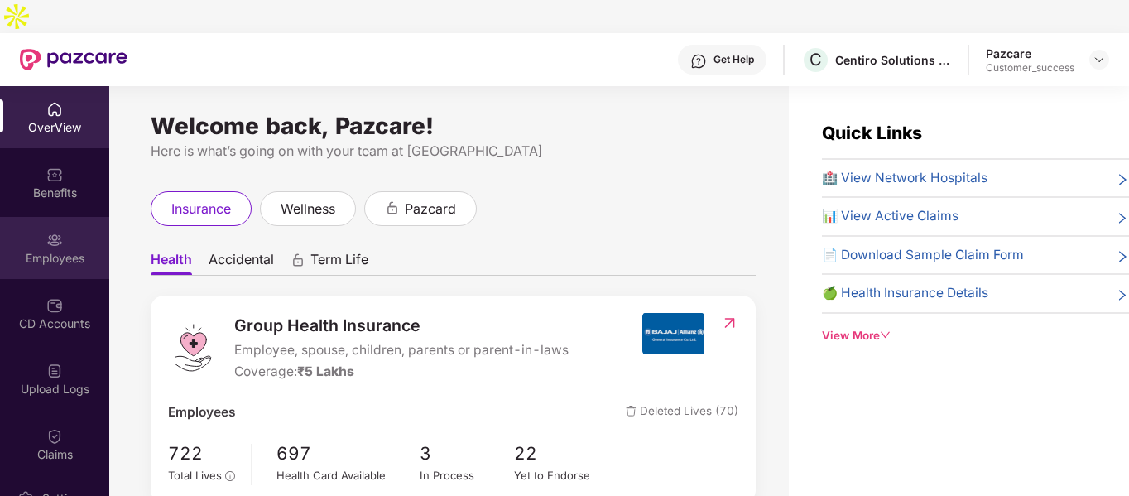
click at [45, 250] on div "Employees" at bounding box center [54, 258] width 109 height 17
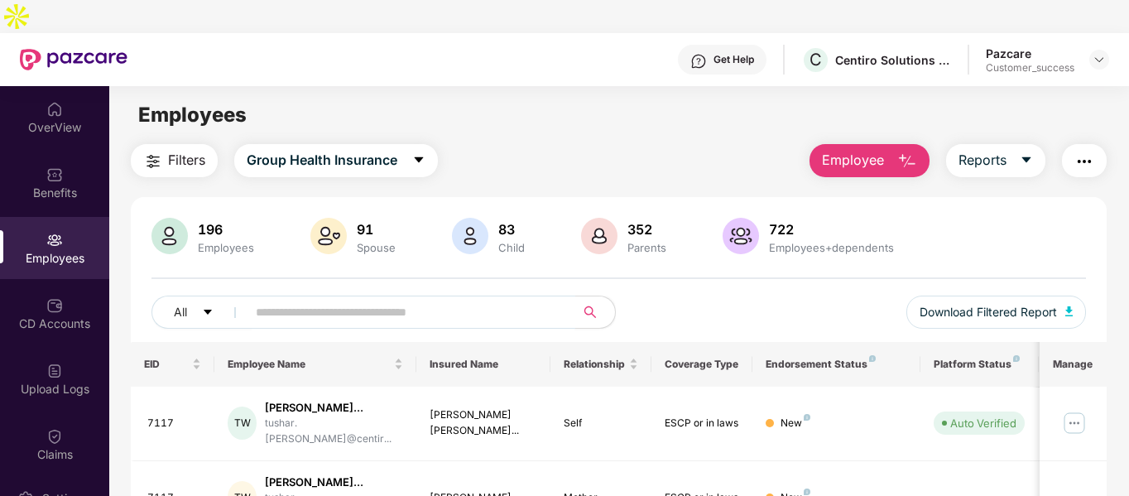
click at [491, 300] on input "text" at bounding box center [404, 312] width 297 height 25
paste input "**********"
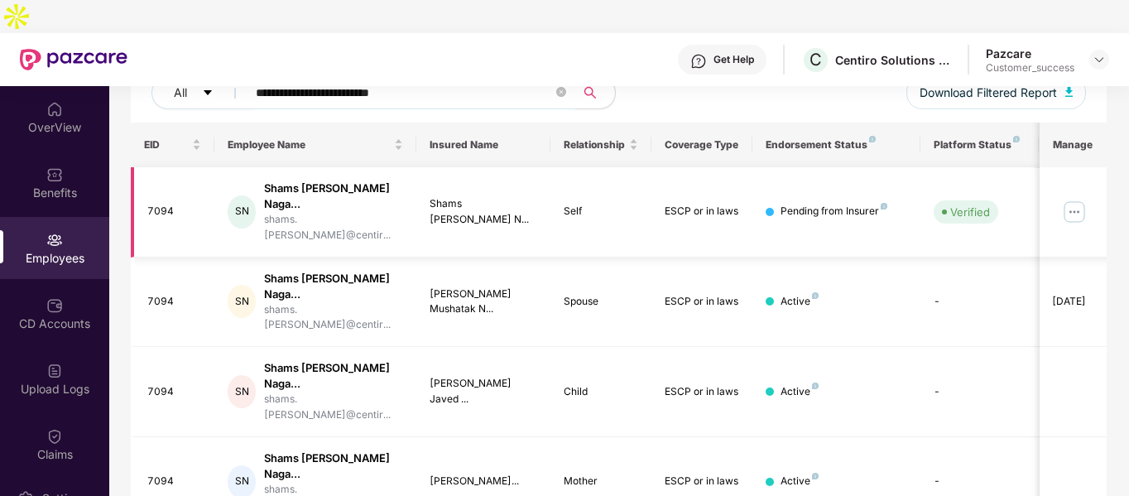
scroll to position [218, 0]
type input "**********"
click at [1074, 199] on img at bounding box center [1074, 212] width 26 height 26
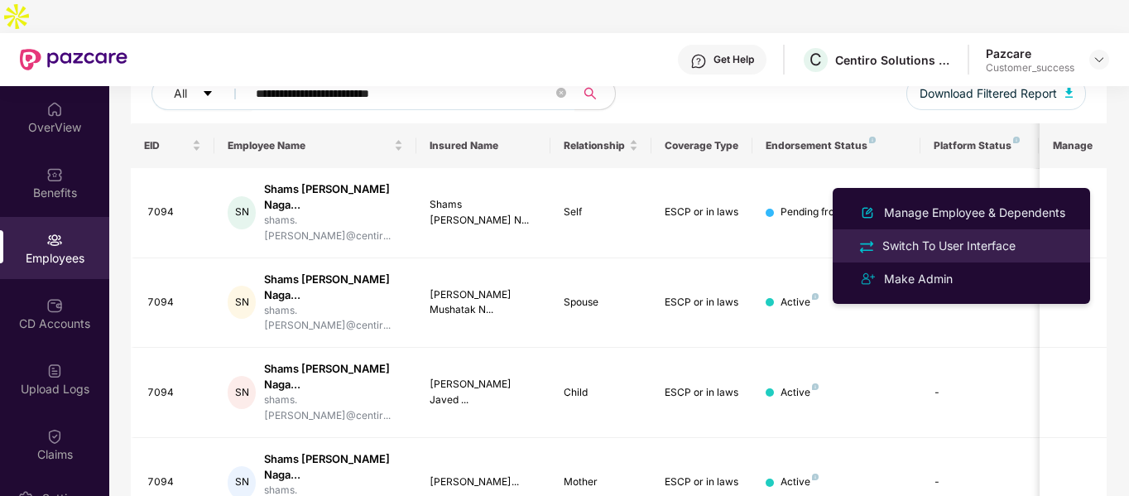
click at [912, 239] on div "Switch To User Interface" at bounding box center [949, 246] width 140 height 18
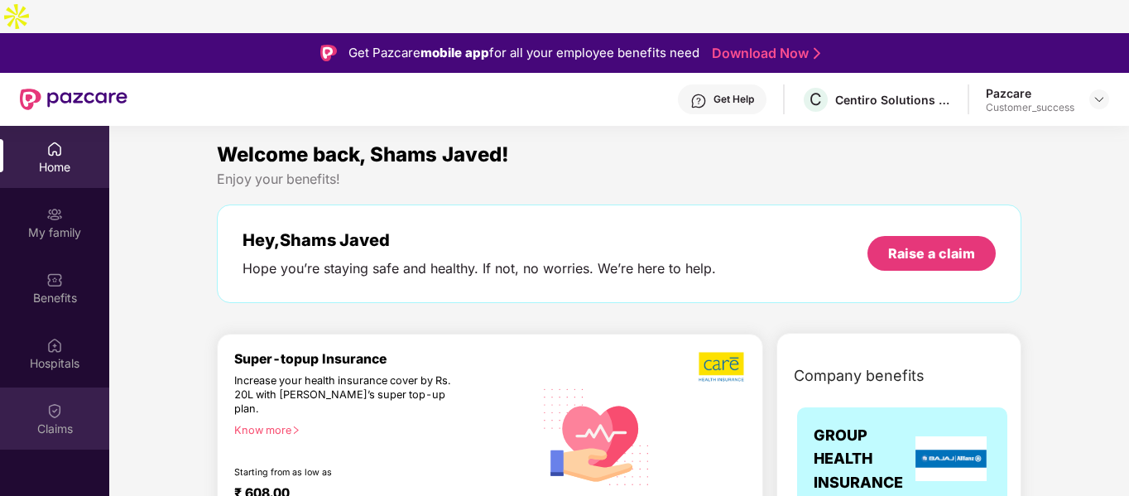
click at [37, 387] on div "Claims" at bounding box center [54, 418] width 109 height 62
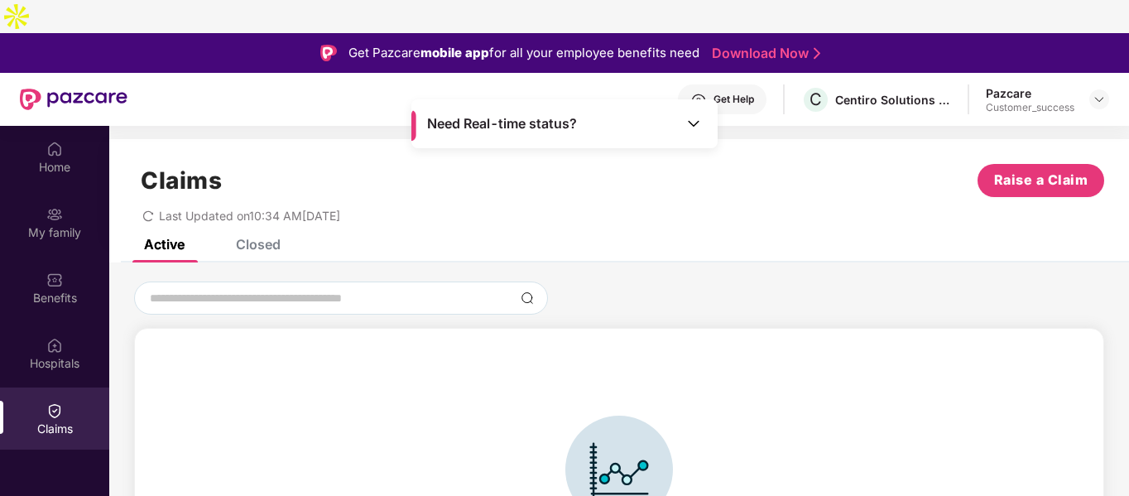
scroll to position [36, 0]
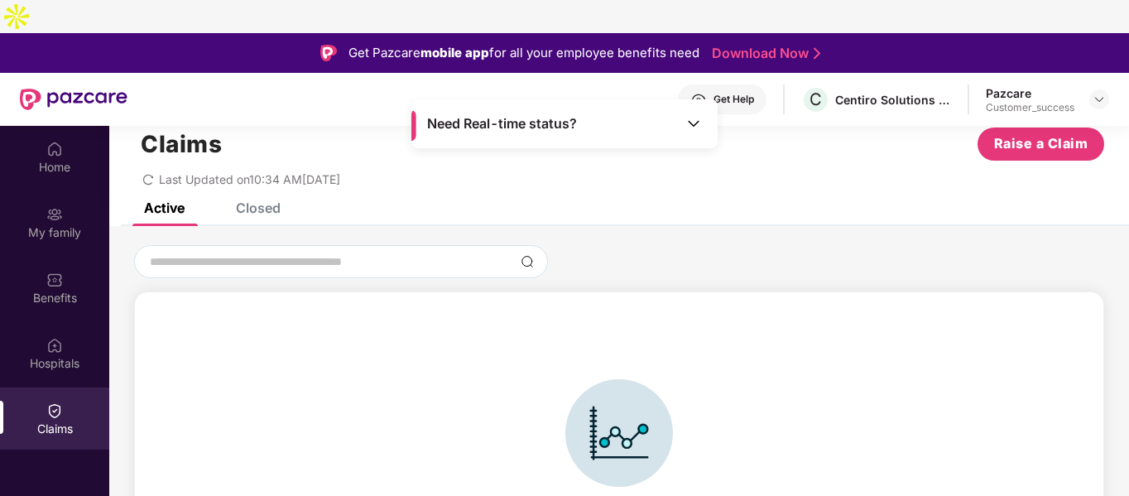
click at [255, 199] on div "Closed" at bounding box center [258, 207] width 45 height 17
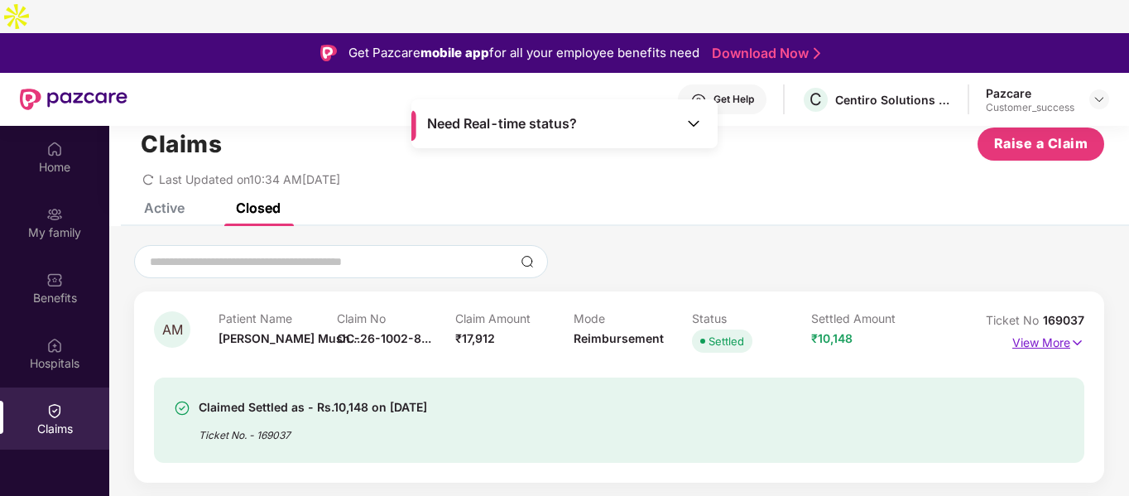
click at [1073, 333] on img at bounding box center [1077, 342] width 14 height 18
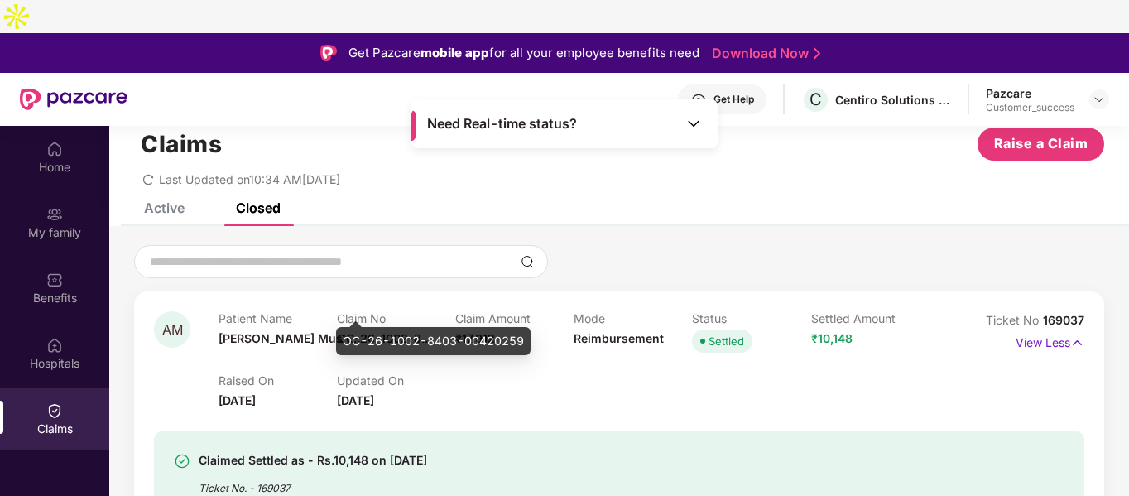
click at [379, 337] on div "OC-26-1002-8403-00420259" at bounding box center [433, 341] width 194 height 28
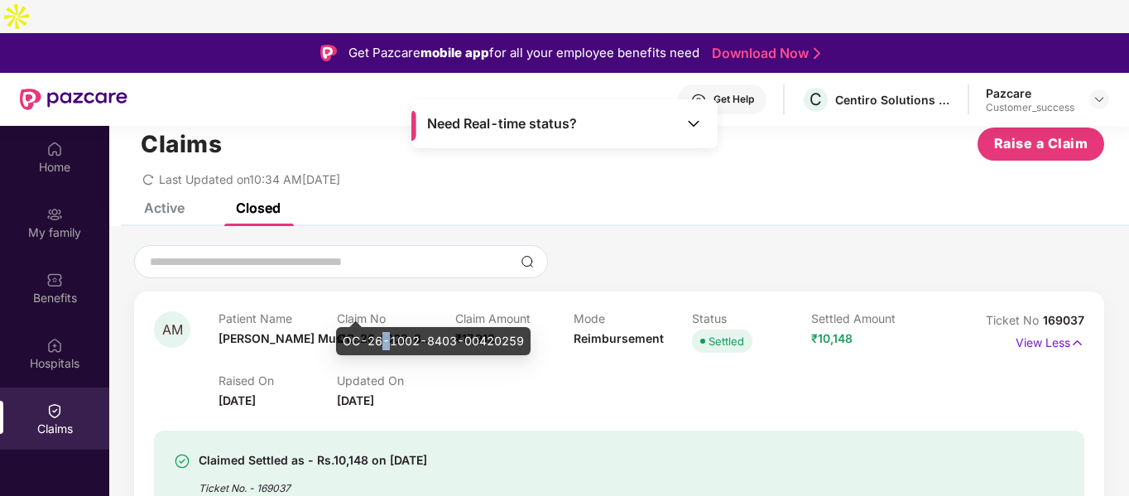
click at [379, 337] on div "OC-26-1002-8403-00420259" at bounding box center [433, 341] width 194 height 28
copy div "OC-26-1002-8403-00420259"
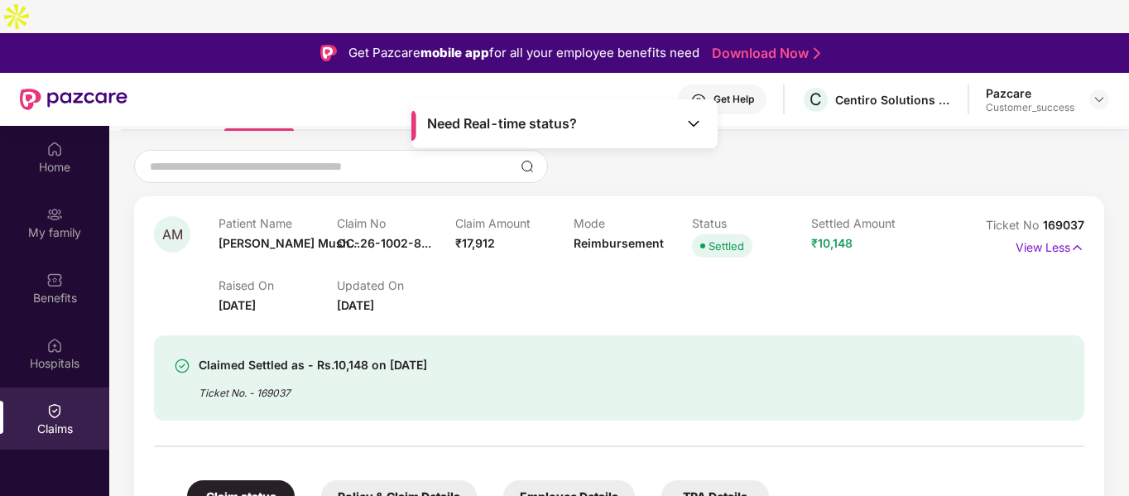
scroll to position [132, 0]
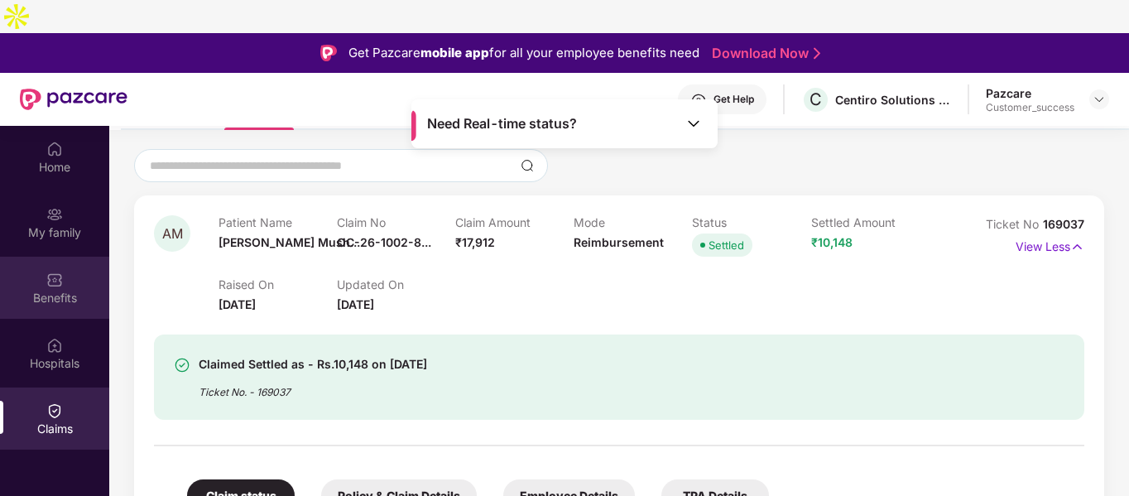
click at [60, 290] on div "Benefits" at bounding box center [54, 298] width 109 height 17
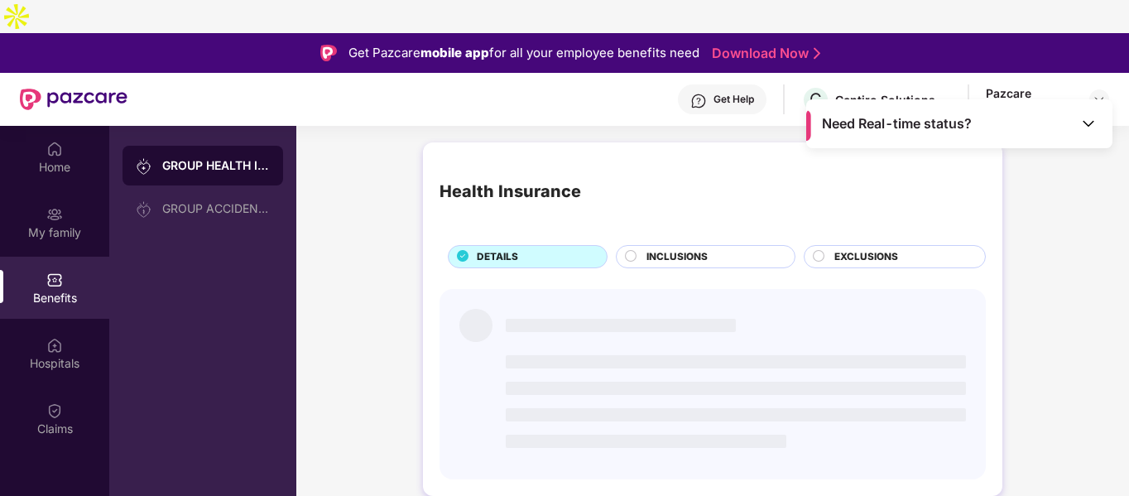
scroll to position [0, 0]
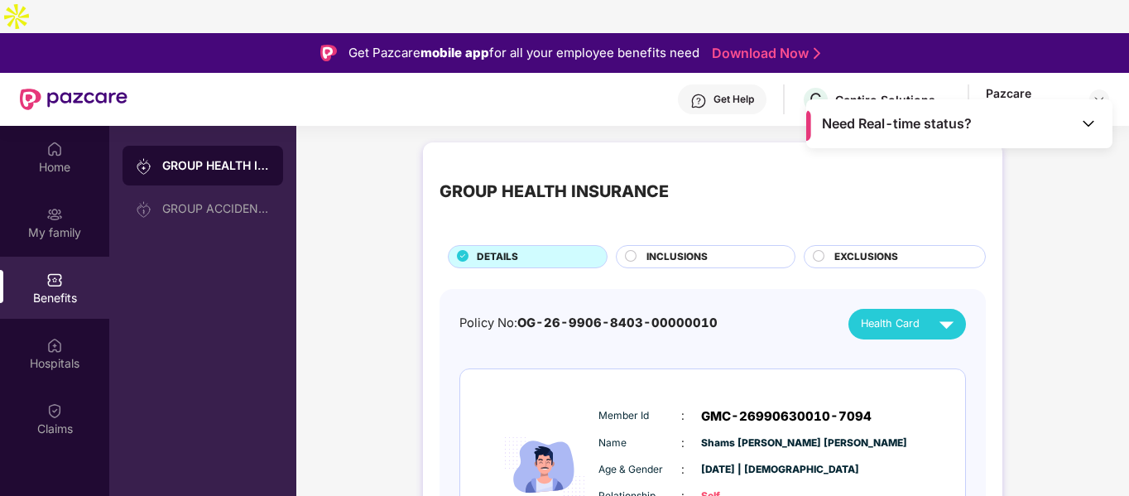
click at [947, 309] on img at bounding box center [946, 323] width 29 height 29
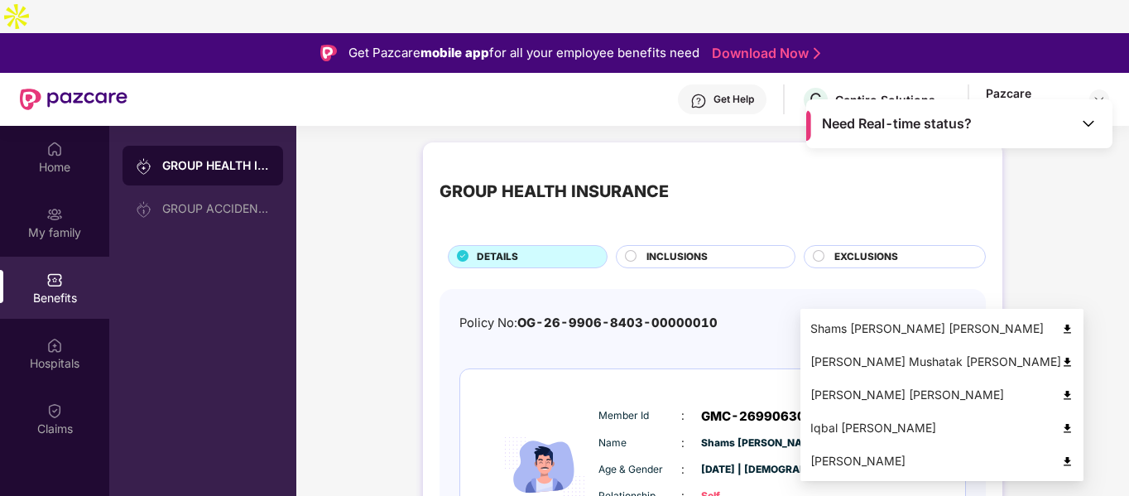
click at [1061, 356] on img at bounding box center [1067, 362] width 12 height 12
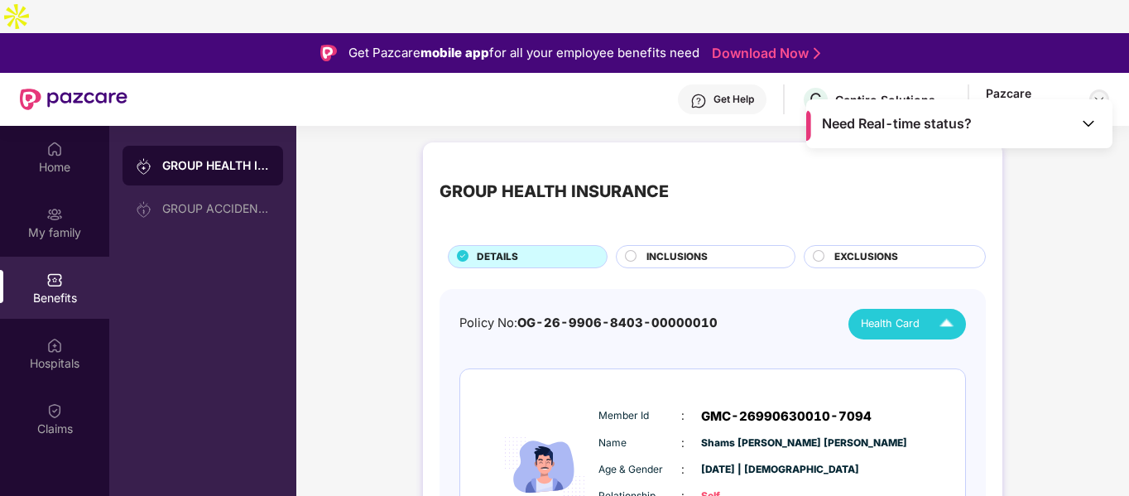
click at [1101, 93] on img at bounding box center [1098, 99] width 13 height 13
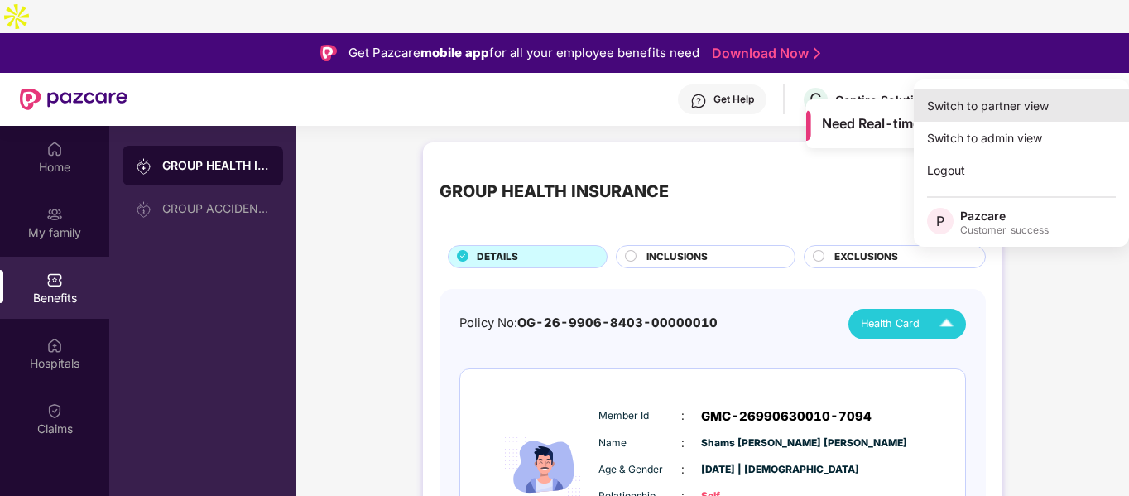
click at [1029, 102] on div "Switch to partner view" at bounding box center [1021, 105] width 215 height 32
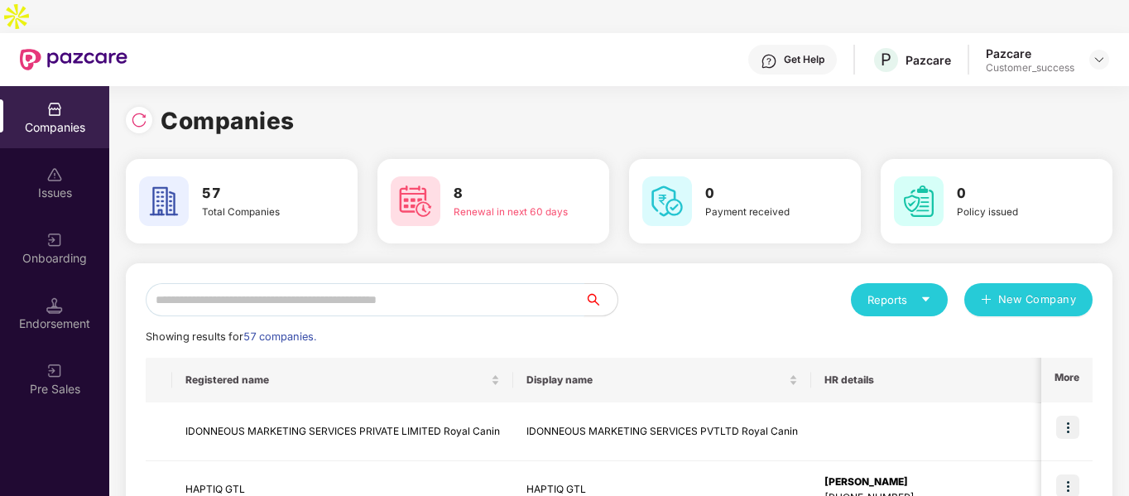
click at [552, 283] on input "text" at bounding box center [365, 299] width 439 height 33
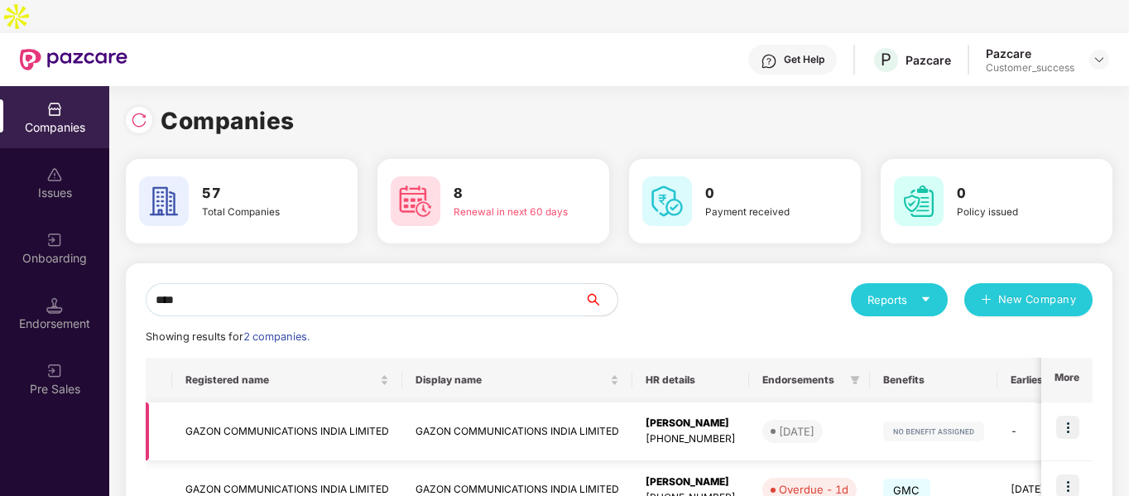
scroll to position [83, 0]
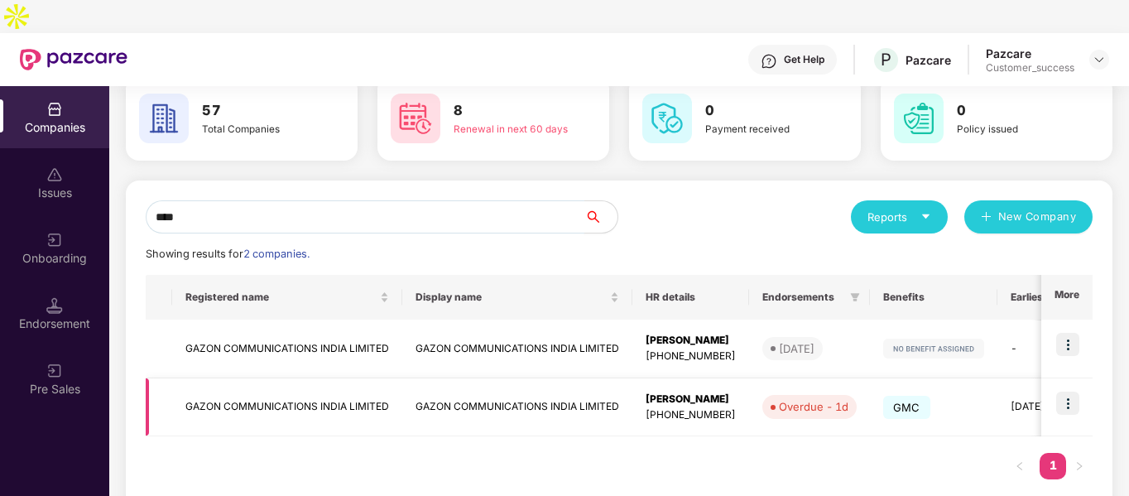
type input "****"
click at [1067, 391] on img at bounding box center [1067, 402] width 23 height 23
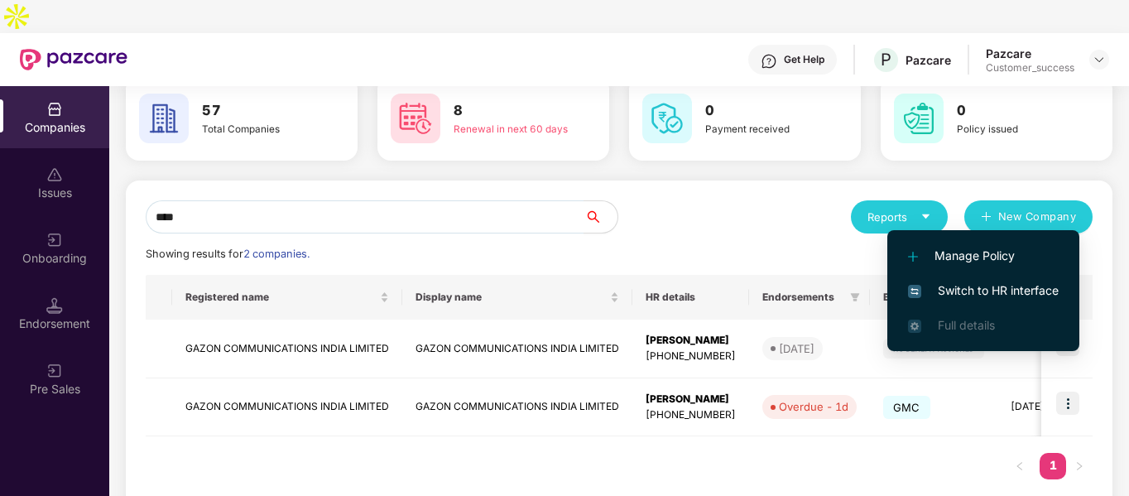
click at [978, 293] on span "Switch to HR interface" at bounding box center [983, 290] width 151 height 18
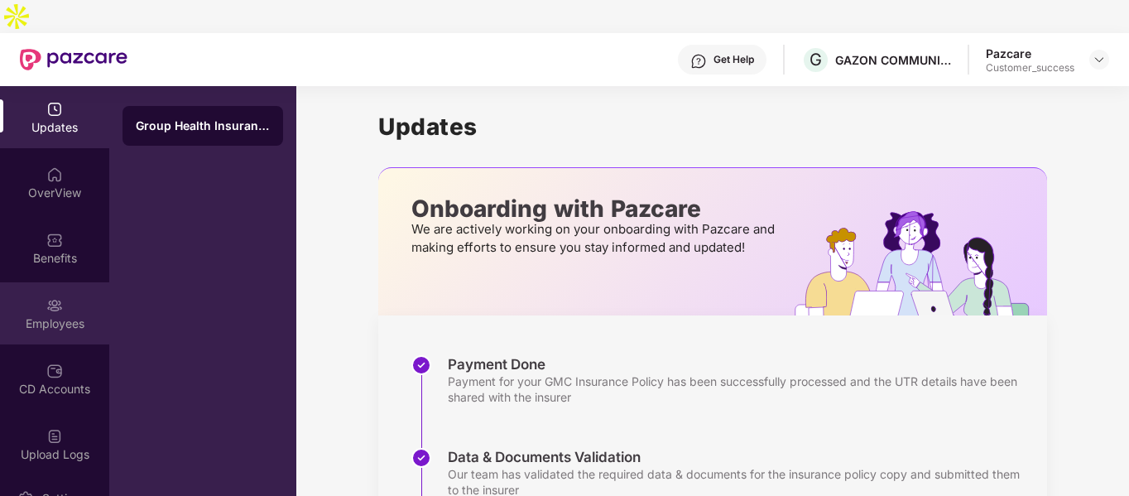
click at [72, 315] on div "Employees" at bounding box center [54, 323] width 109 height 17
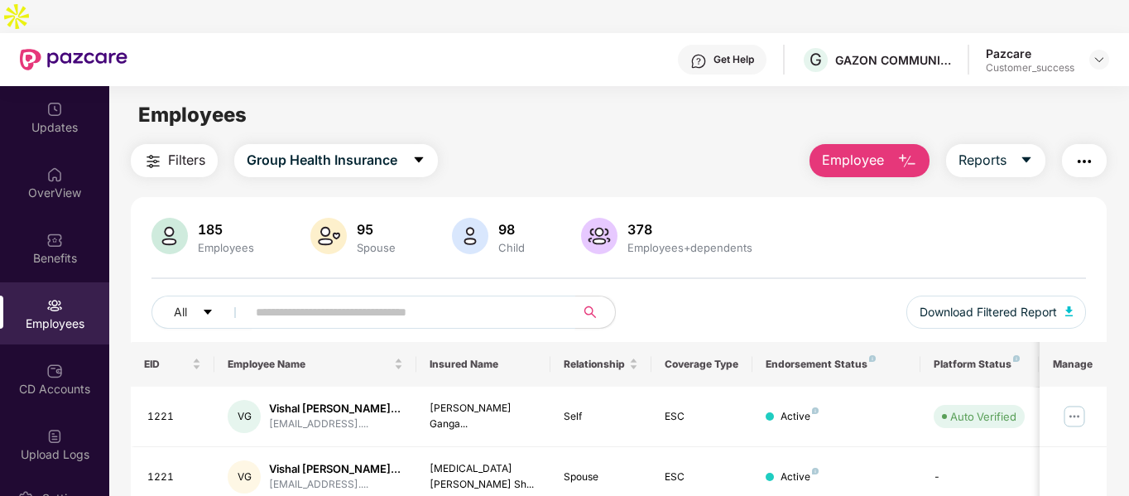
click at [299, 300] on input "text" at bounding box center [404, 312] width 297 height 25
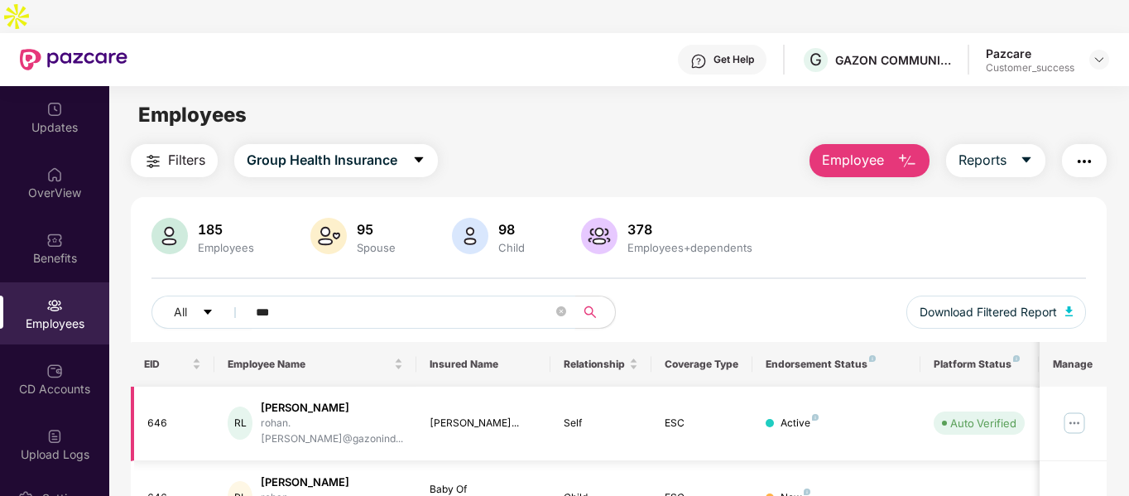
drag, startPoint x: 299, startPoint y: 279, endPoint x: 403, endPoint y: 410, distance: 167.9
click at [403, 410] on div "185 Employees 95 Spouse 98 Child 378 Employees+dependents All *** Download Filt…" at bounding box center [619, 395] width 976 height 397
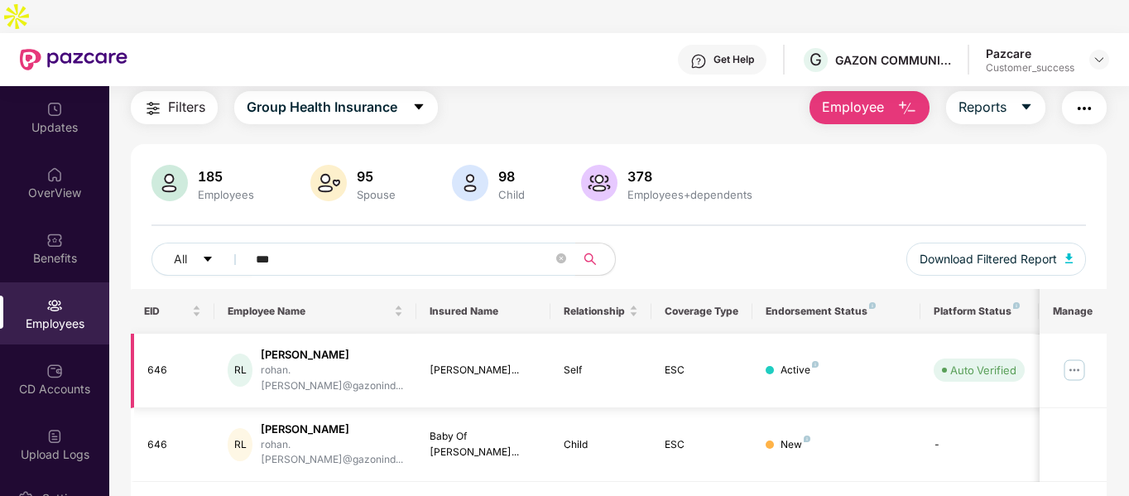
type input "***"
click at [1070, 357] on img at bounding box center [1074, 370] width 26 height 26
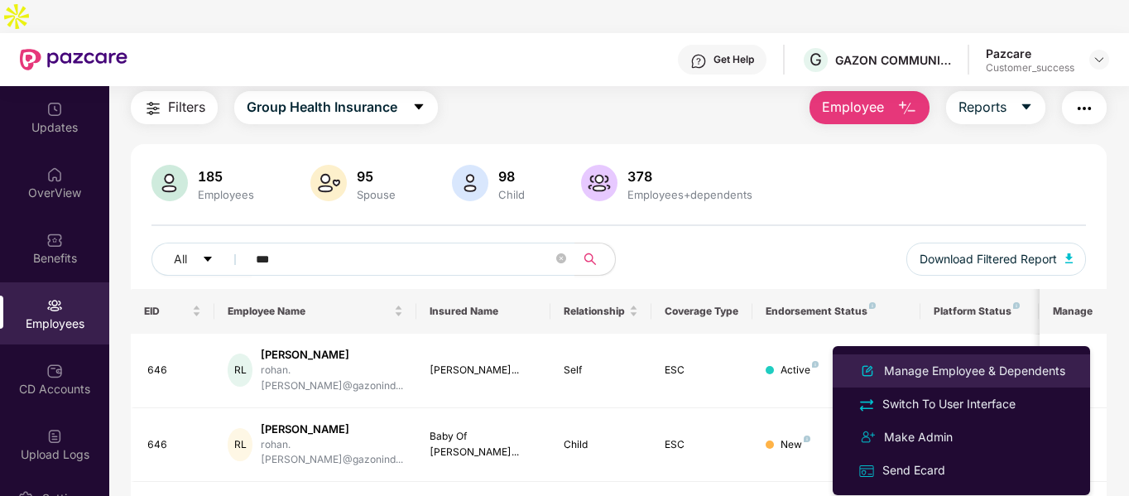
click at [920, 371] on div "Manage Employee & Dependents" at bounding box center [974, 371] width 188 height 18
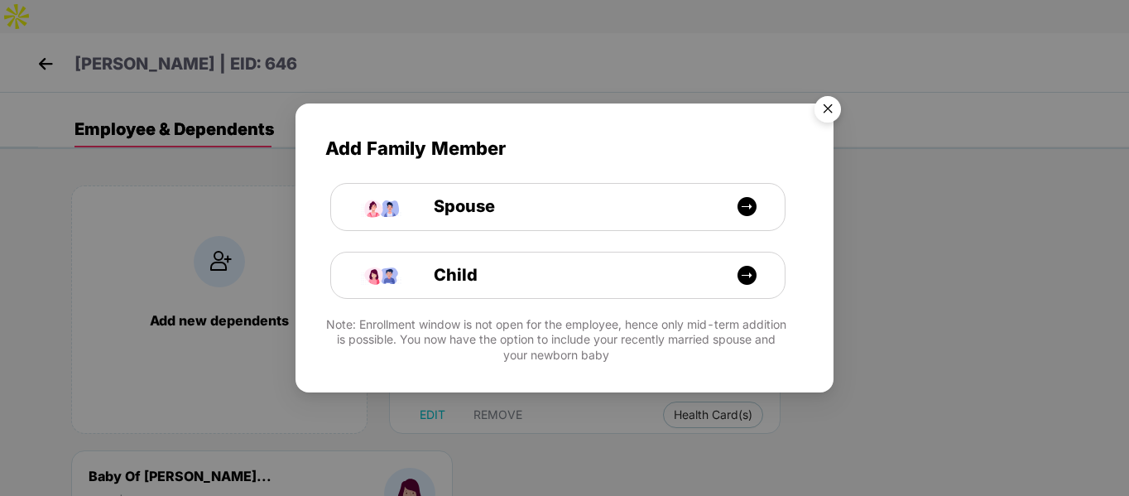
click at [833, 112] on img "Close" at bounding box center [827, 112] width 46 height 46
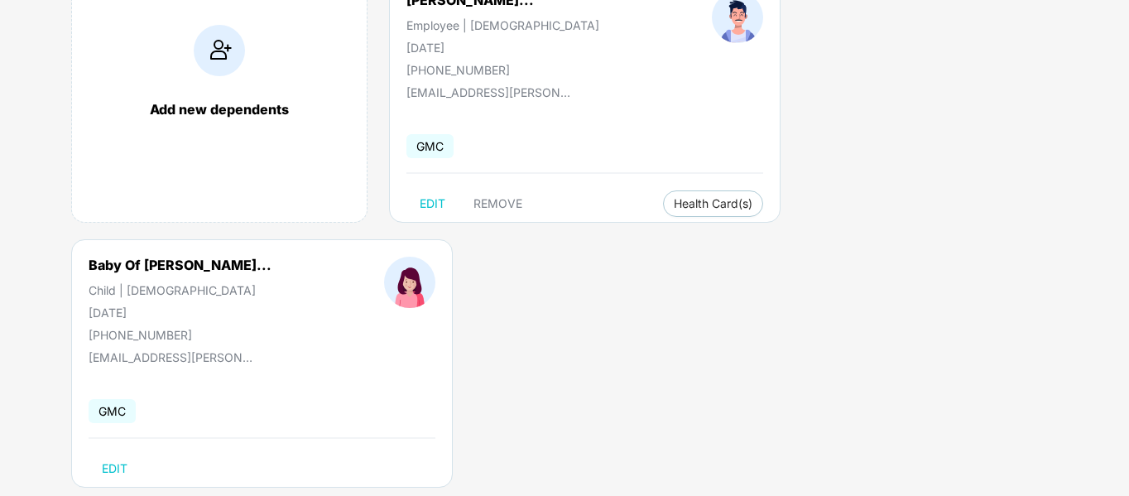
scroll to position [0, 0]
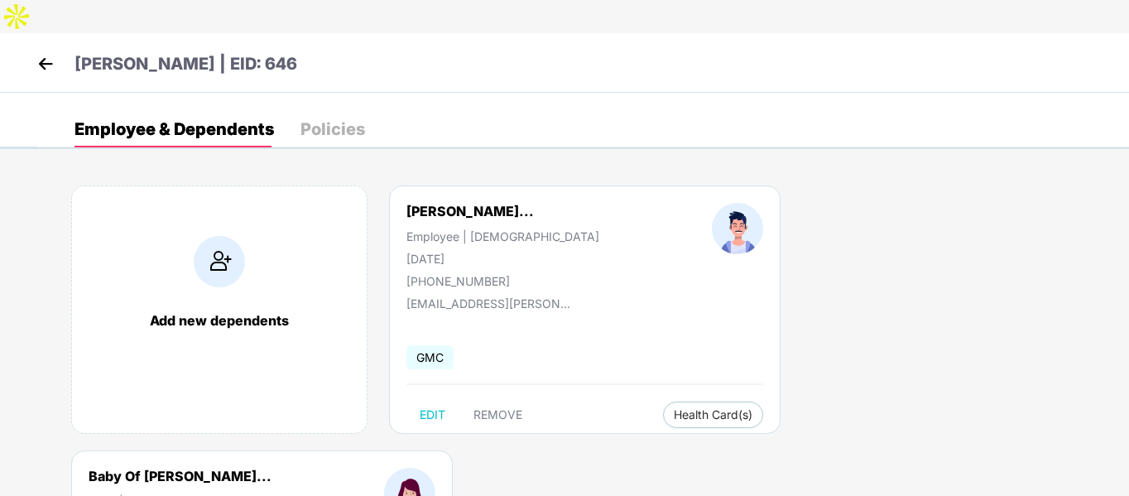
click at [49, 51] on img at bounding box center [45, 63] width 25 height 25
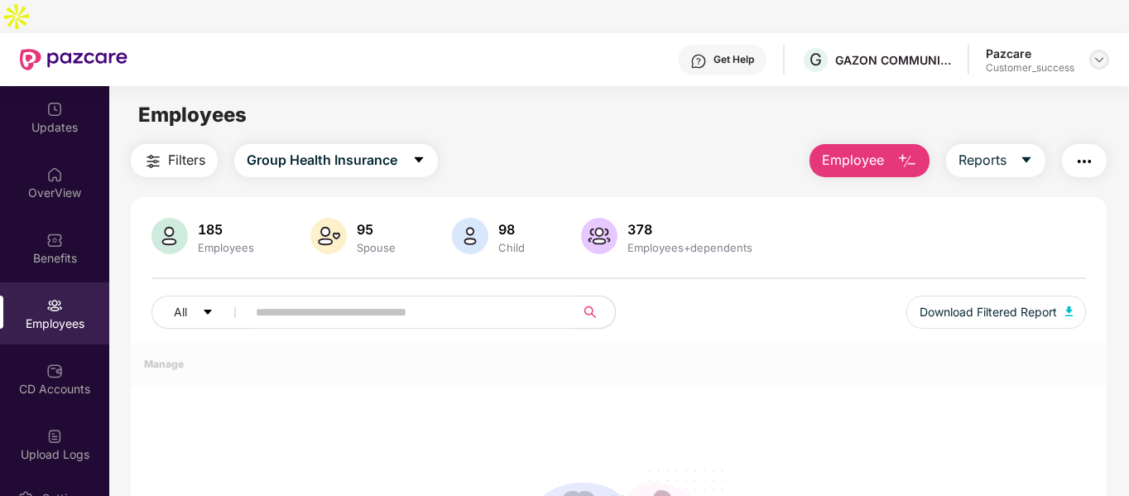
click at [1099, 53] on img at bounding box center [1098, 59] width 13 height 13
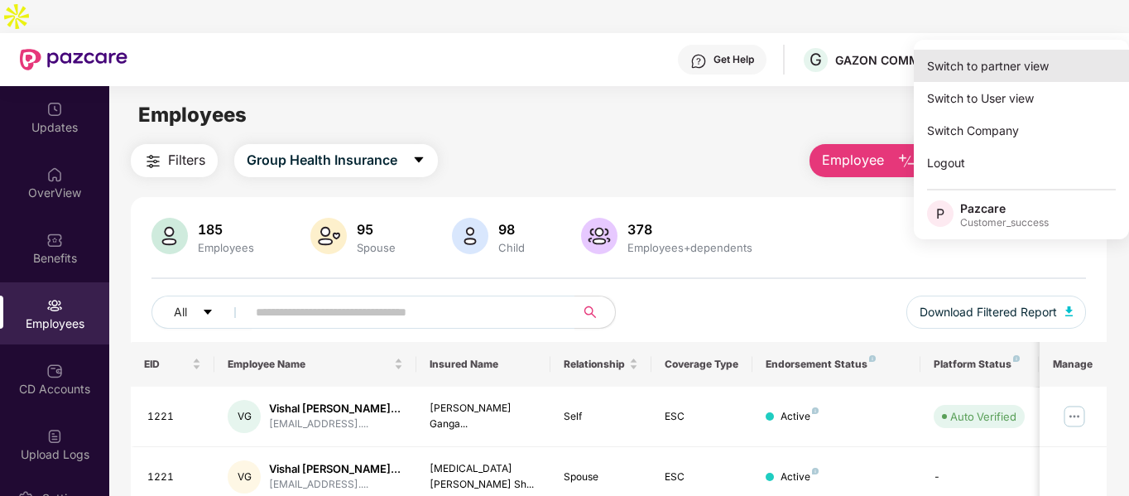
click at [1008, 59] on div "Switch to partner view" at bounding box center [1021, 66] width 215 height 32
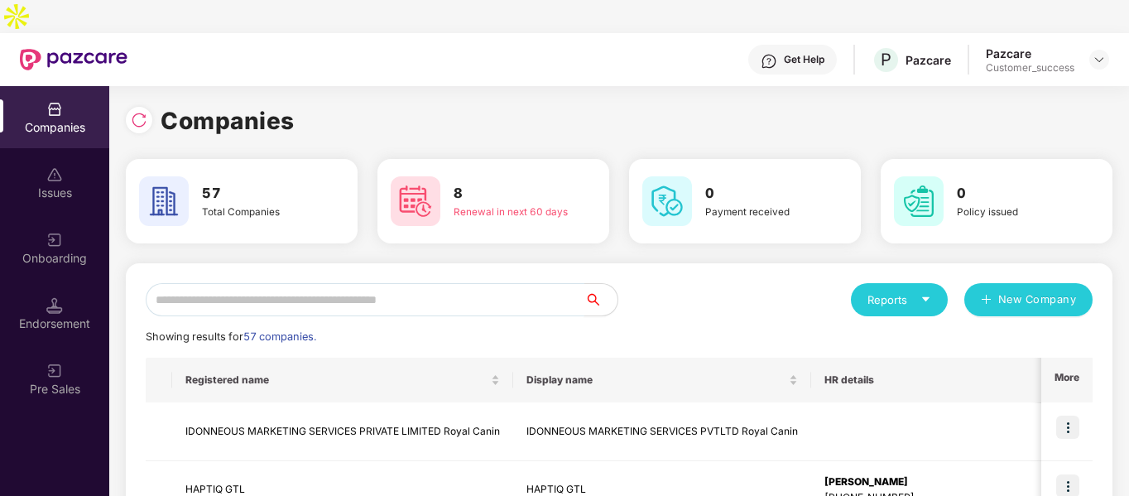
click at [397, 283] on input "text" at bounding box center [365, 299] width 439 height 33
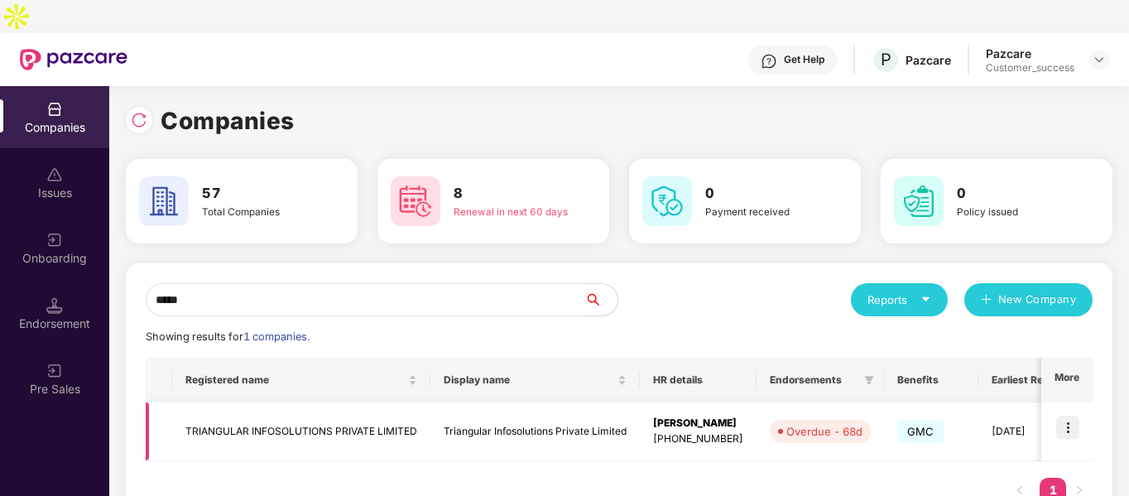
type input "*****"
click at [1070, 415] on img at bounding box center [1067, 426] width 23 height 23
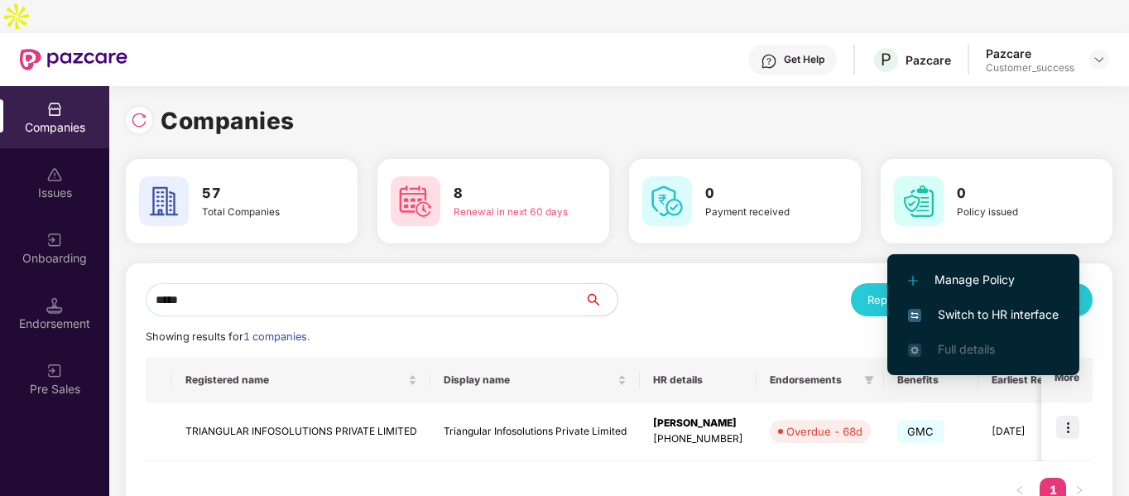
click at [949, 314] on span "Switch to HR interface" at bounding box center [983, 314] width 151 height 18
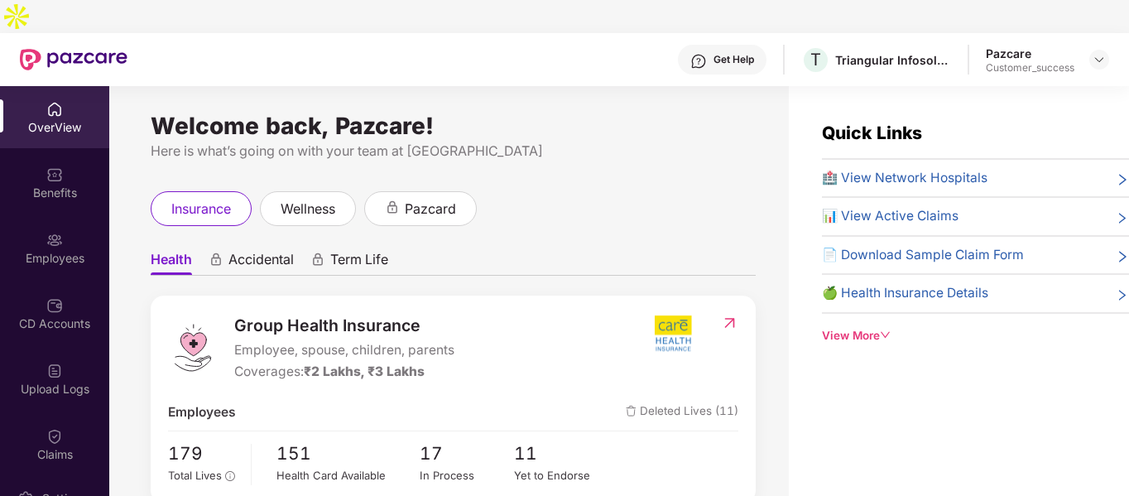
click at [65, 250] on div "Employees" at bounding box center [54, 258] width 109 height 17
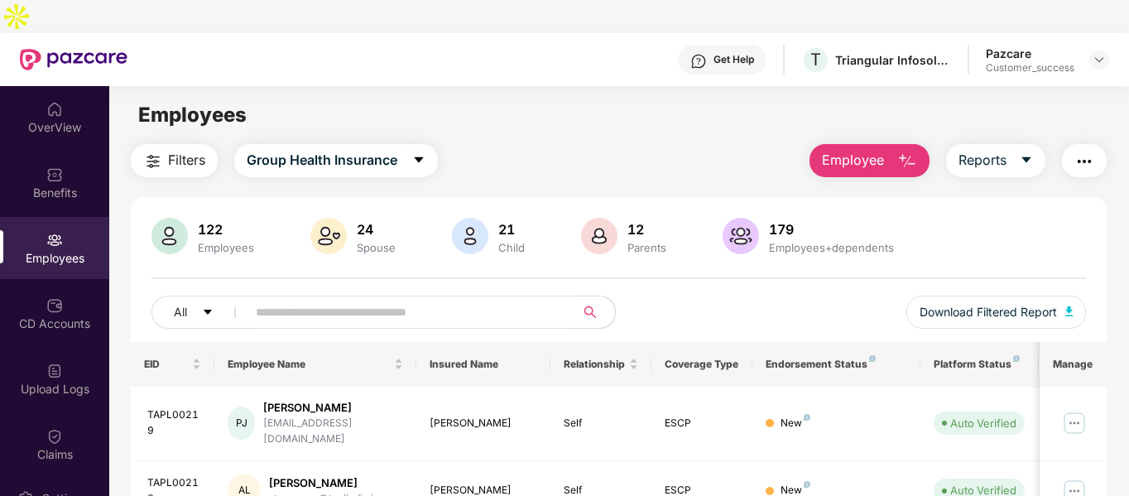
click at [348, 300] on input "text" at bounding box center [404, 312] width 297 height 25
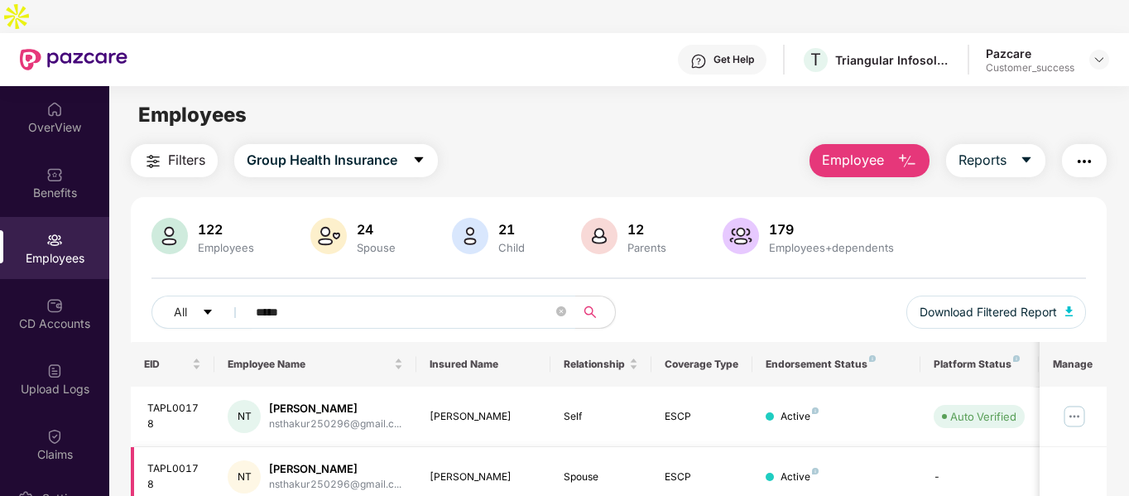
scroll to position [98, 0]
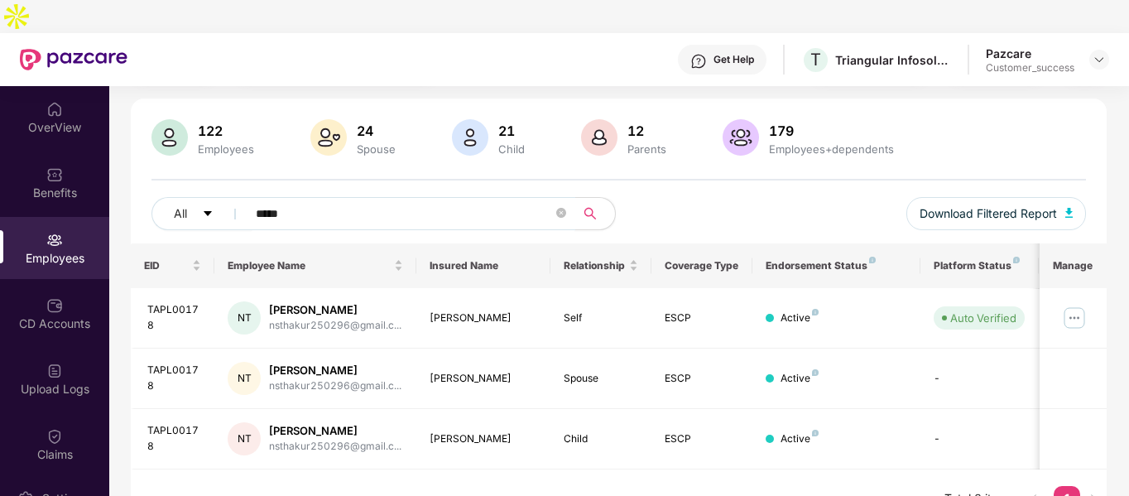
type input "*****"
click at [1076, 305] on img at bounding box center [1074, 318] width 26 height 26
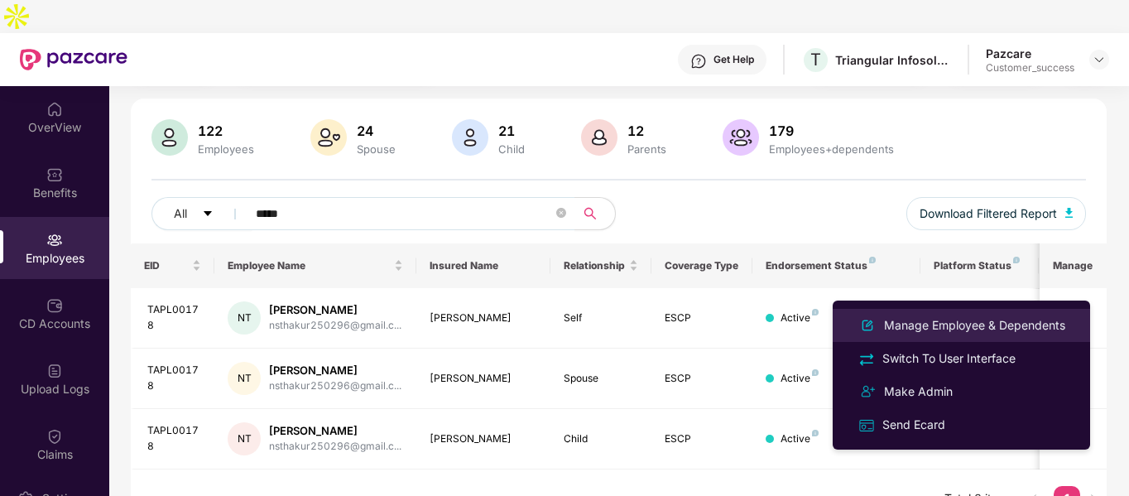
click at [918, 323] on div "Manage Employee & Dependents" at bounding box center [974, 325] width 188 height 18
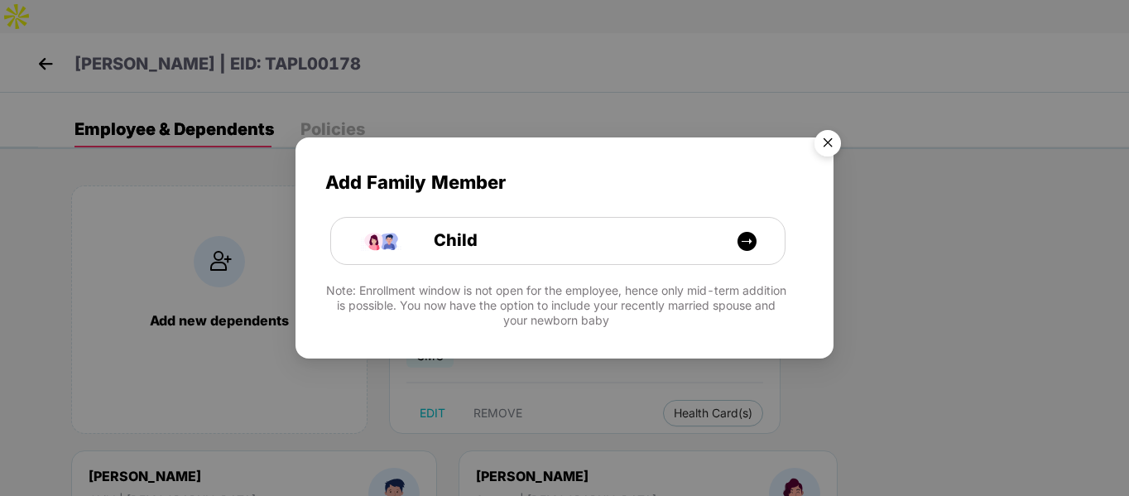
click at [815, 146] on img "Close" at bounding box center [827, 145] width 46 height 46
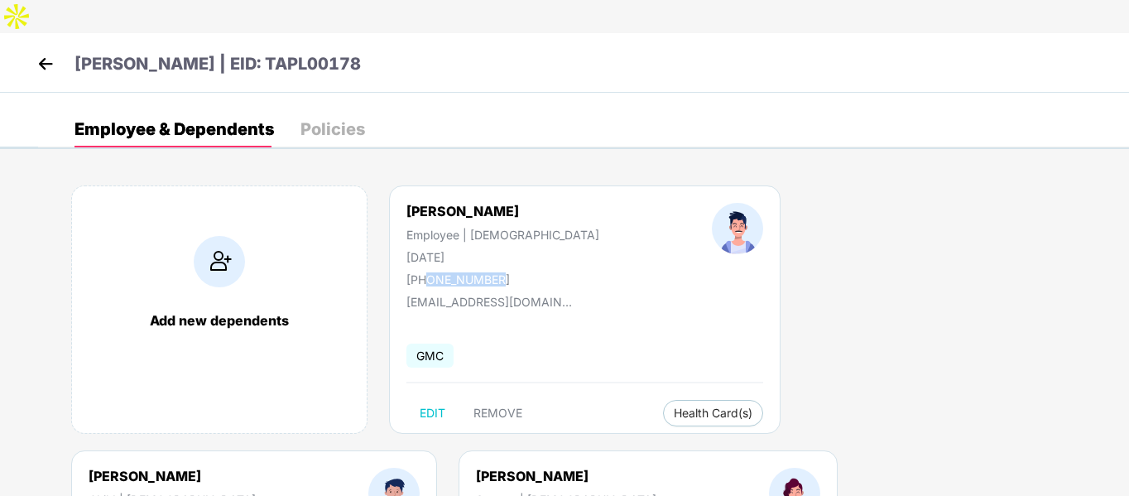
drag, startPoint x: 424, startPoint y: 246, endPoint x: 516, endPoint y: 249, distance: 92.7
click at [516, 249] on div "Nithesh Tomar Employee | Male 25 Feb 1996 +918329371066" at bounding box center [502, 245] width 305 height 84
copy div "8329371066"
click at [416, 185] on div "Nithesh Tomar Employee | Male 25 Feb 1996 +918329371066 nsthakur250296@gmail.co…" at bounding box center [584, 309] width 391 height 248
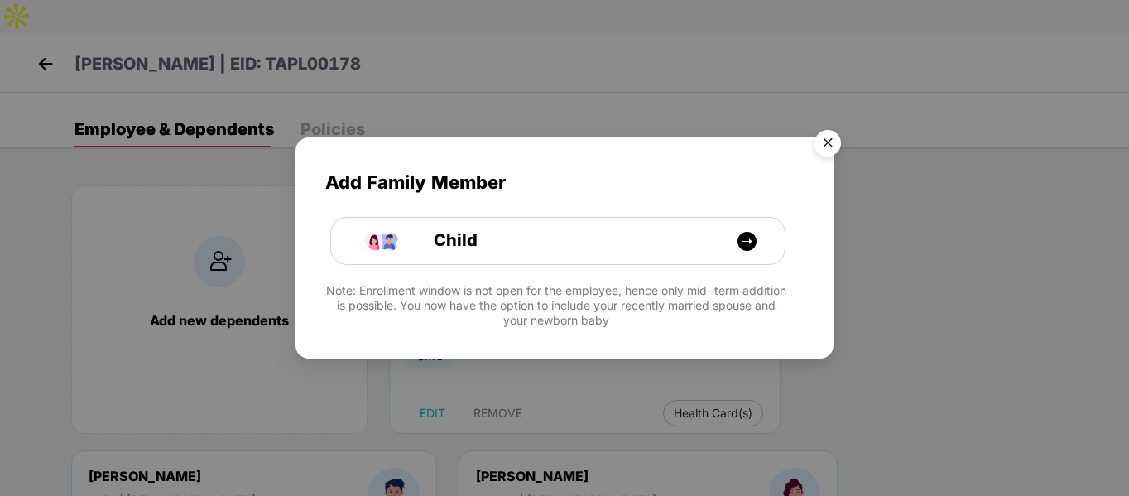
click at [822, 133] on img "Close" at bounding box center [827, 145] width 46 height 46
